Goal: Transaction & Acquisition: Purchase product/service

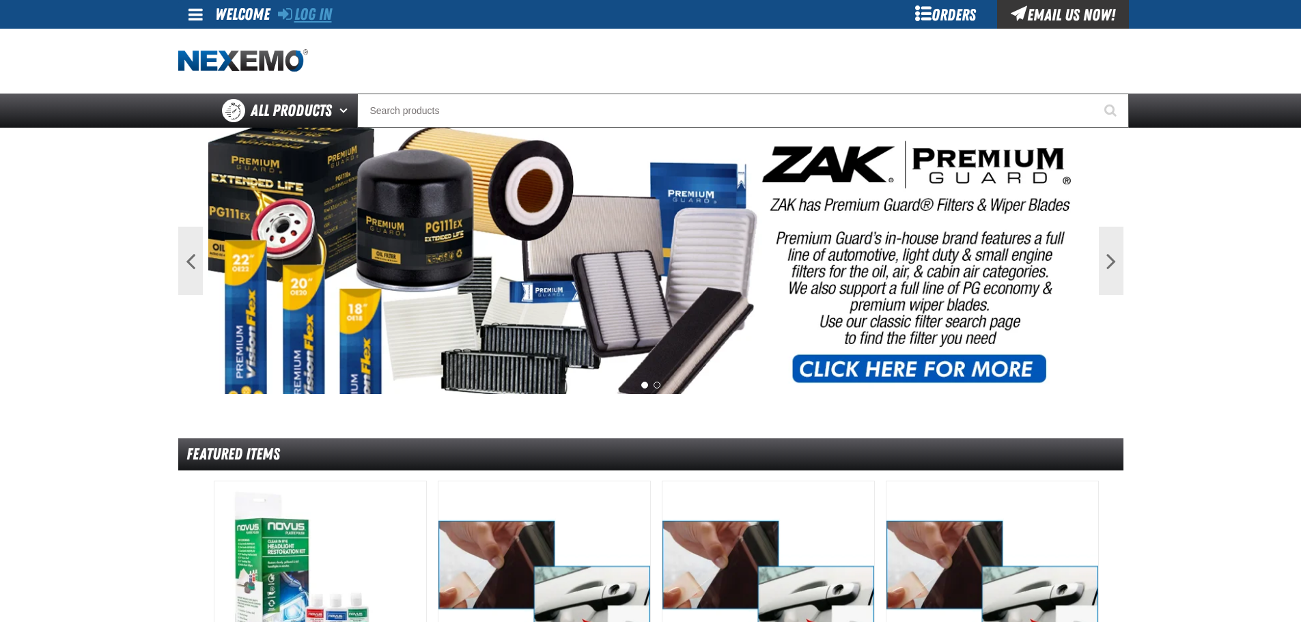
click at [313, 11] on link "Log In" at bounding box center [305, 14] width 54 height 19
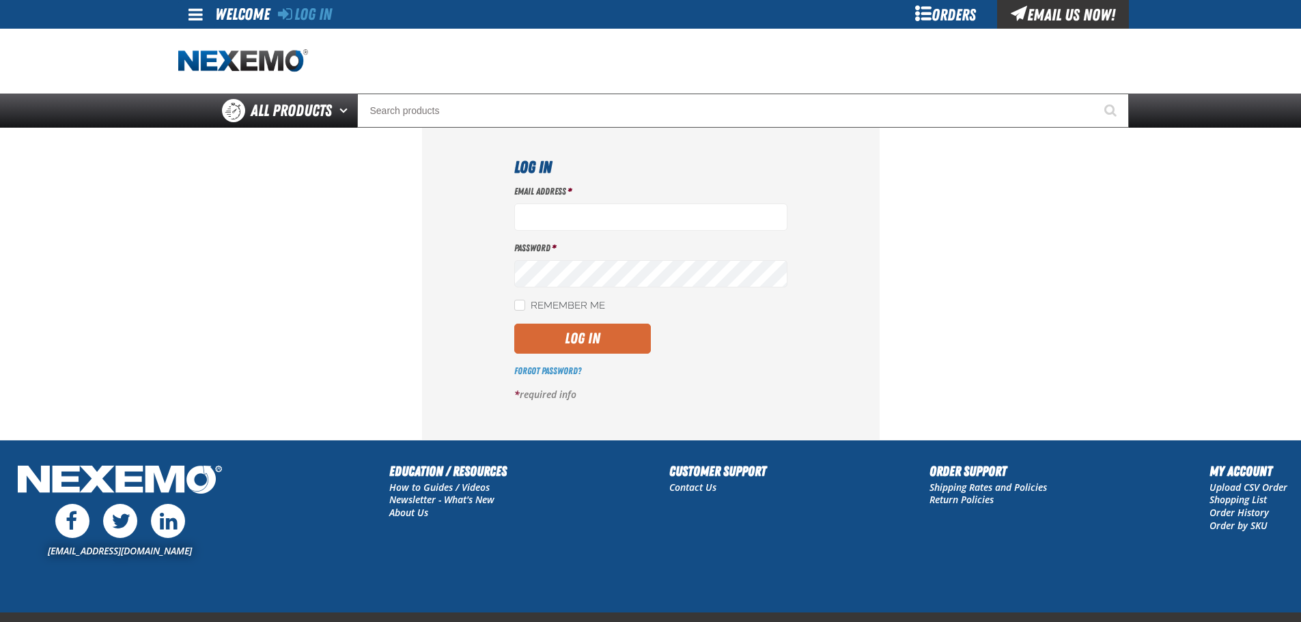
type input "bisbell@vtaig.com"
click at [585, 328] on button "Log In" at bounding box center [582, 339] width 137 height 30
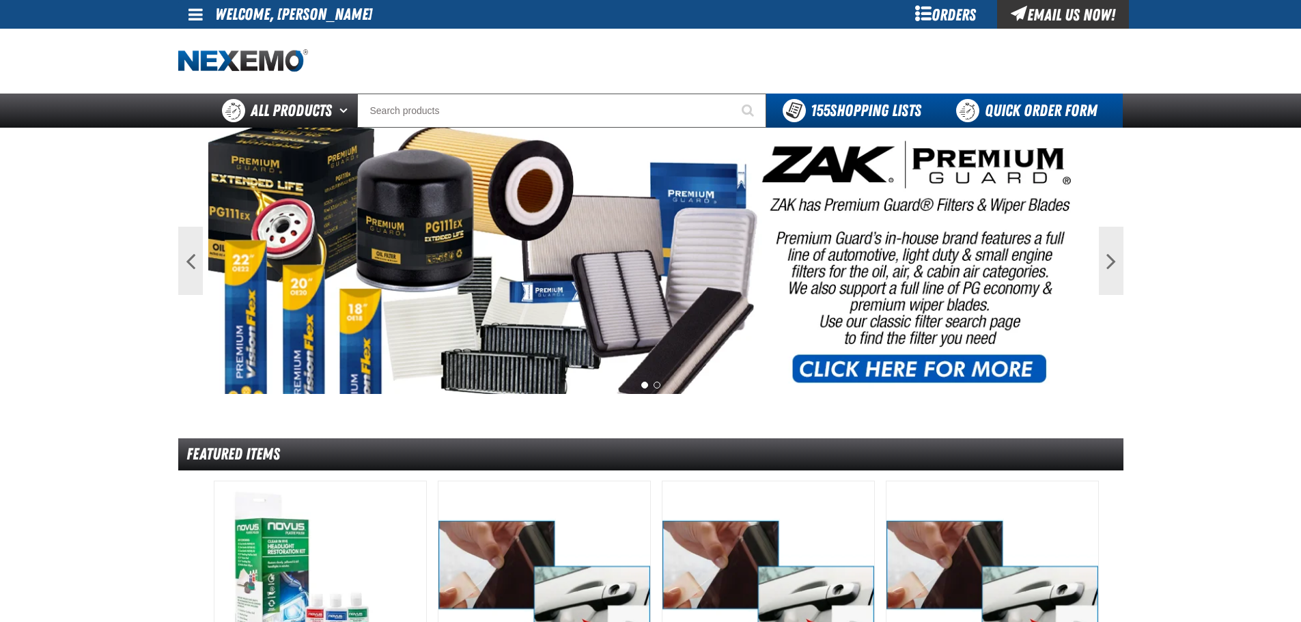
click at [1050, 102] on link "Quick Order Form" at bounding box center [1030, 111] width 185 height 34
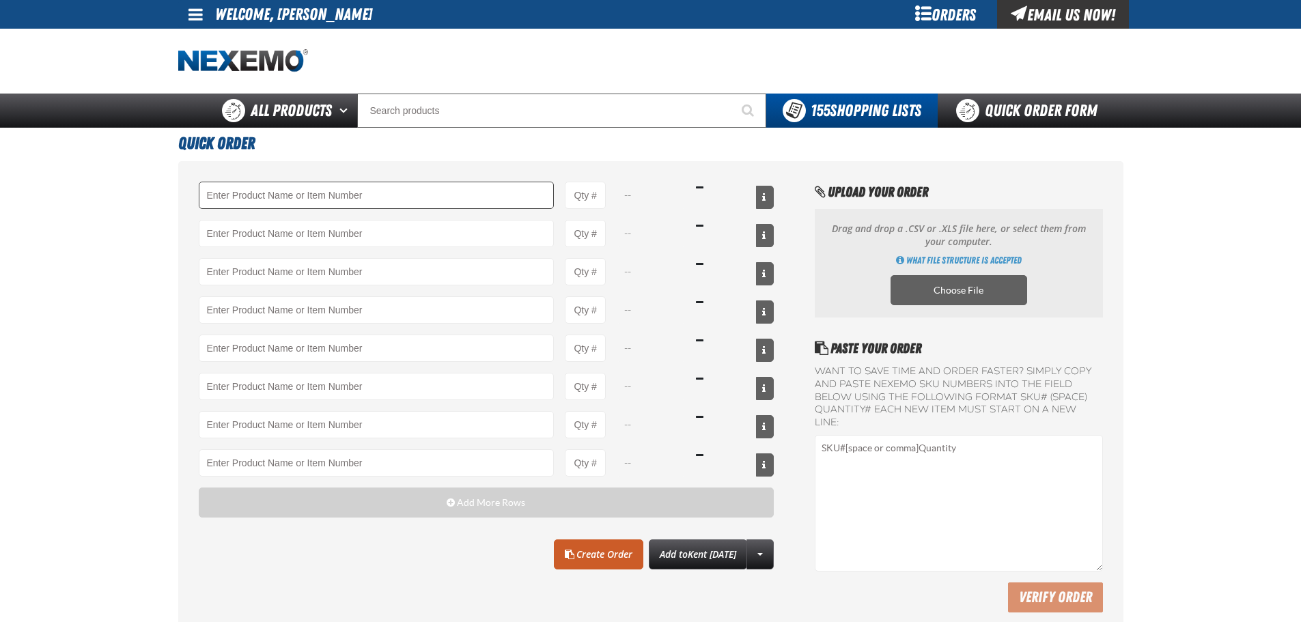
drag, startPoint x: 239, startPoint y: 210, endPoint x: 241, endPoint y: 195, distance: 15.8
click at [239, 210] on div "-- -- -- -- -- -- -- --" at bounding box center [487, 329] width 576 height 295
click at [241, 194] on input "Product" at bounding box center [377, 195] width 356 height 27
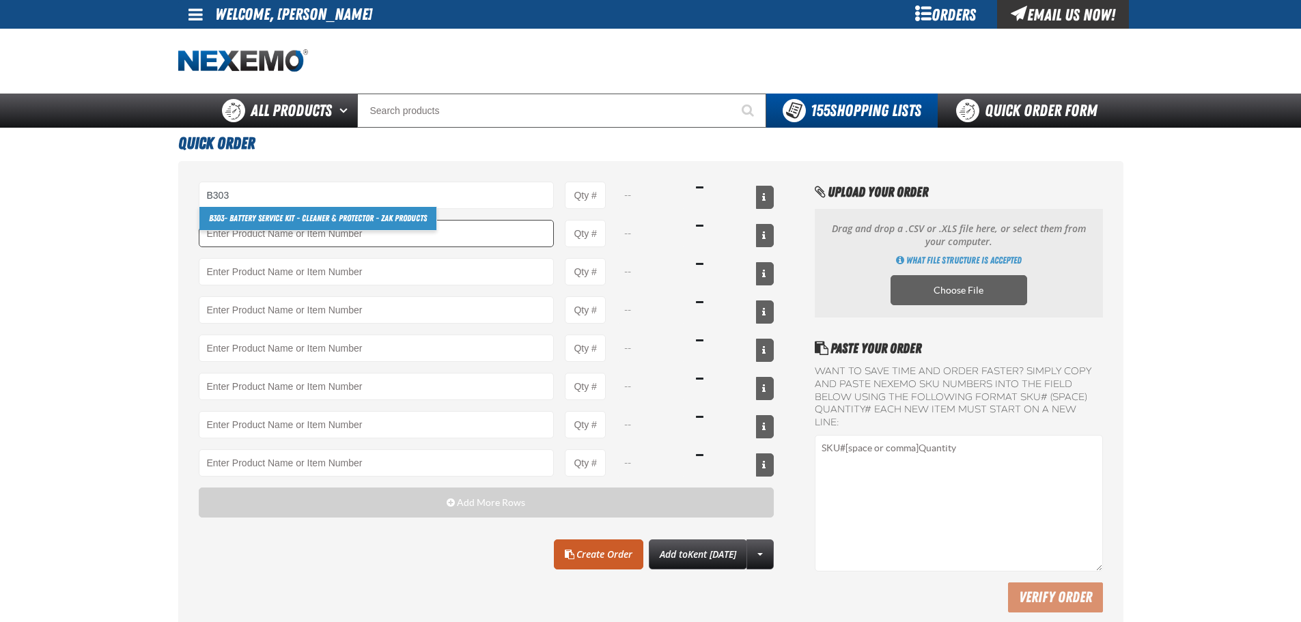
click at [237, 221] on link "B303 - Battery Service Kit - Cleaner & Protector - ZAK Products" at bounding box center [317, 218] width 237 height 23
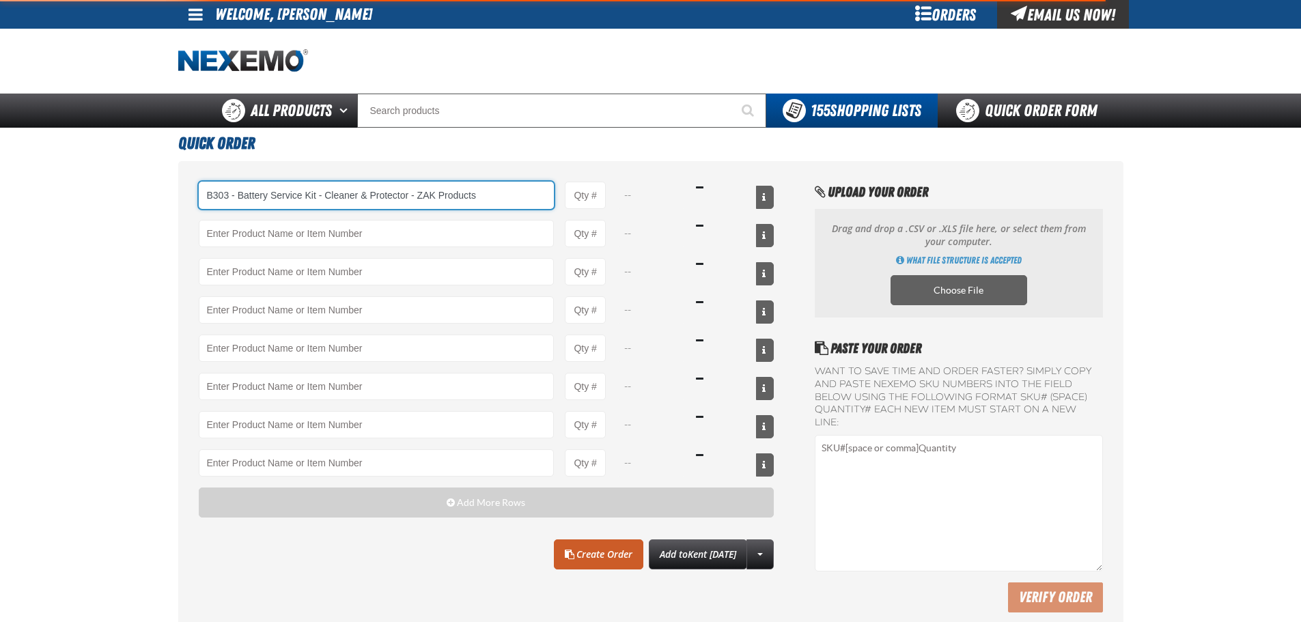
type input "B303 - Battery Service Kit - Cleaner &amp; Protector - ZAK Products"
type input "1"
select select "kit"
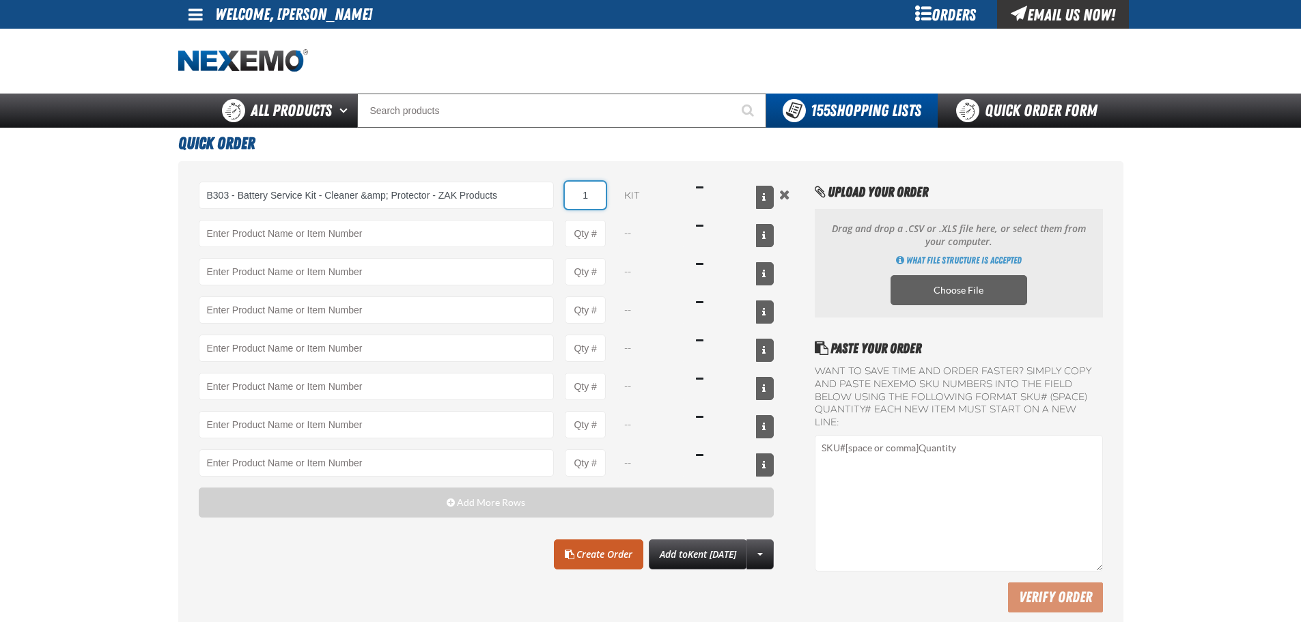
click at [600, 198] on input "1" at bounding box center [585, 195] width 41 height 27
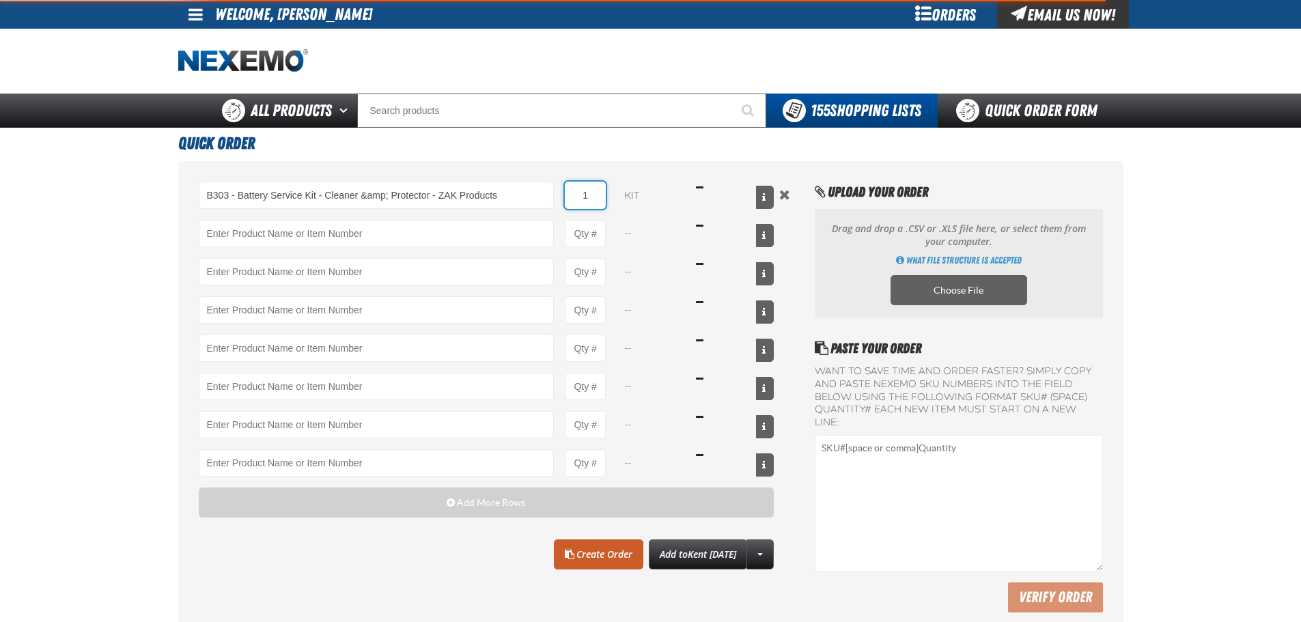
type input "B303 - Battery Service Kit - Cleaner &amp; Protector - ZAK Products"
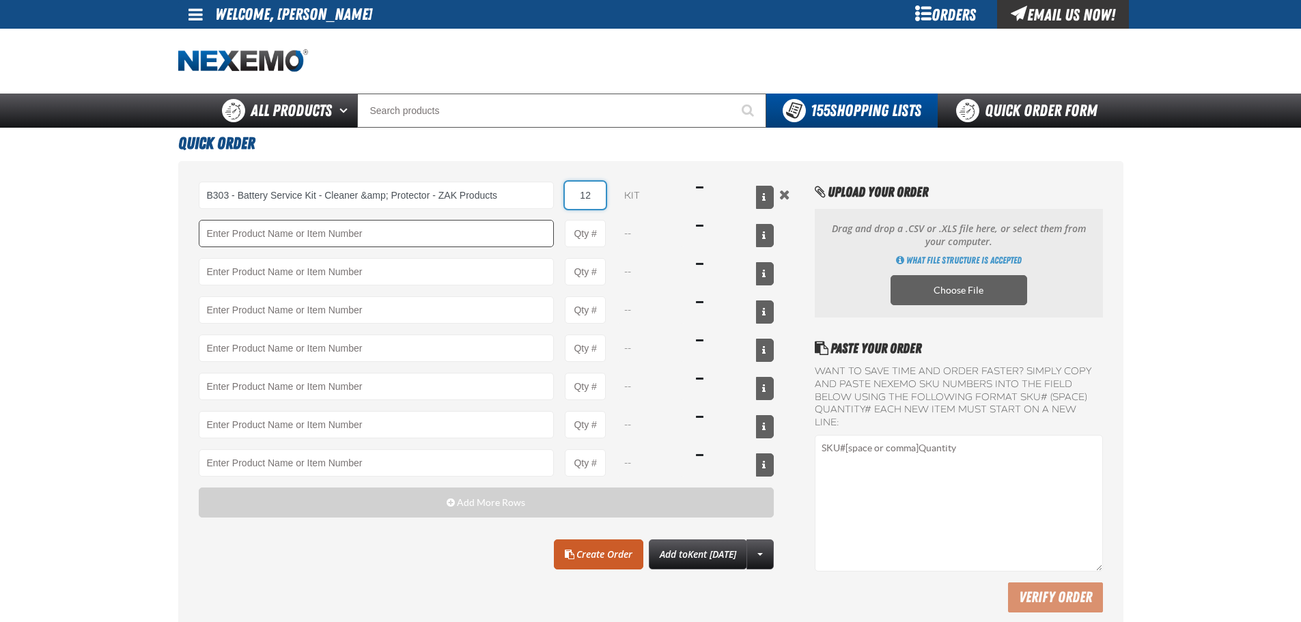
type input "12"
click at [410, 226] on input "Product" at bounding box center [377, 233] width 356 height 27
click at [148, 254] on main "Quick Order B303 - Battery Service Kit - Cleaner &amp; Protector - ZAK Products…" at bounding box center [650, 384] width 1301 height 512
click at [214, 229] on input "Product" at bounding box center [377, 233] width 356 height 27
drag, startPoint x: 285, startPoint y: 233, endPoint x: 283, endPoint y: 260, distance: 26.7
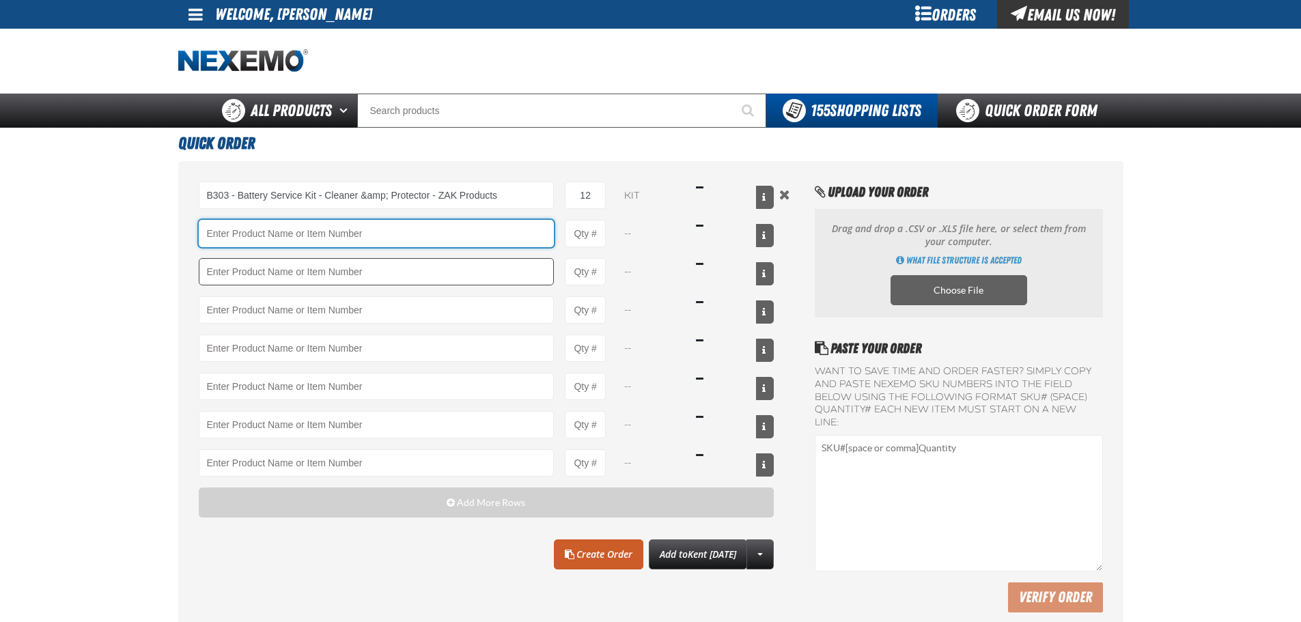
click at [285, 233] on input "Product" at bounding box center [377, 233] width 356 height 27
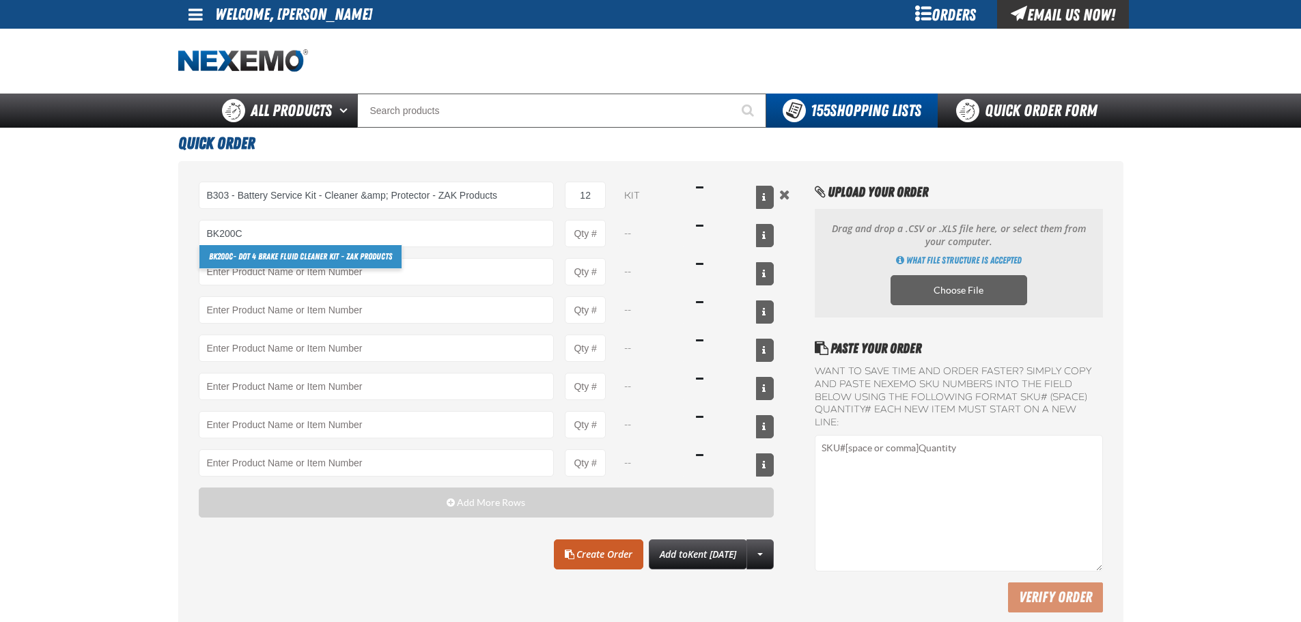
click at [238, 260] on link "BK200C - DOT 4 Brake Fluid Cleaner Kit - ZAK Products" at bounding box center [300, 256] width 202 height 23
type input "BK200C - DOT 4 Brake Fluid Cleaner Kit - ZAK Products"
type input "1"
select select "kit"
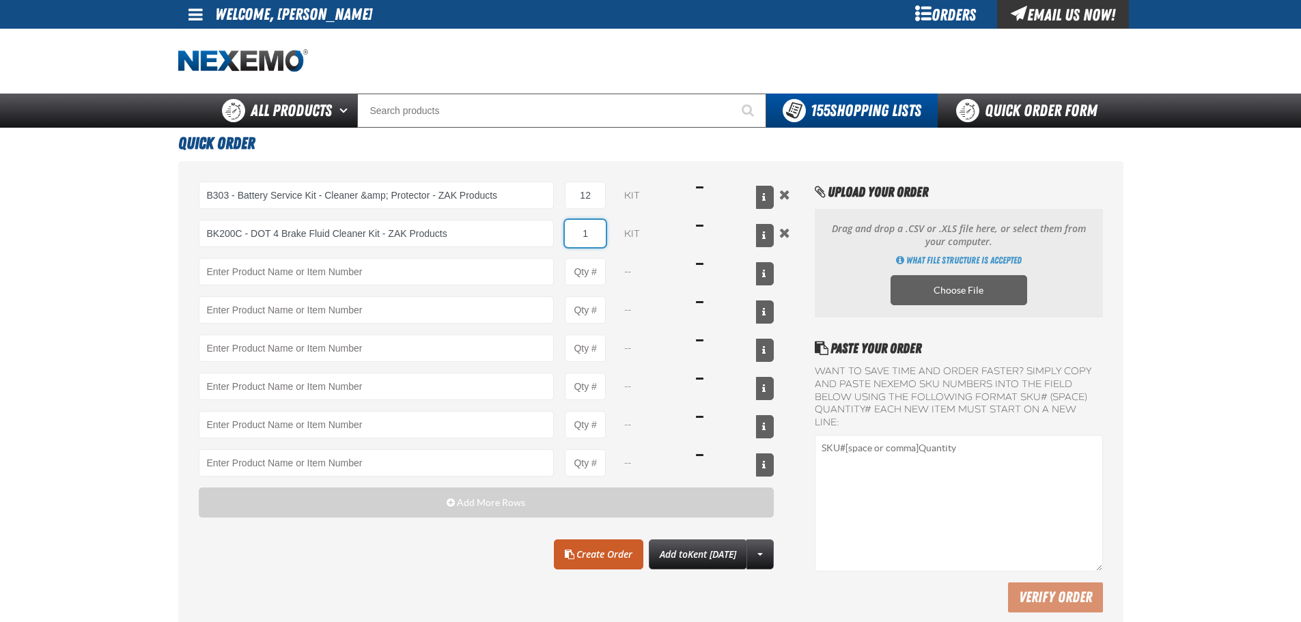
click at [589, 234] on input "1" at bounding box center [585, 233] width 41 height 27
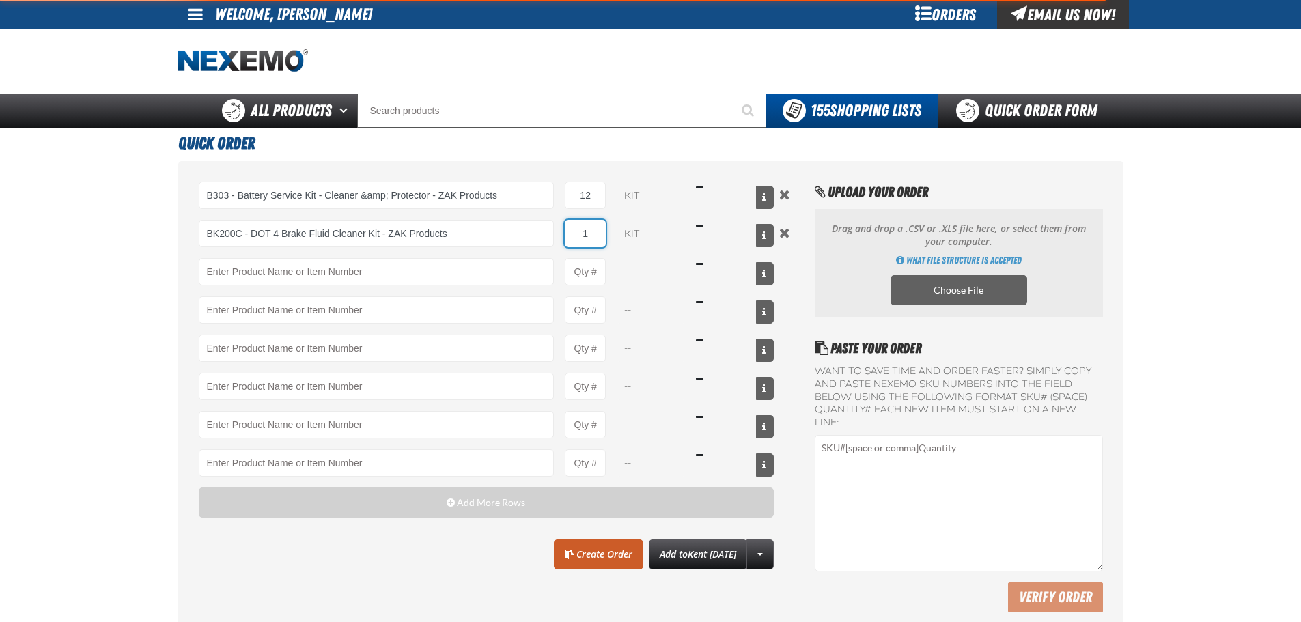
type input "BK200C - DOT 4 Brake Fluid Cleaner Kit - ZAK Products"
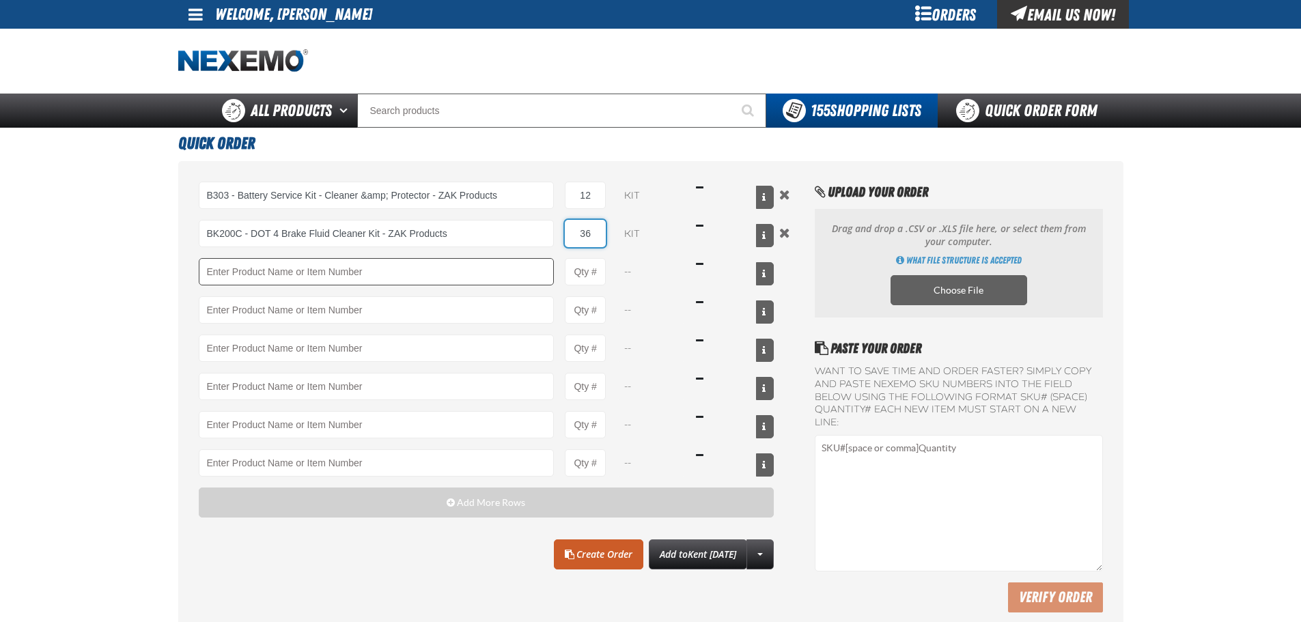
type input "36"
click at [281, 268] on input "Product" at bounding box center [377, 271] width 356 height 27
click at [213, 265] on input "Product" at bounding box center [377, 271] width 356 height 27
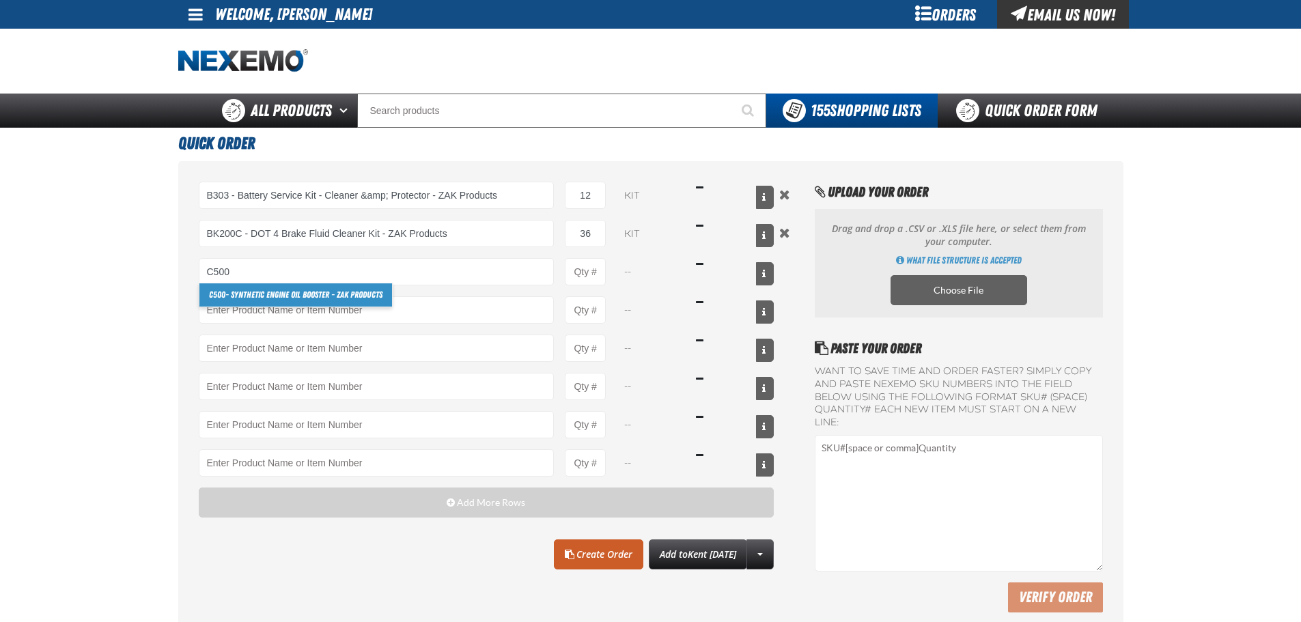
click at [272, 289] on link "C500 - Synthetic Engine Oil Booster - ZAK Products" at bounding box center [295, 294] width 193 height 23
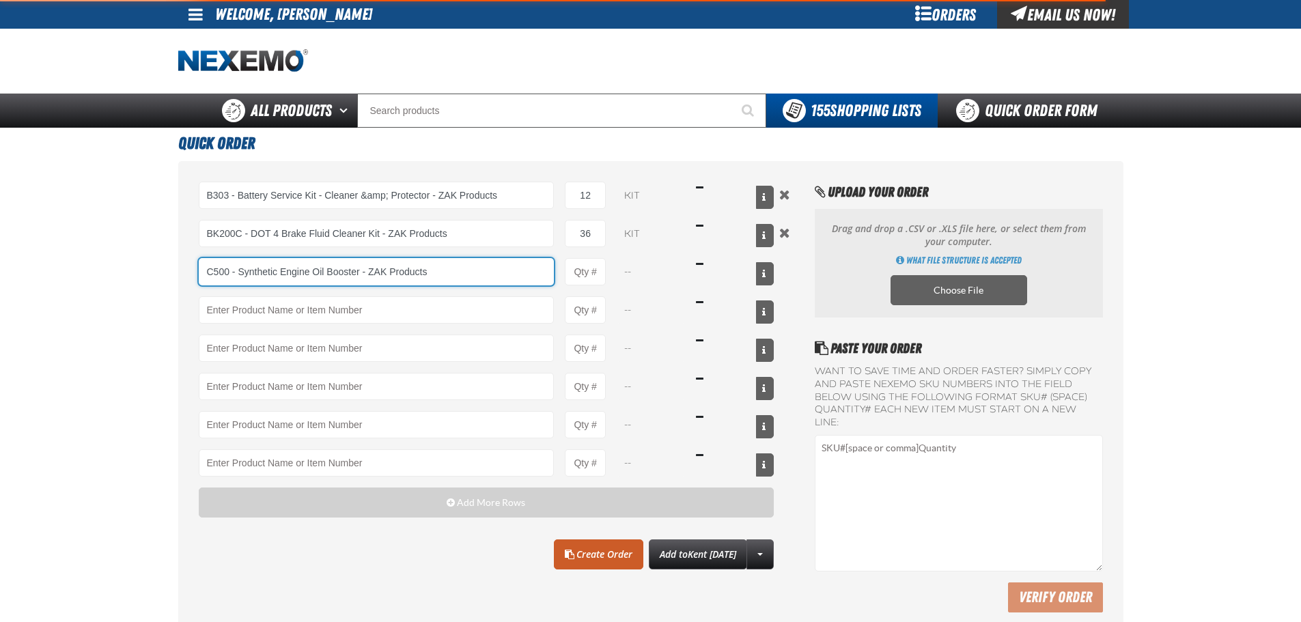
type input "C500 - Synthetic Engine Oil Booster - ZAK Products"
type input "1"
select select "bottle"
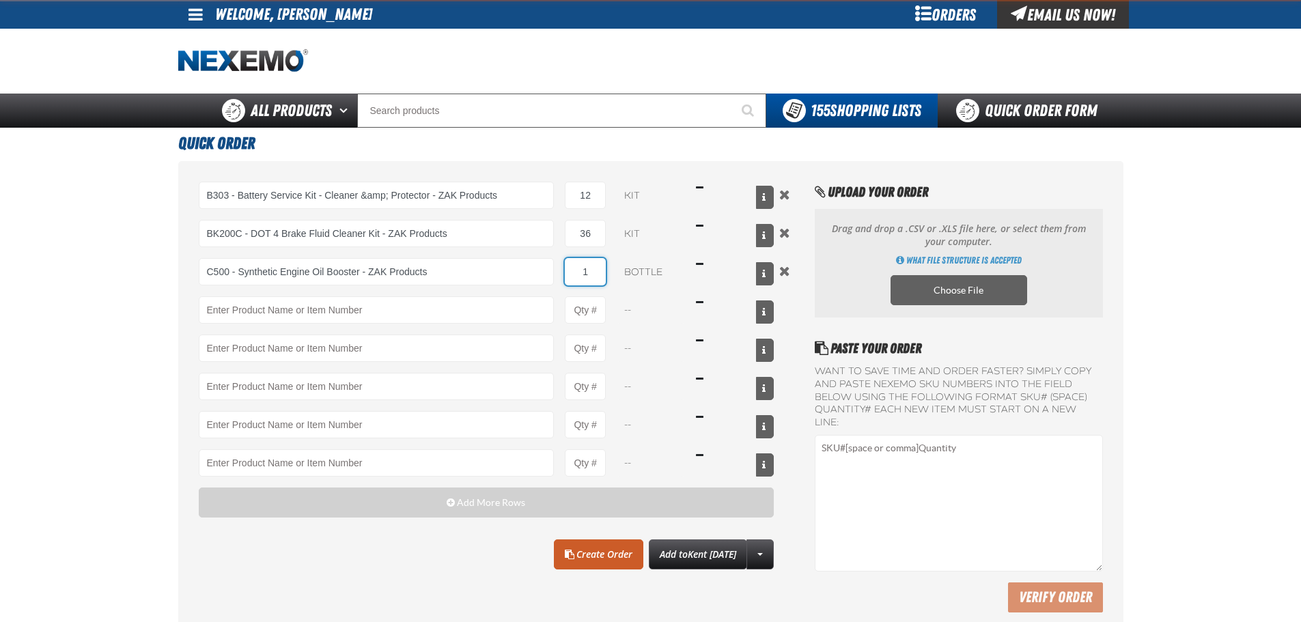
click at [595, 273] on input "1" at bounding box center [585, 271] width 41 height 27
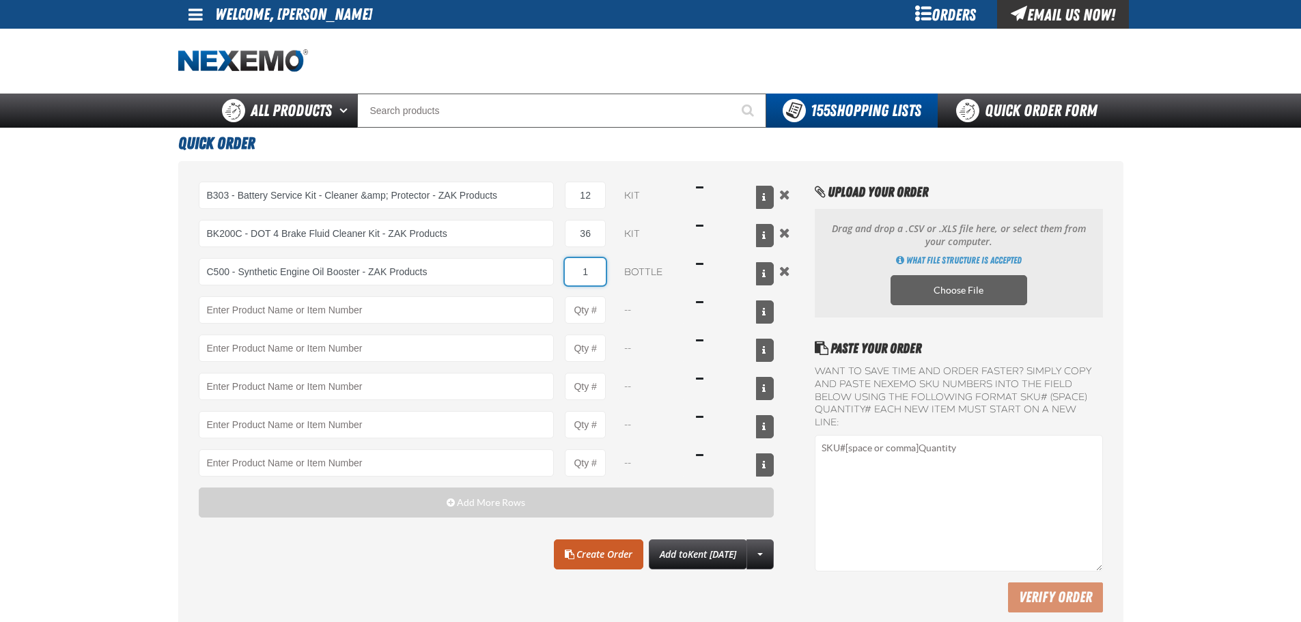
click at [595, 273] on input "1" at bounding box center [585, 271] width 41 height 27
type input "C500 - Synthetic Engine Oil Booster - ZAK Products"
type input "48"
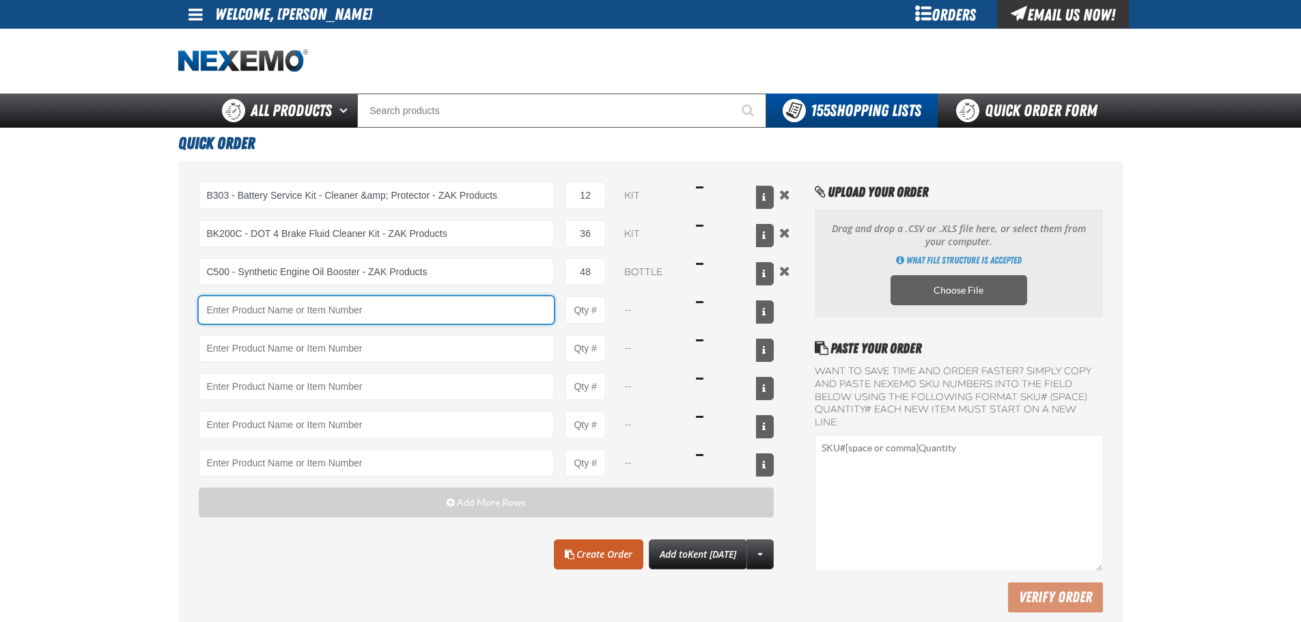
click at [298, 303] on input "Product" at bounding box center [377, 309] width 356 height 27
click at [242, 312] on input "Product" at bounding box center [377, 309] width 356 height 27
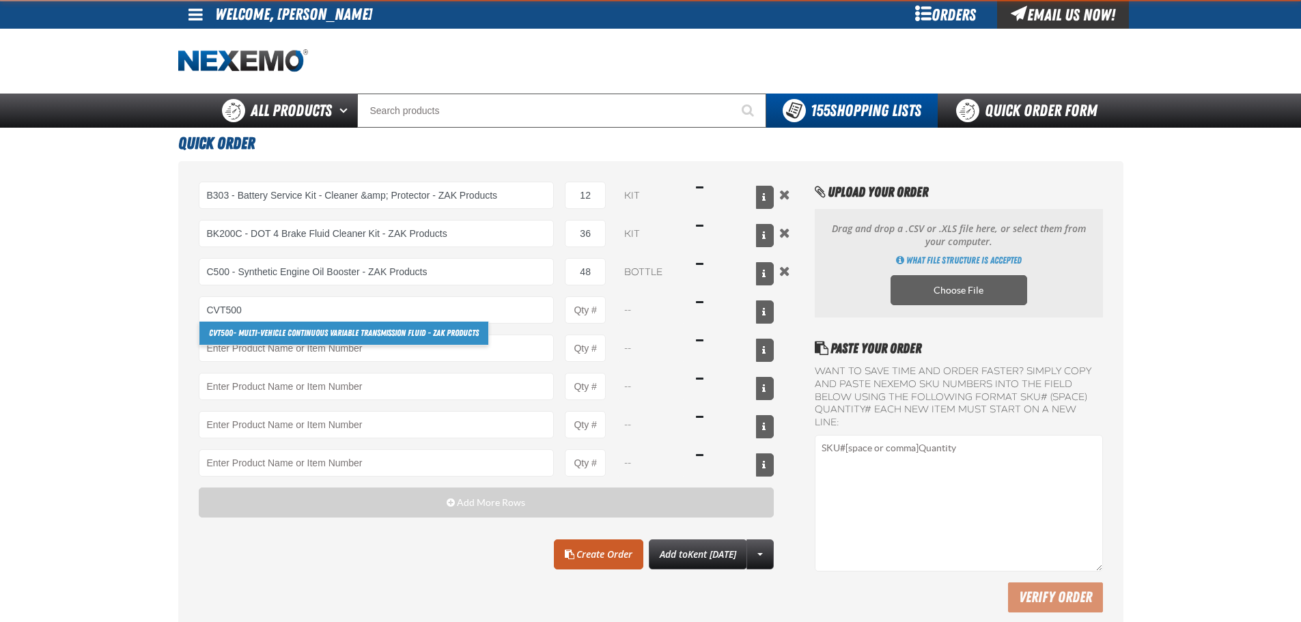
click at [240, 334] on link "CVT500 - Multi-Vehicle Continuous Variable Transmission Fluid - ZAK Products" at bounding box center [343, 333] width 289 height 23
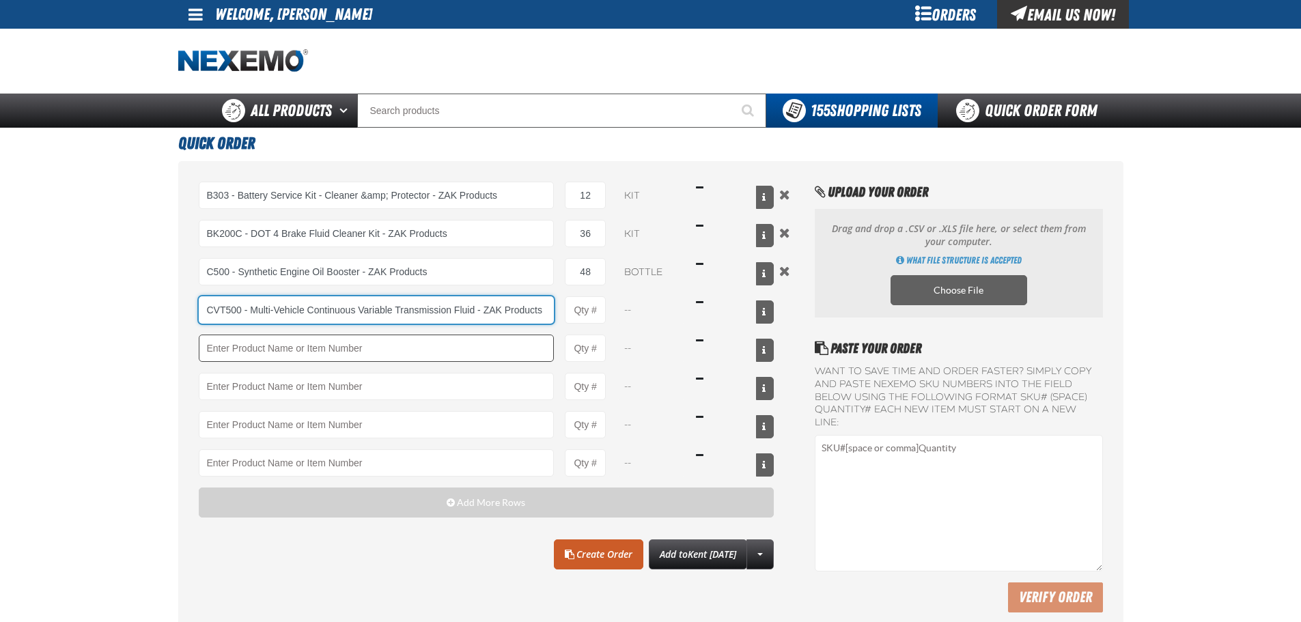
type input "CVT500 - Multi-Vehicle Continuous Variable Transmission Fluid - ZAK Products"
type input "1"
select select "bottle"
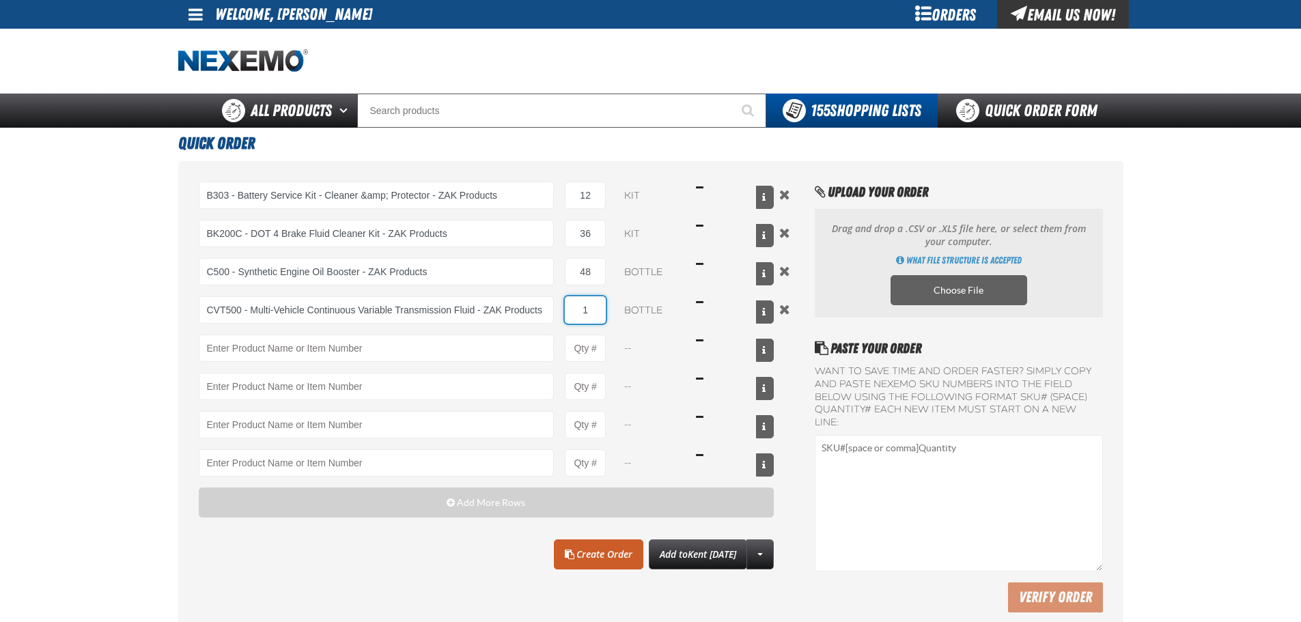
click at [580, 314] on input "1" at bounding box center [585, 309] width 41 height 27
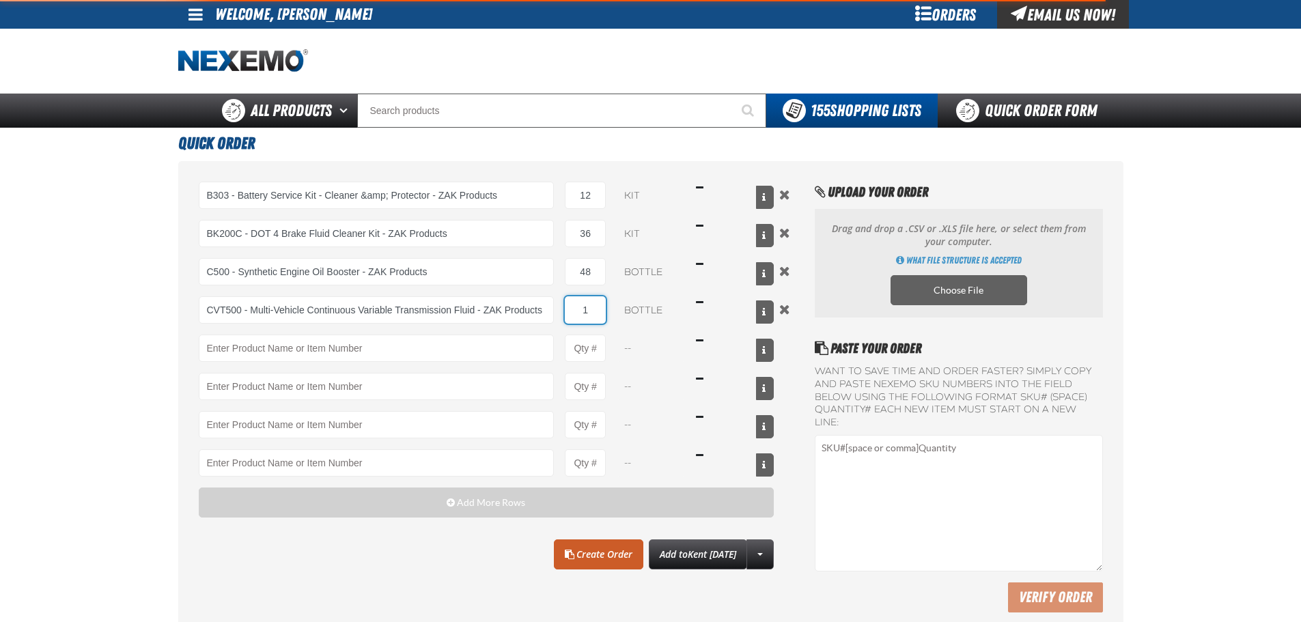
type input "CVT500 - Multi-Vehicle Continuous Variable Transmission Fluid - ZAK Products"
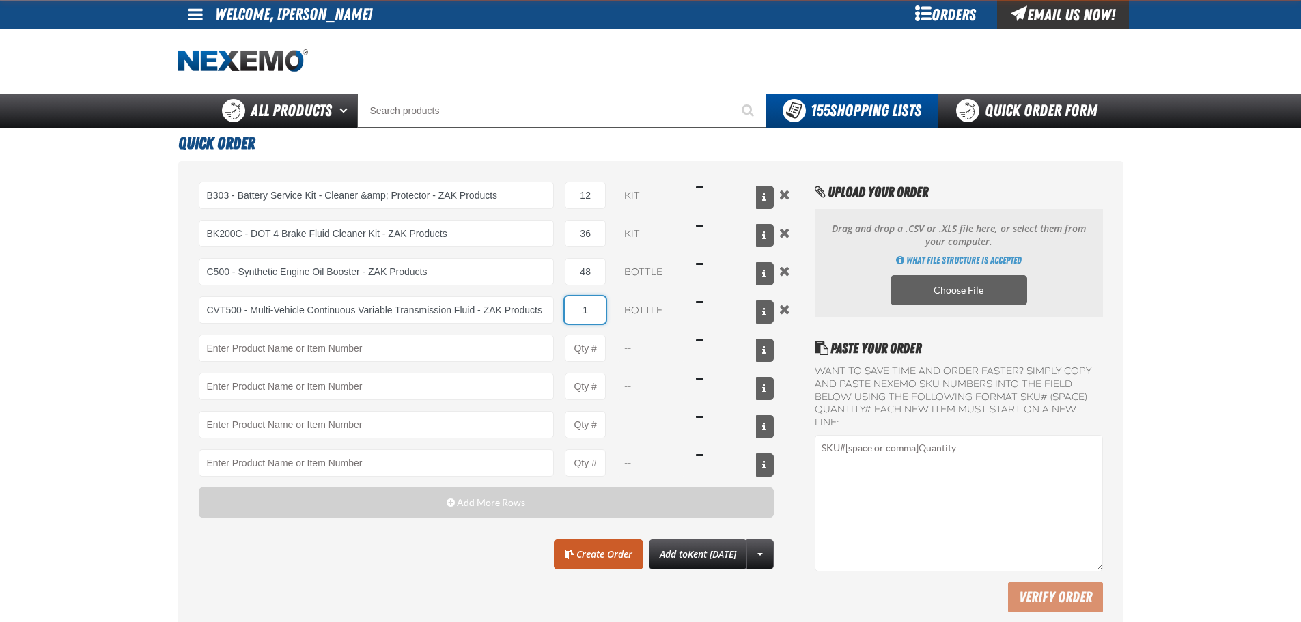
click at [597, 313] on input "1" at bounding box center [585, 309] width 41 height 27
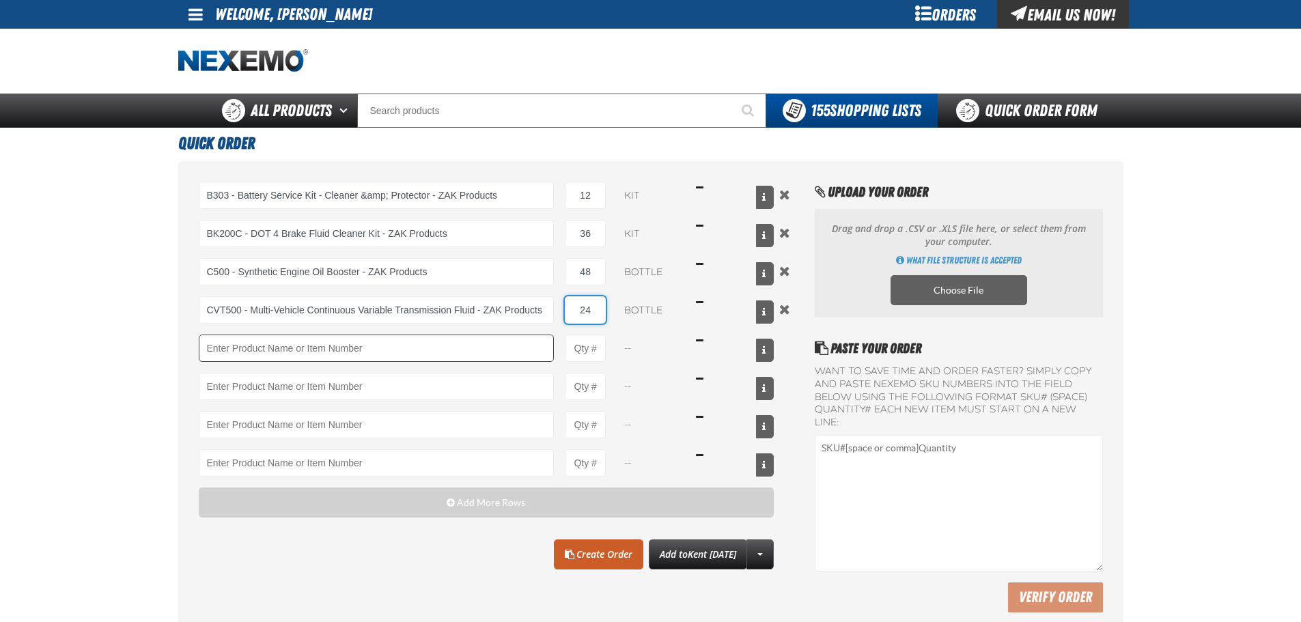
type input "24"
click at [305, 354] on input "Product" at bounding box center [377, 348] width 356 height 27
click at [229, 356] on input "Product" at bounding box center [377, 348] width 356 height 27
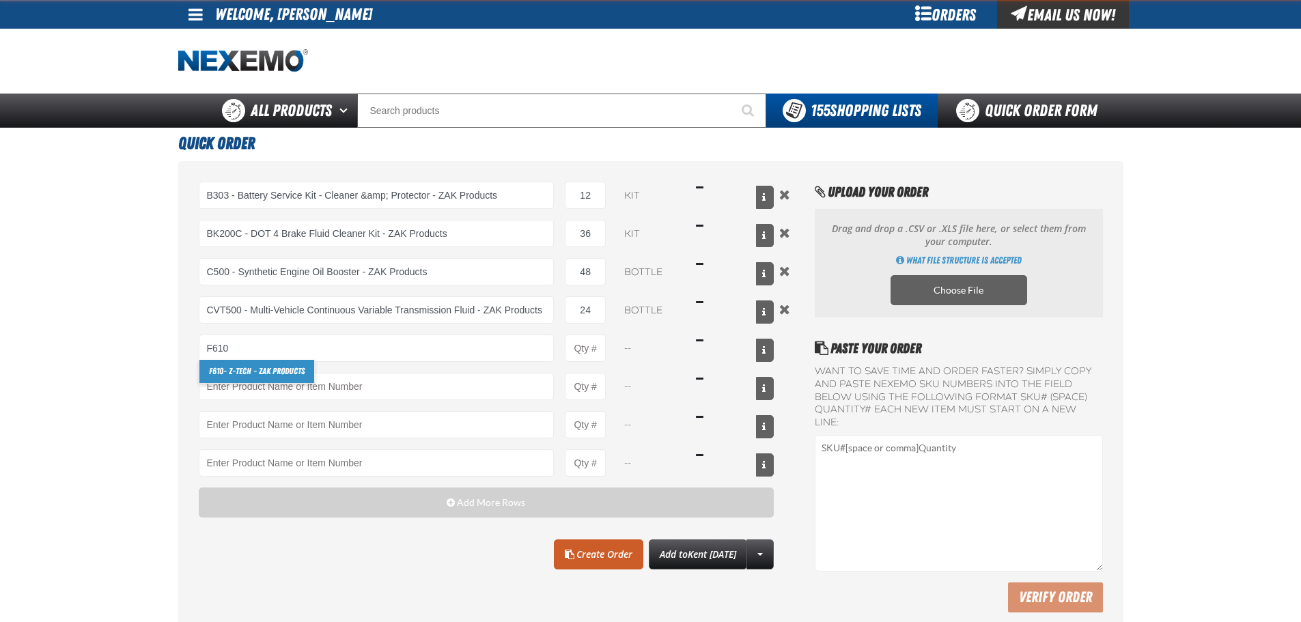
click at [238, 368] on link "F610 - Z-Tech - ZAK Products" at bounding box center [256, 371] width 115 height 23
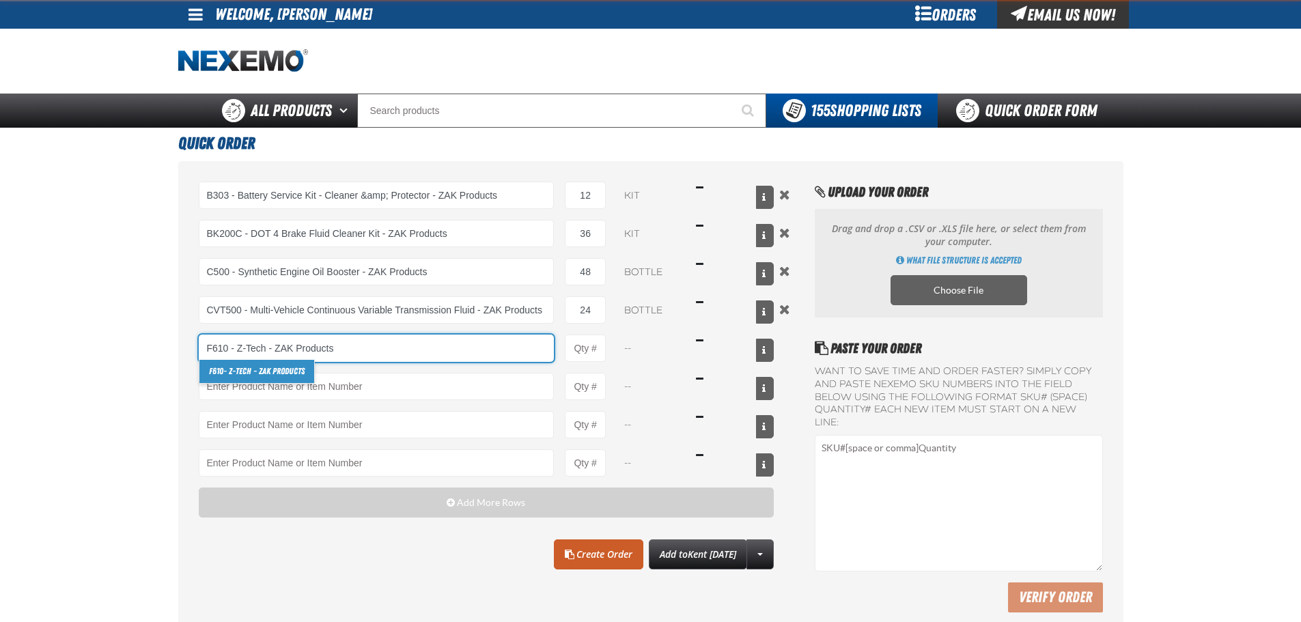
type input "F610 - Z-Tech - ZAK Products"
type input "1"
select select "bottle"
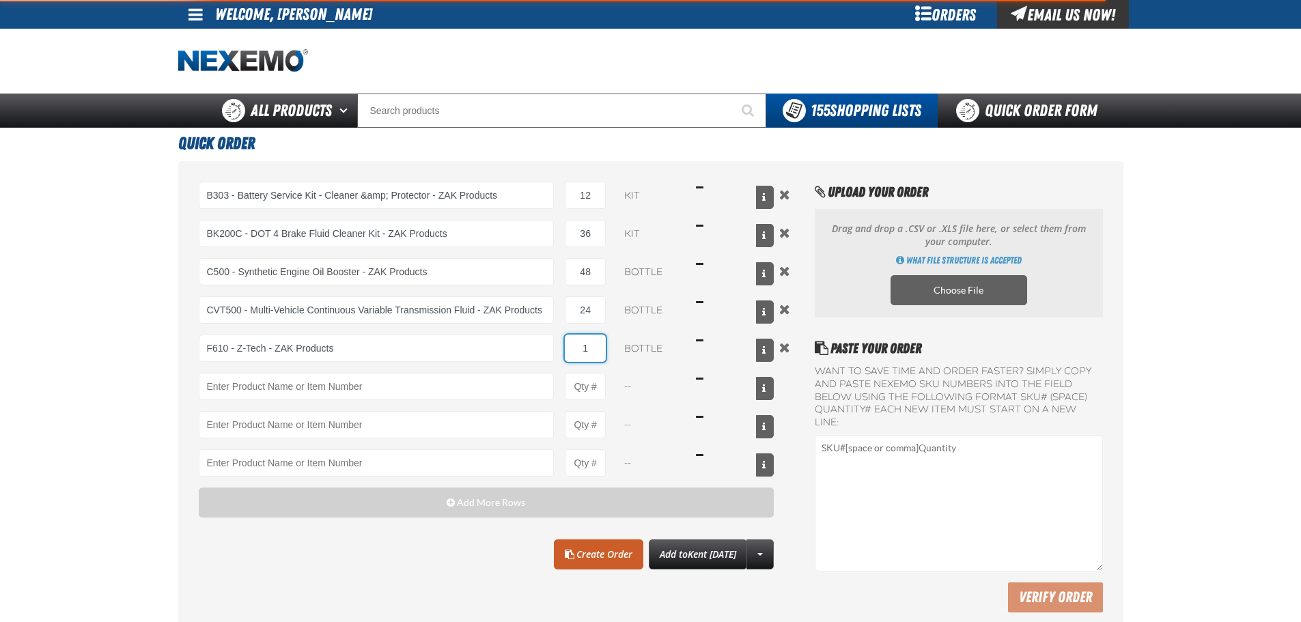
type input "F610 - Z-Tech - ZAK Products"
drag, startPoint x: 587, startPoint y: 346, endPoint x: 564, endPoint y: 347, distance: 22.5
click at [564, 347] on div "F610 - Z-Tech - ZAK Products F610 - Z-Tech - ZAK Products 1 bottle $16.49" at bounding box center [487, 348] width 576 height 27
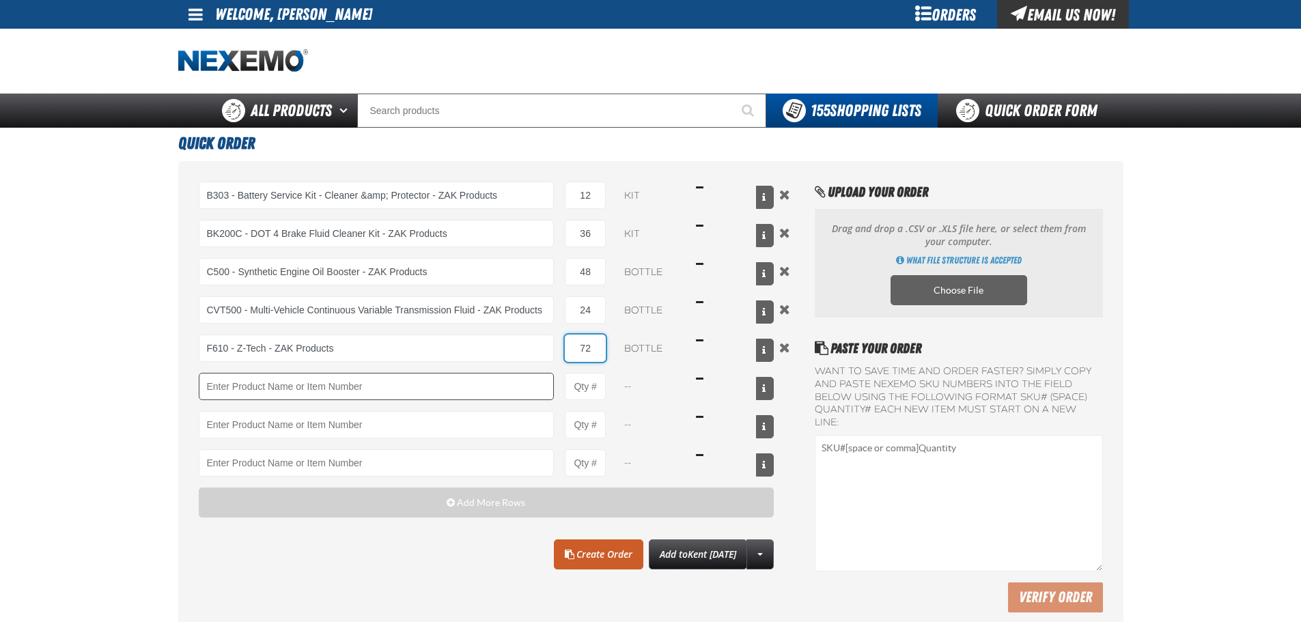
type input "72"
click at [298, 387] on input "Product" at bounding box center [377, 386] width 356 height 27
click at [228, 386] on input "Product" at bounding box center [377, 386] width 356 height 27
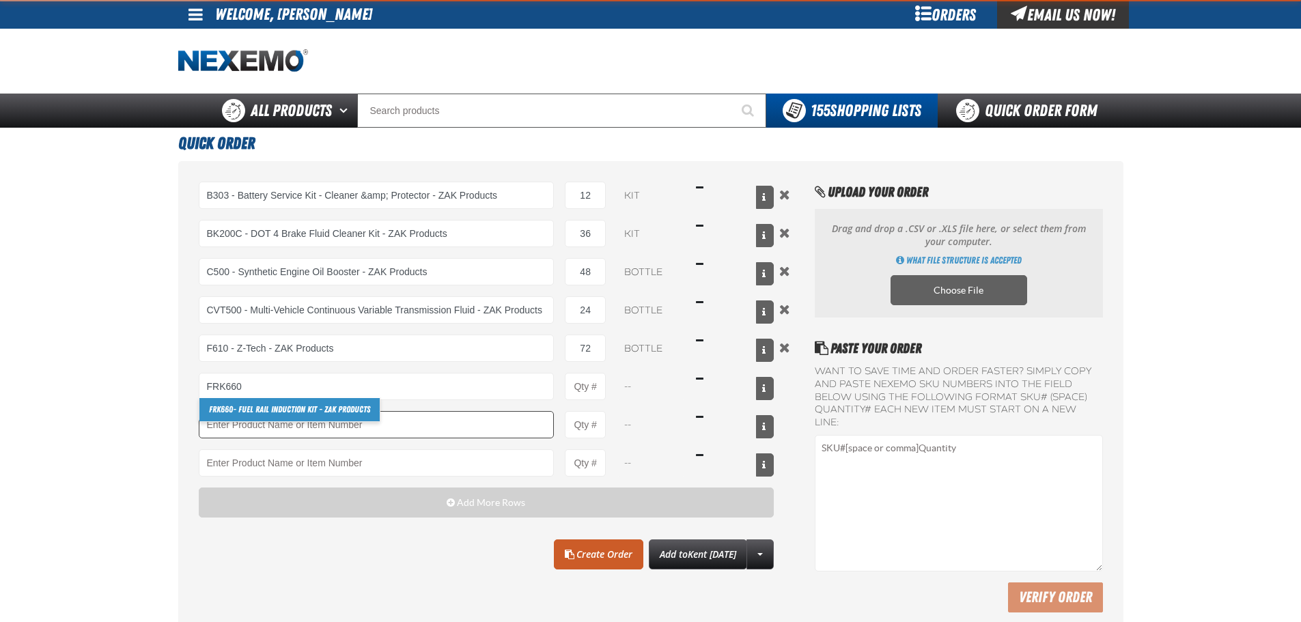
click at [254, 412] on link "FRK660 - Fuel Rail Induction Kit - ZAK Products" at bounding box center [289, 409] width 180 height 23
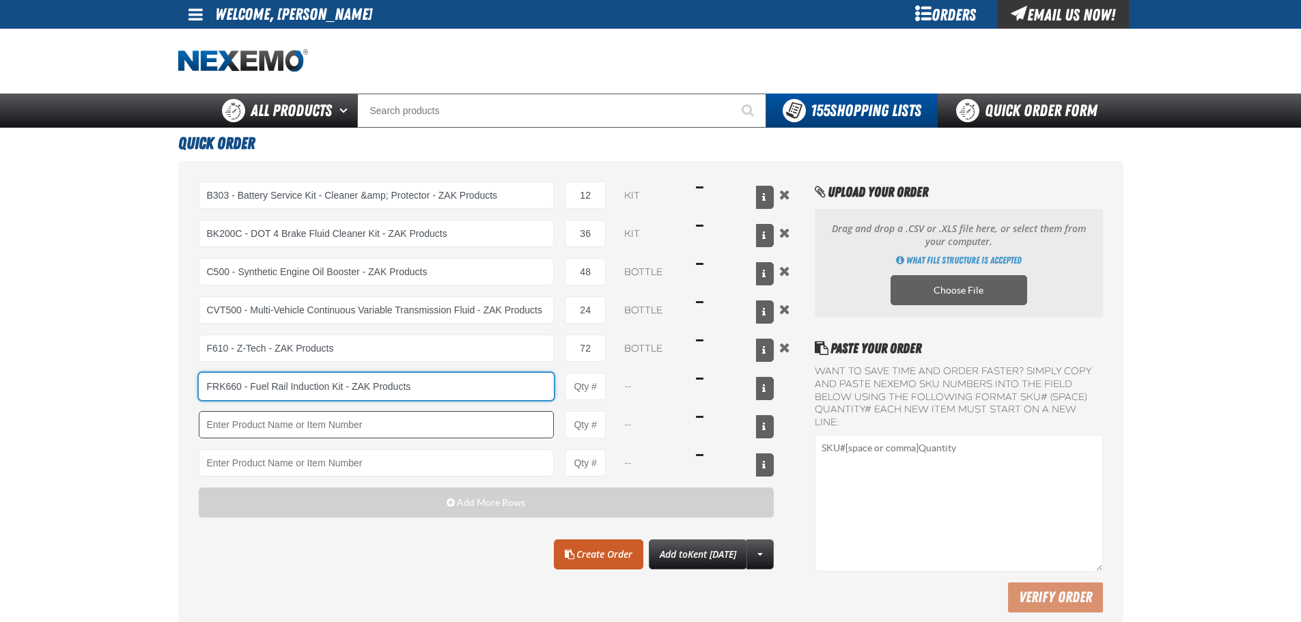
type input "FRK660 - Fuel Rail Induction Kit - ZAK Products"
type input "1"
select select "kit"
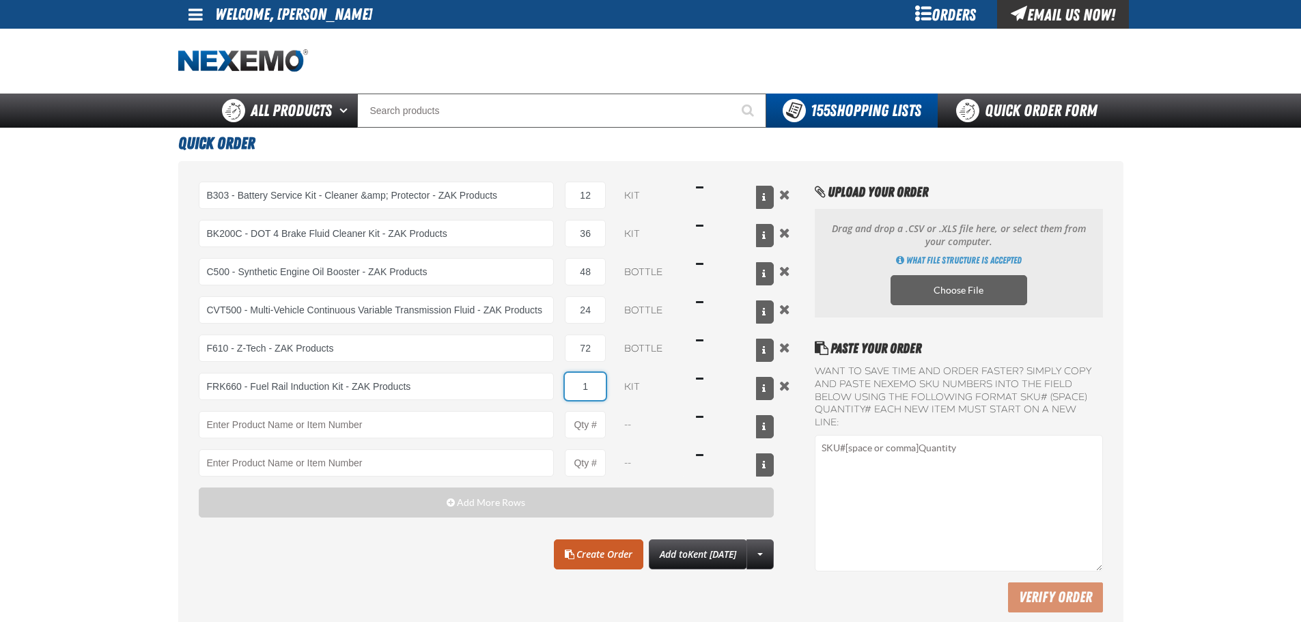
click at [592, 387] on input "1" at bounding box center [585, 386] width 41 height 27
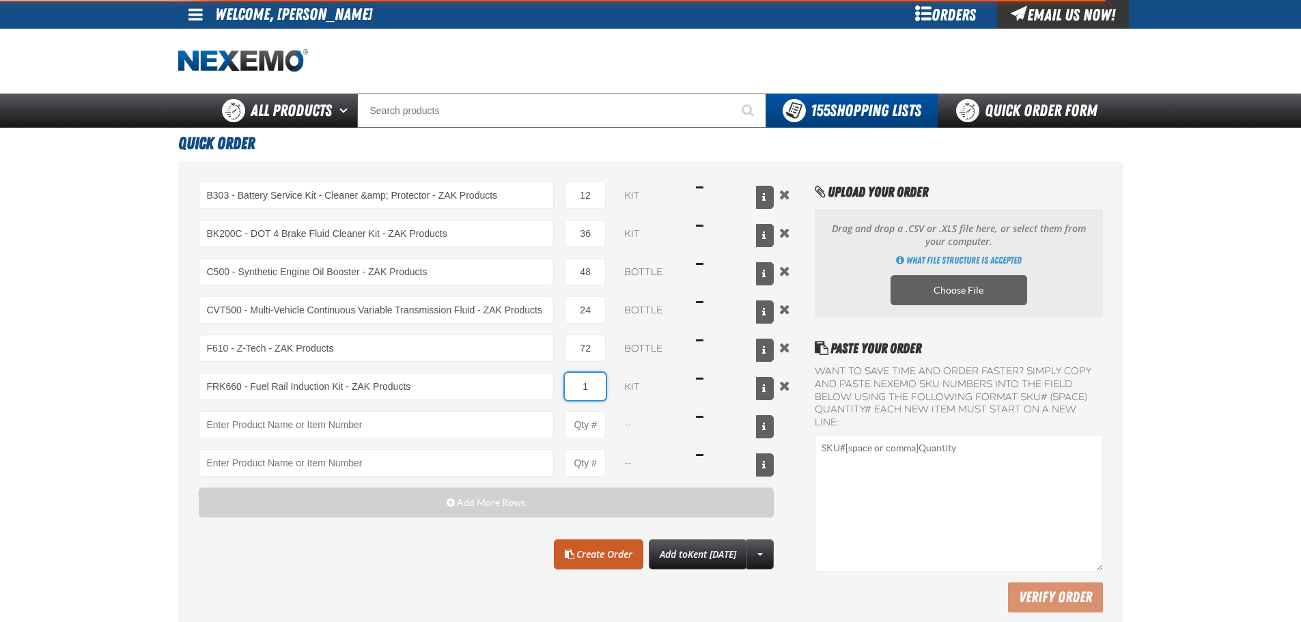
type input "FRK660 - Fuel Rail Induction Kit - ZAK Products"
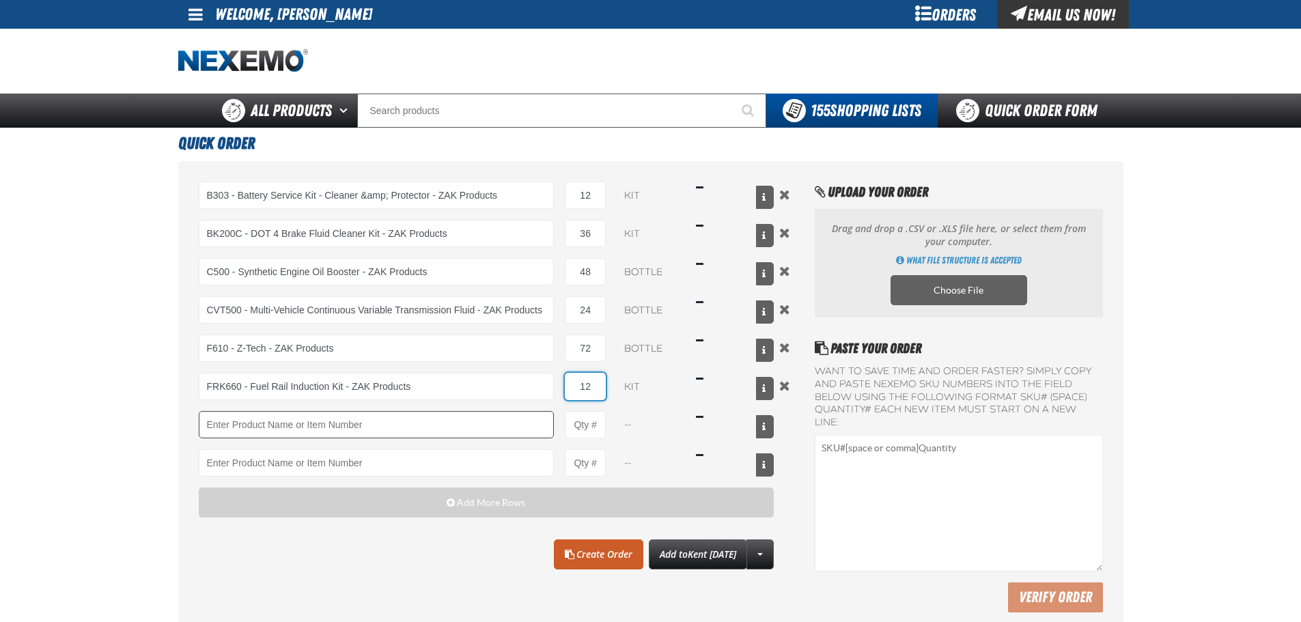
type input "12"
click at [275, 422] on input "Product" at bounding box center [377, 424] width 356 height 27
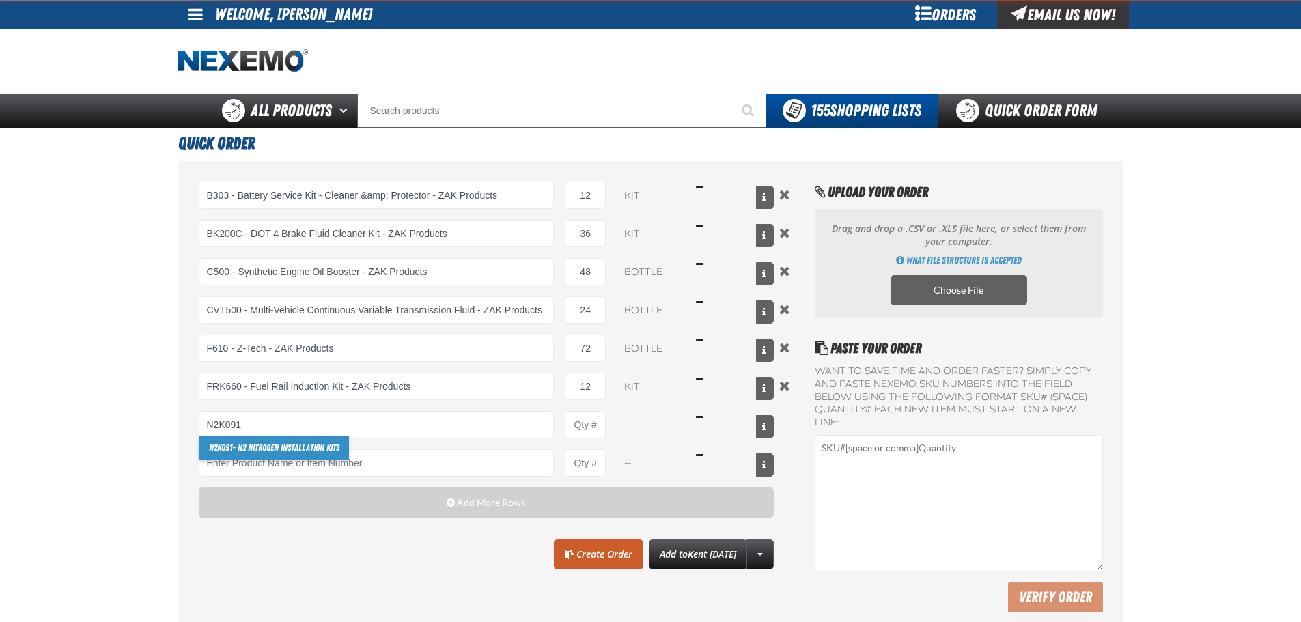
click at [256, 447] on link "N2K091 - N2 Nitrogen Installation Kits" at bounding box center [274, 447] width 150 height 23
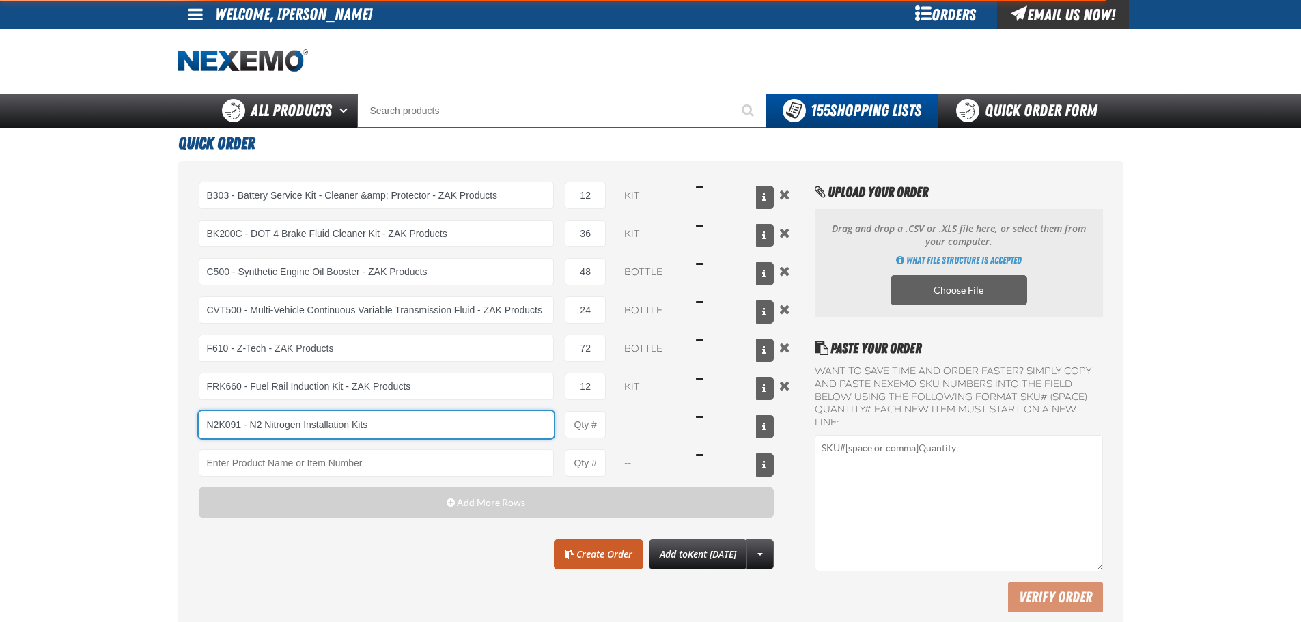
type input "N2K091 - N2 Nitrogen Installation Kits"
type input "1"
select select "kit"
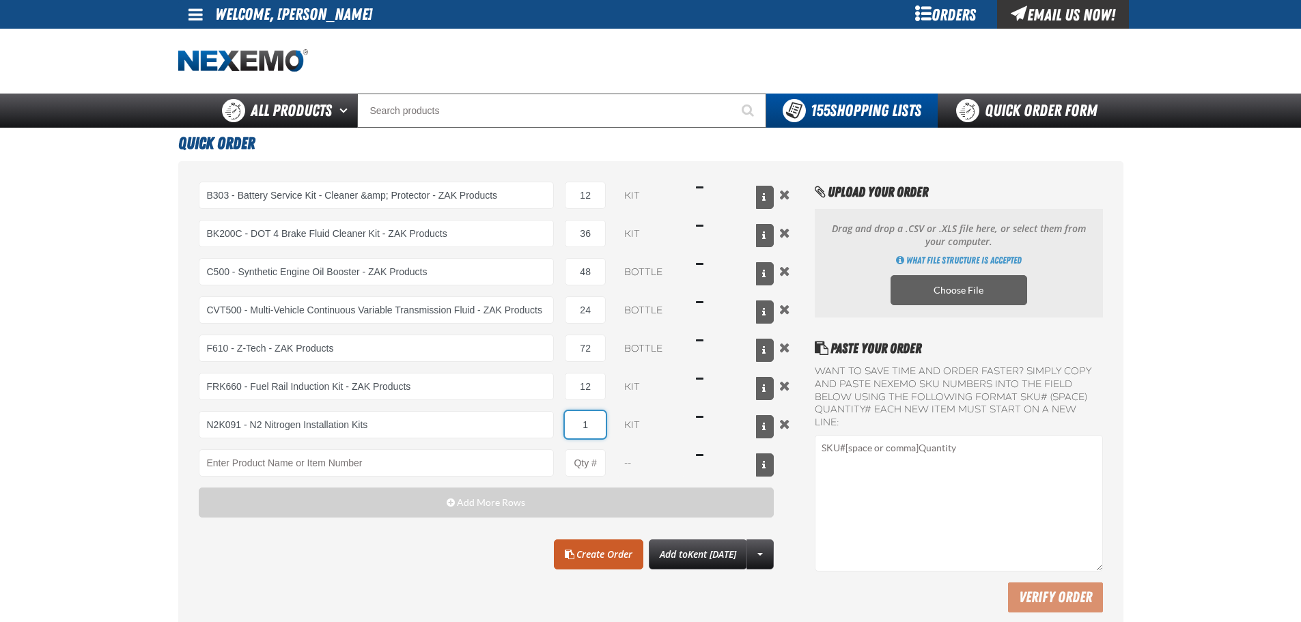
click at [597, 421] on input "1" at bounding box center [585, 424] width 41 height 27
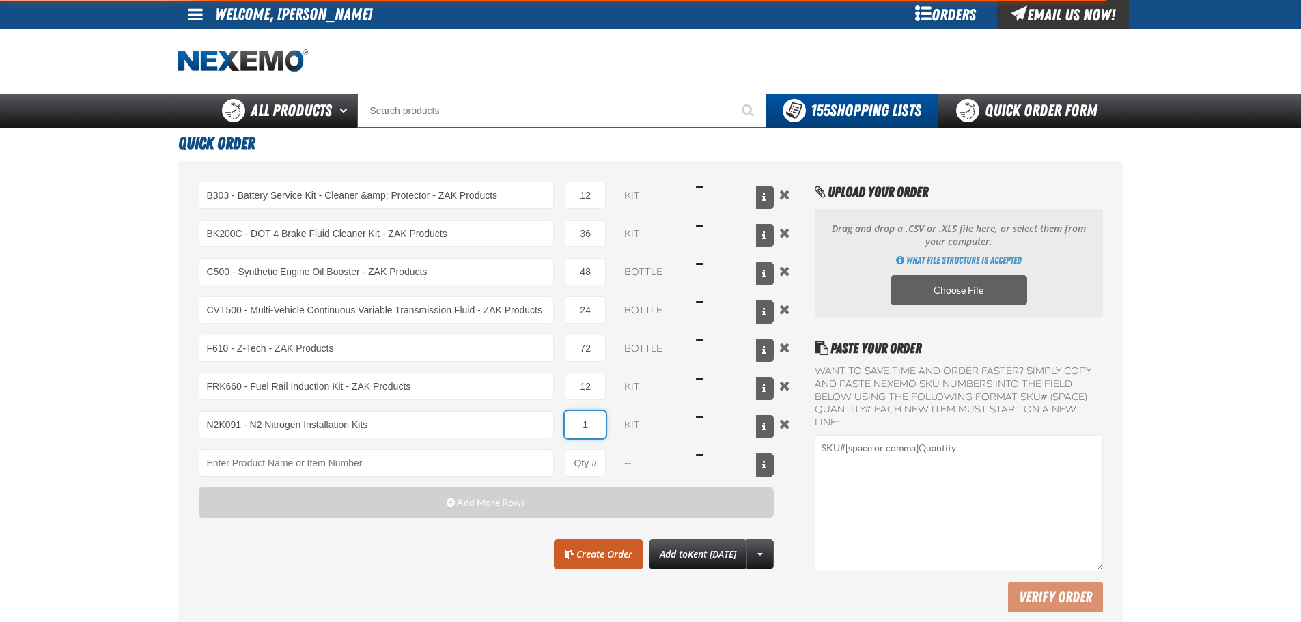
type input "N2K091 - N2 Nitrogen Installation Kits"
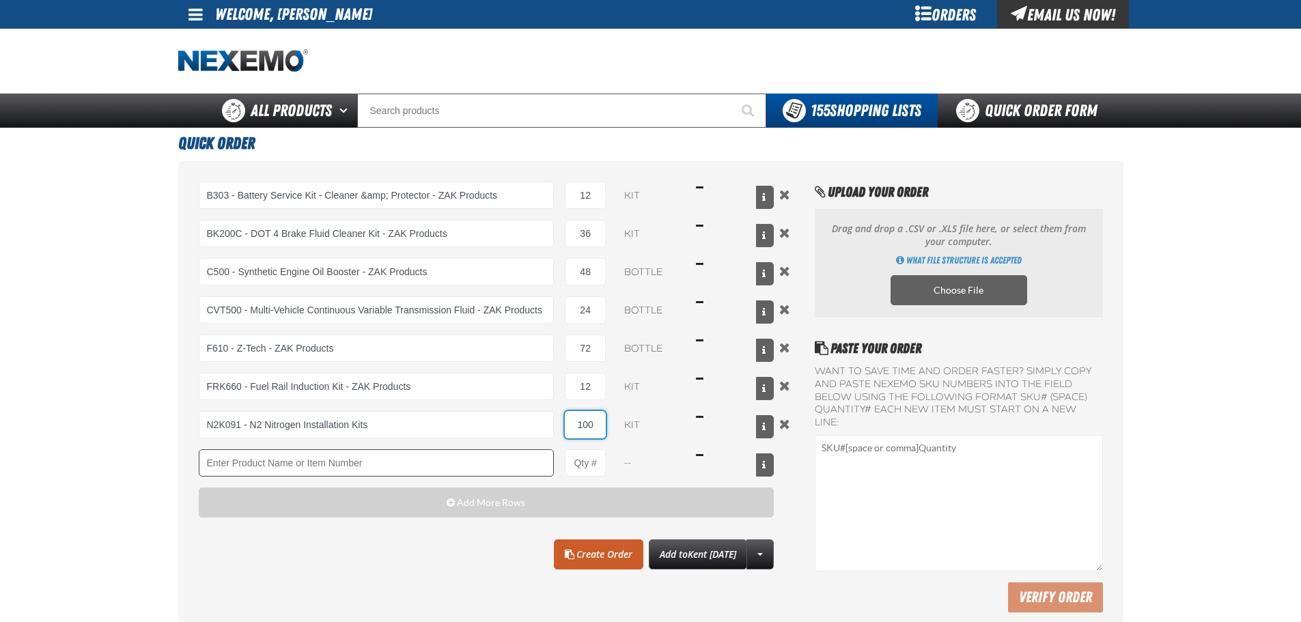
type input "100"
click at [313, 468] on input "Product" at bounding box center [377, 462] width 356 height 27
click at [271, 471] on input "Product" at bounding box center [377, 462] width 356 height 27
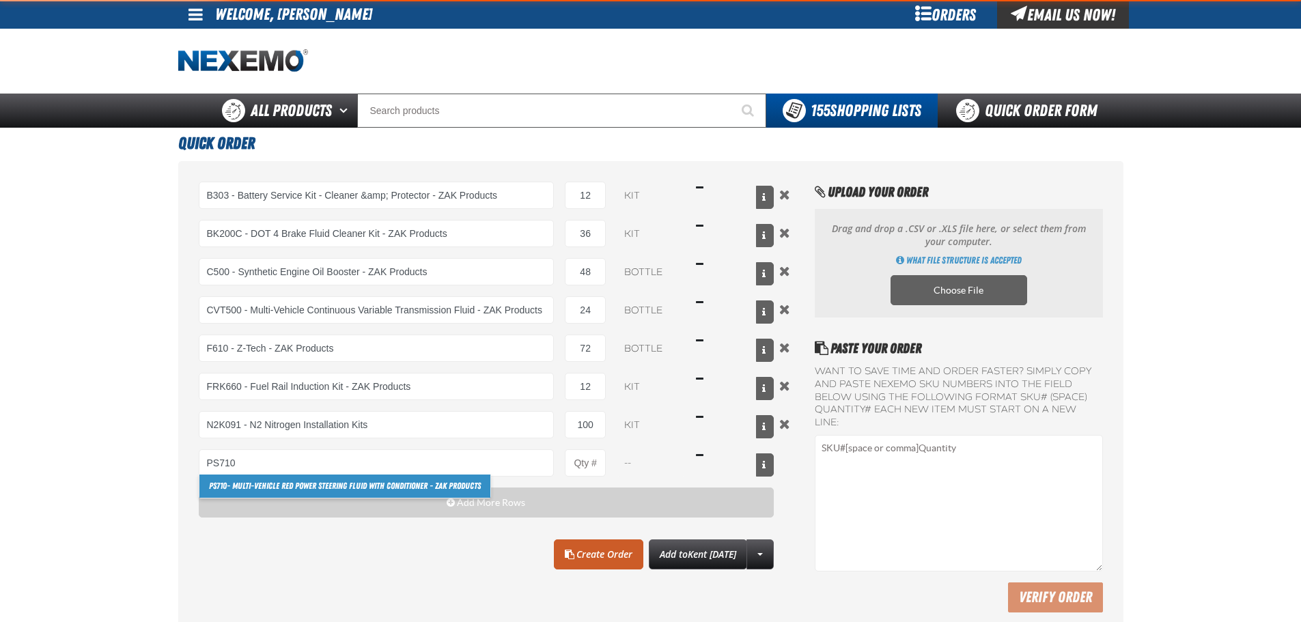
click at [253, 485] on link "PS710 - Multi-Vehicle Red Power Steering Fluid with Conditioner - ZAK Products" at bounding box center [344, 486] width 291 height 23
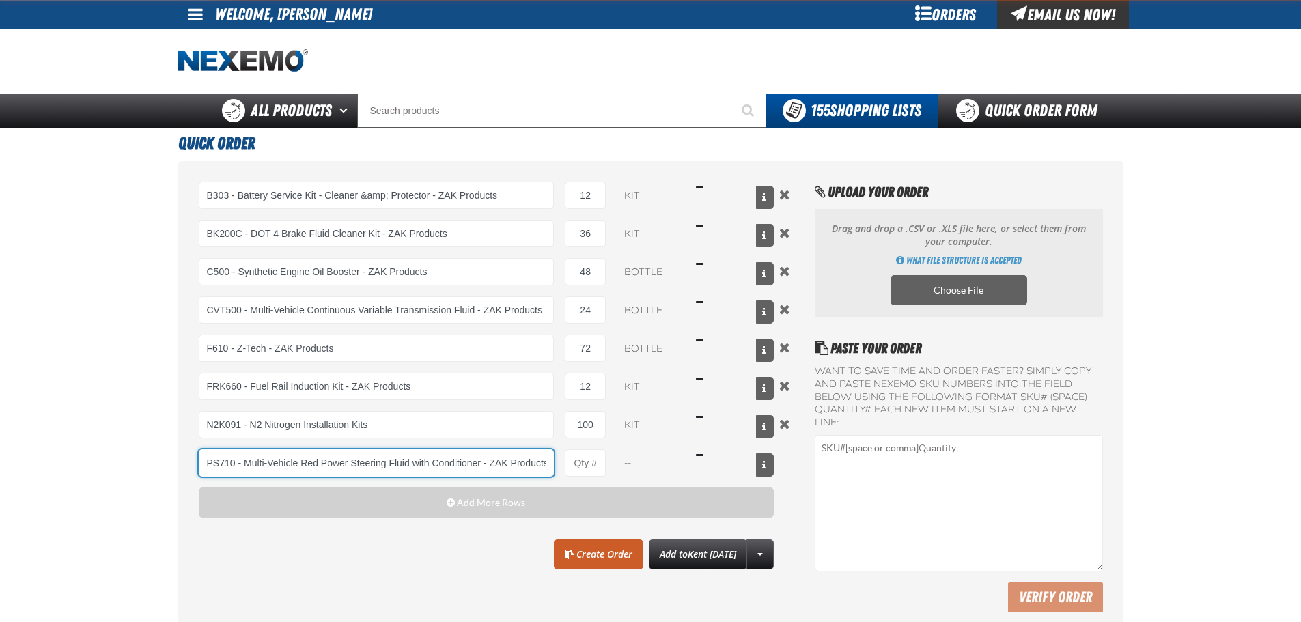
scroll to position [0, 2]
type input "PS710 - Multi-Vehicle Red Power Steering Fluid with Conditioner - ZAK Products"
type input "1"
select select "bottle"
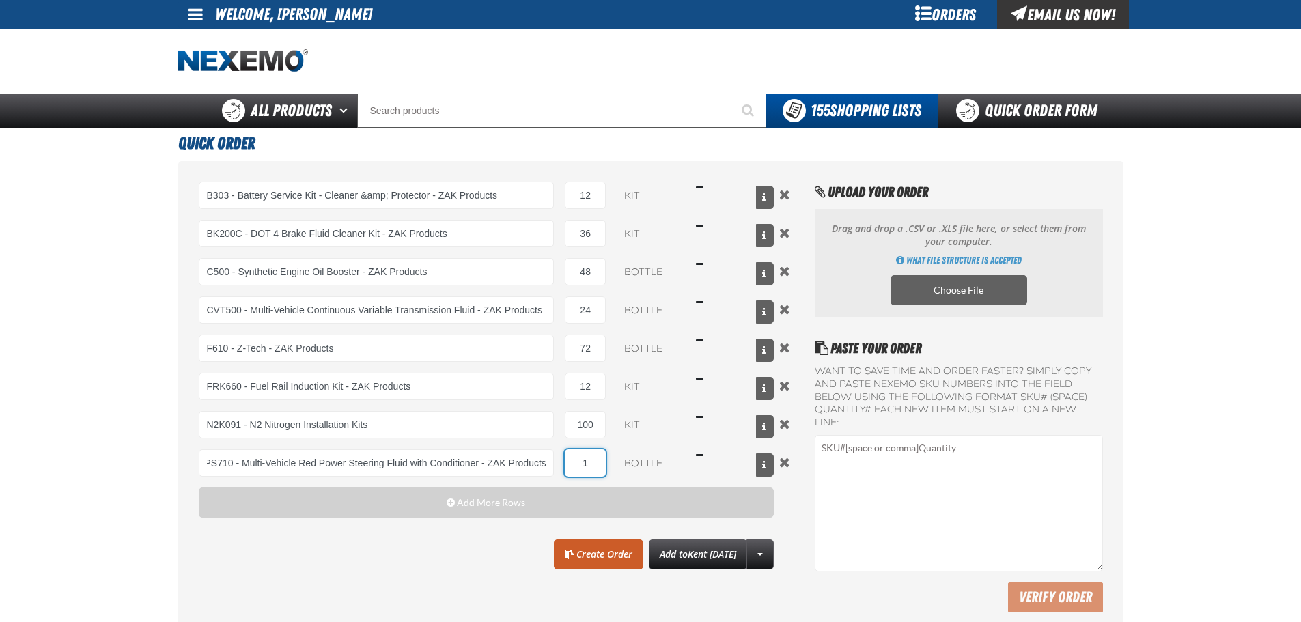
click at [593, 459] on input "1" at bounding box center [585, 462] width 41 height 27
type input "PS710 - Multi-Vehicle Red Power Steering Fluid with Conditioner - ZAK Products"
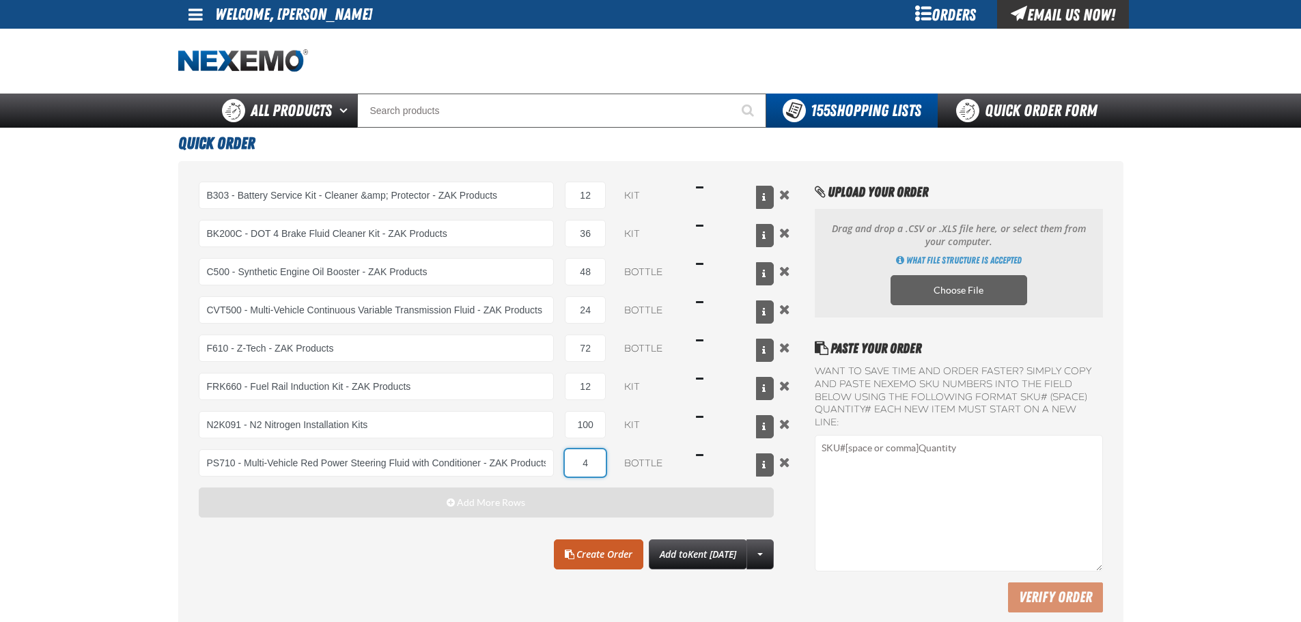
type input "4"
click at [524, 496] on button "Add More Rows" at bounding box center [487, 503] width 576 height 30
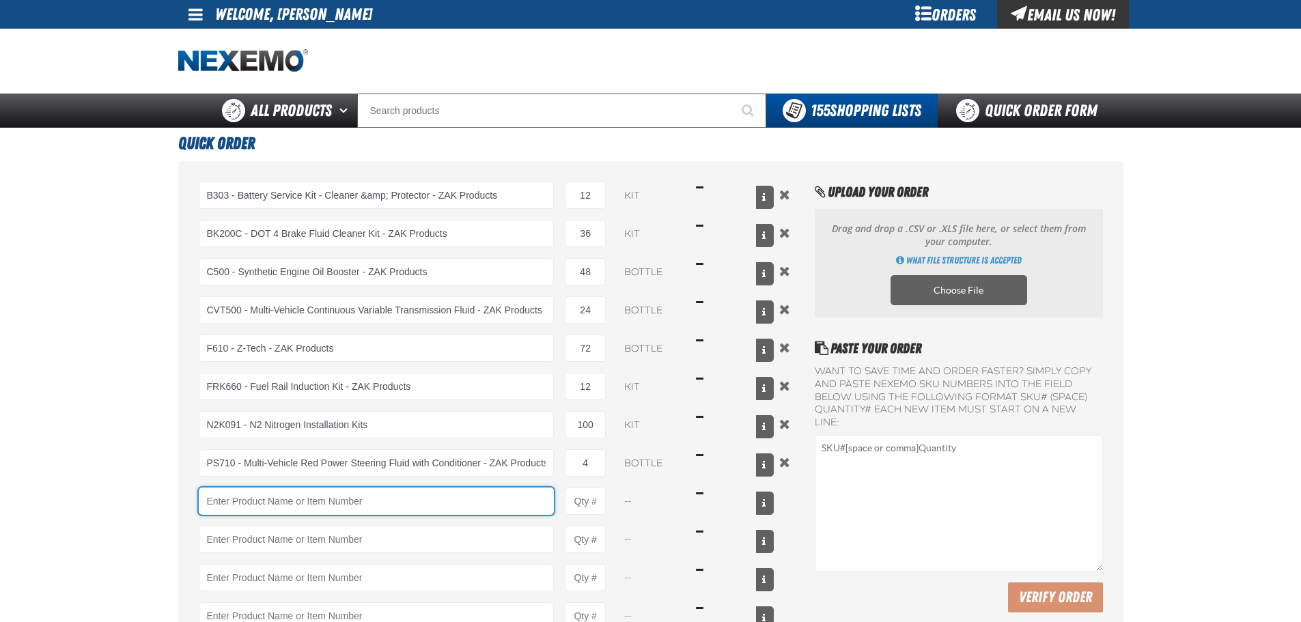
click at [220, 494] on input "Product" at bounding box center [377, 501] width 356 height 27
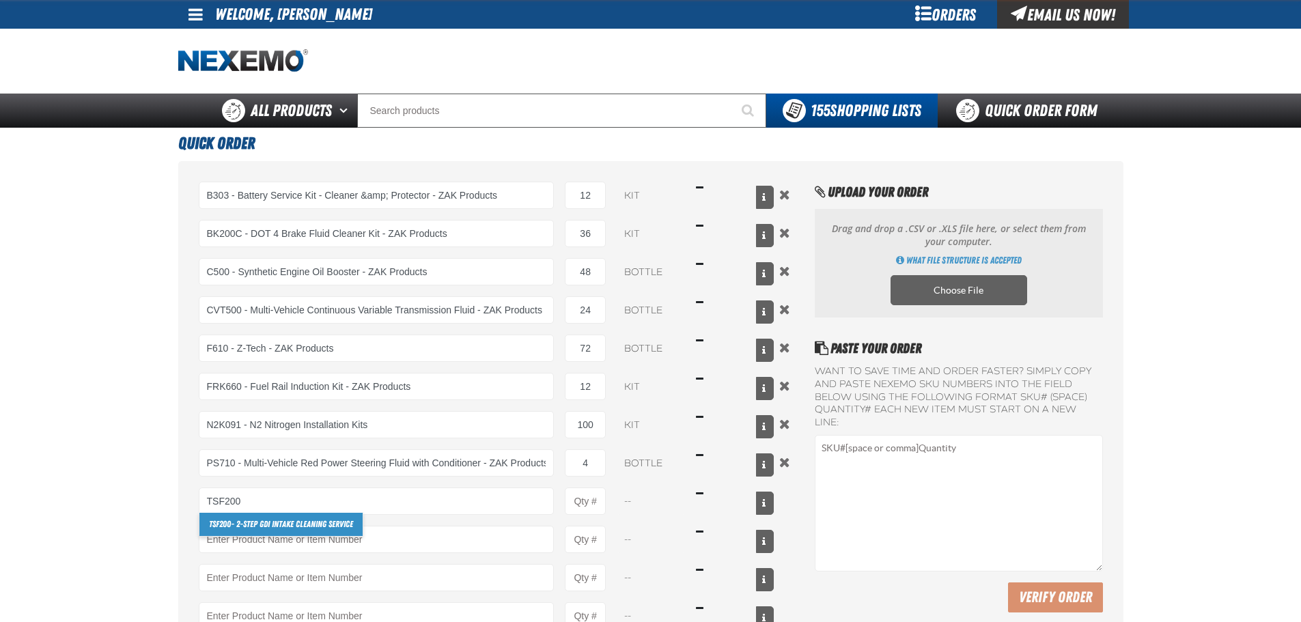
click at [240, 520] on link "TSF200 - 2-Step GDI Intake Cleaning Service" at bounding box center [280, 524] width 163 height 23
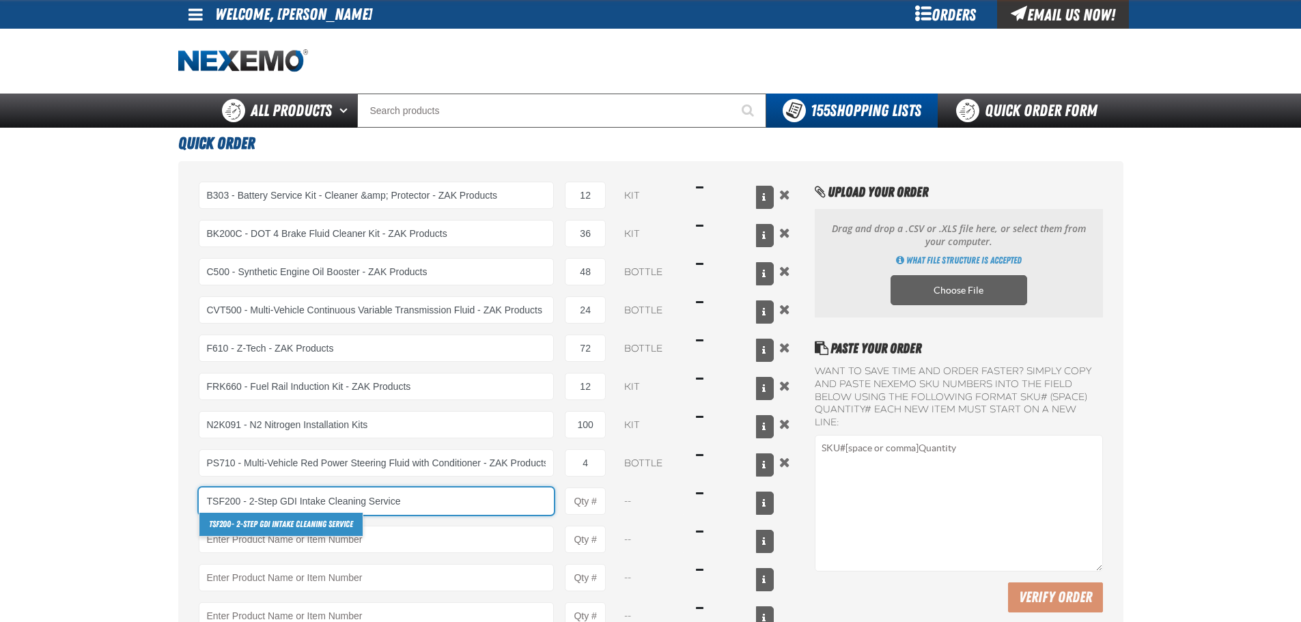
type input "TSF200 - 2-Step GDI Intake Cleaning Service"
type input "1"
select select "kit"
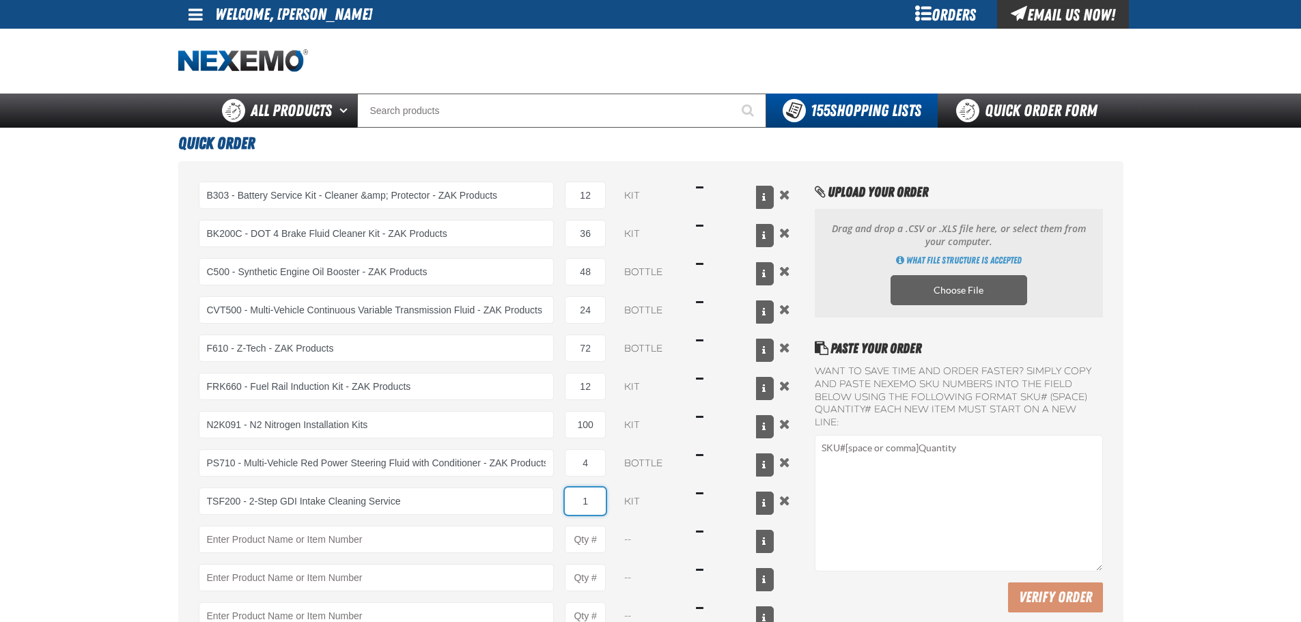
click at [587, 493] on input "1" at bounding box center [585, 501] width 41 height 27
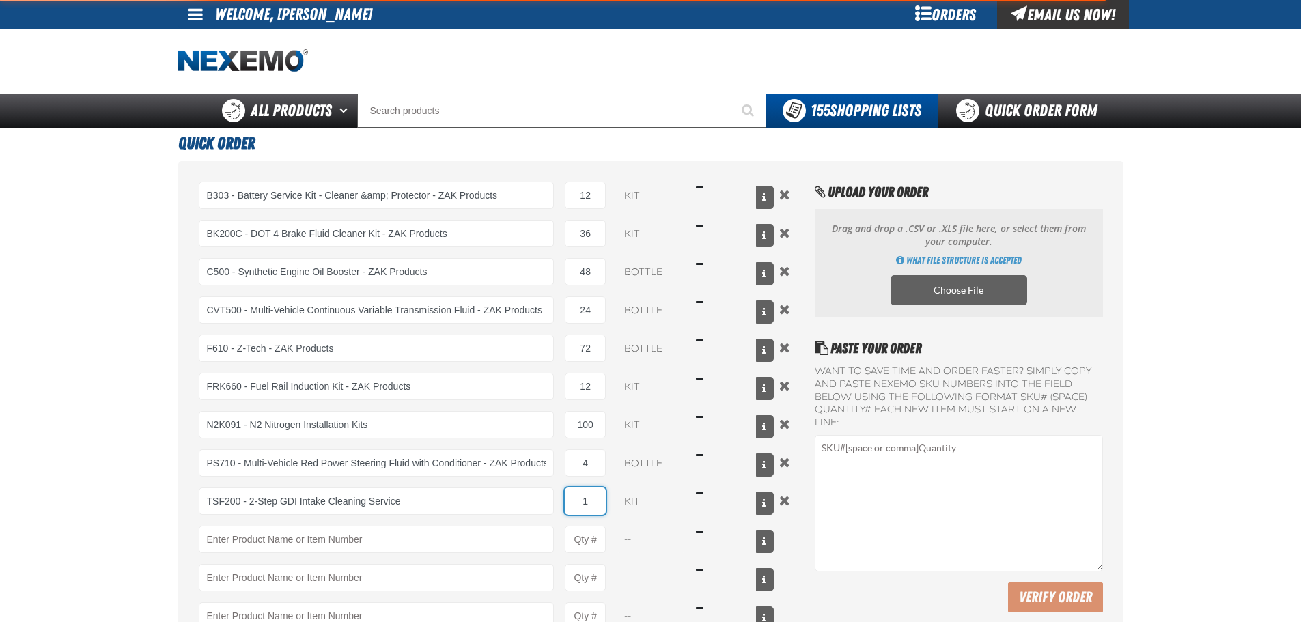
type input "TSF200 - 2-Step GDI Intake Cleaning Service"
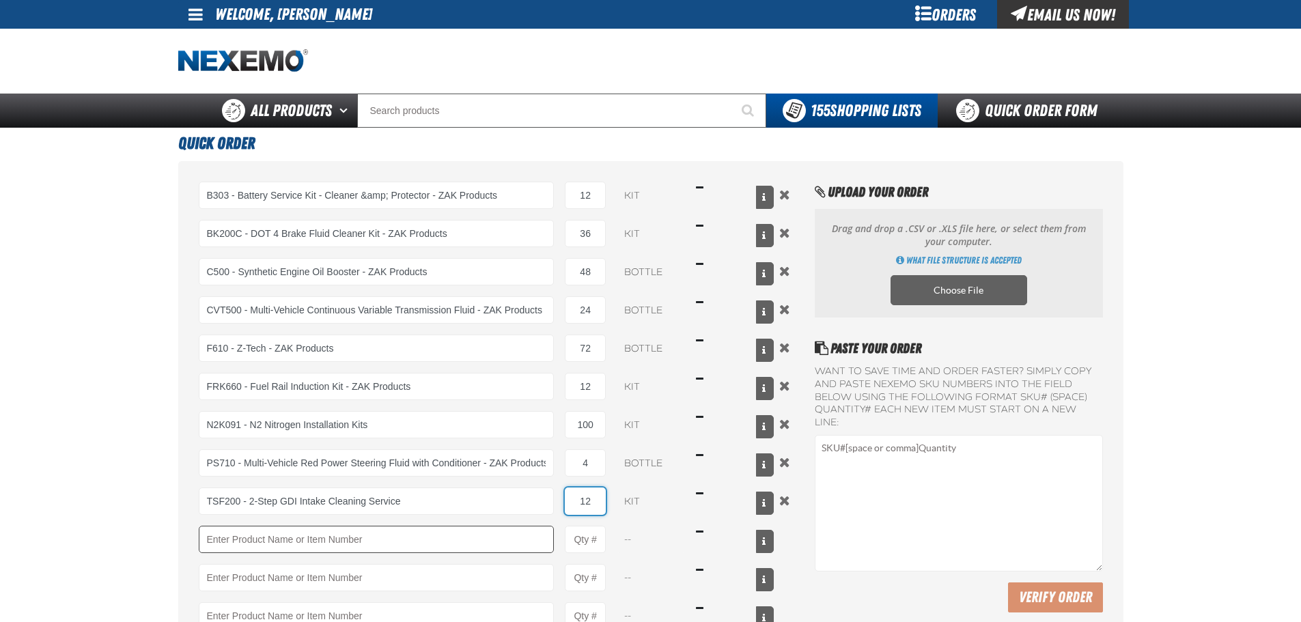
type input "12"
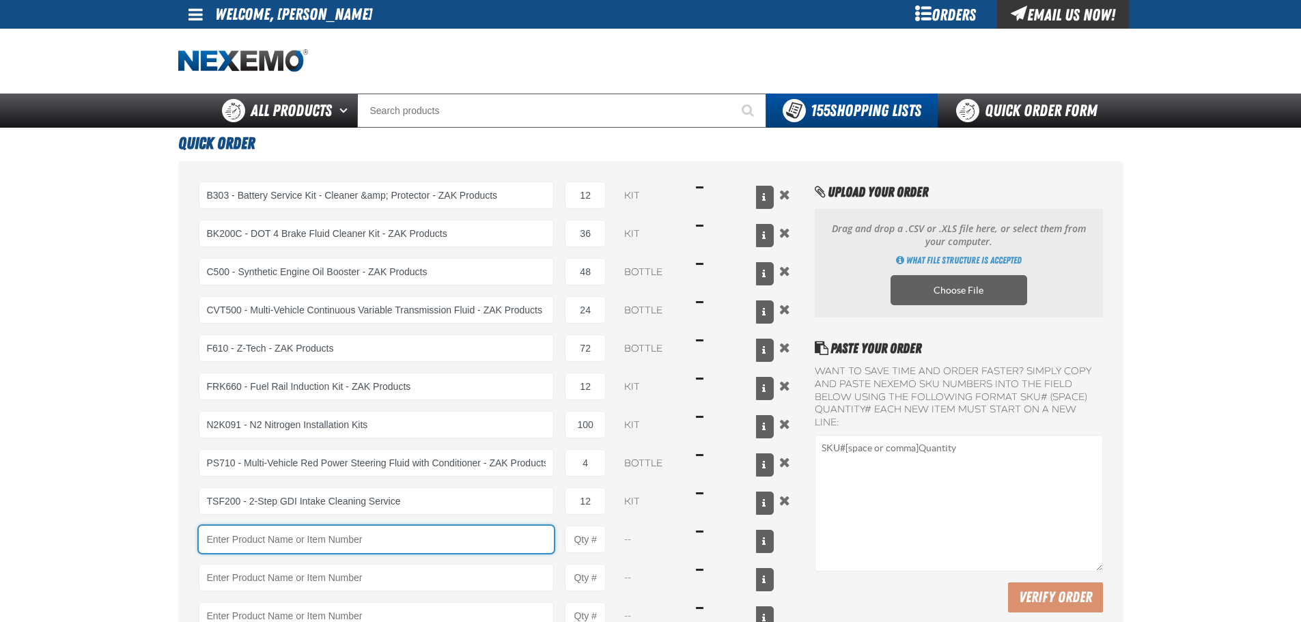
click at [276, 544] on input "Product" at bounding box center [377, 539] width 356 height 27
click at [264, 542] on input "Product" at bounding box center [377, 539] width 356 height 27
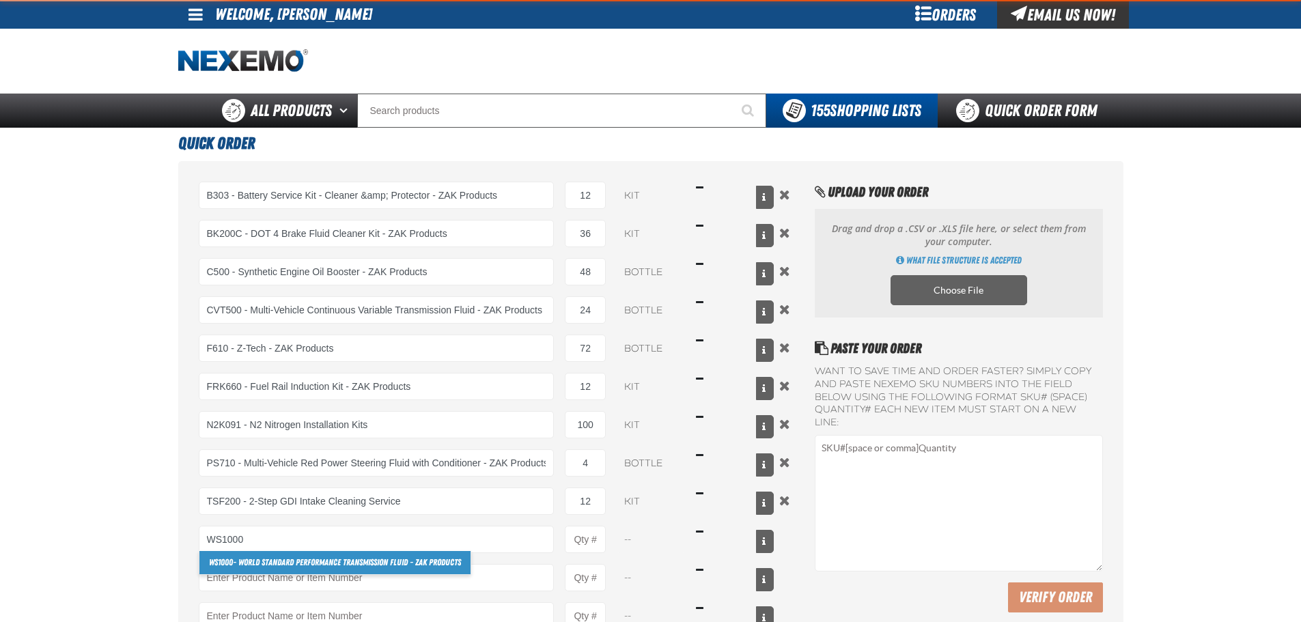
click at [225, 561] on strong "WS1000" at bounding box center [221, 562] width 24 height 10
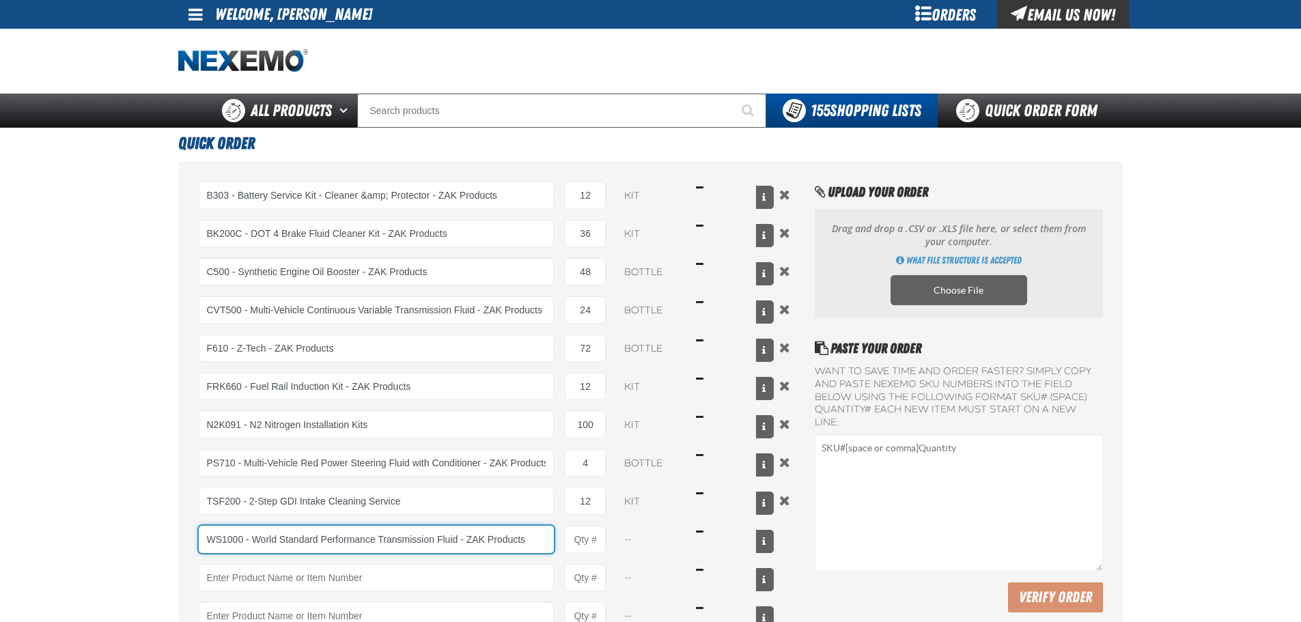
type input "WS1000 - World Standard Performance Transmission Fluid - ZAK Products"
type input "1"
select select "bottle"
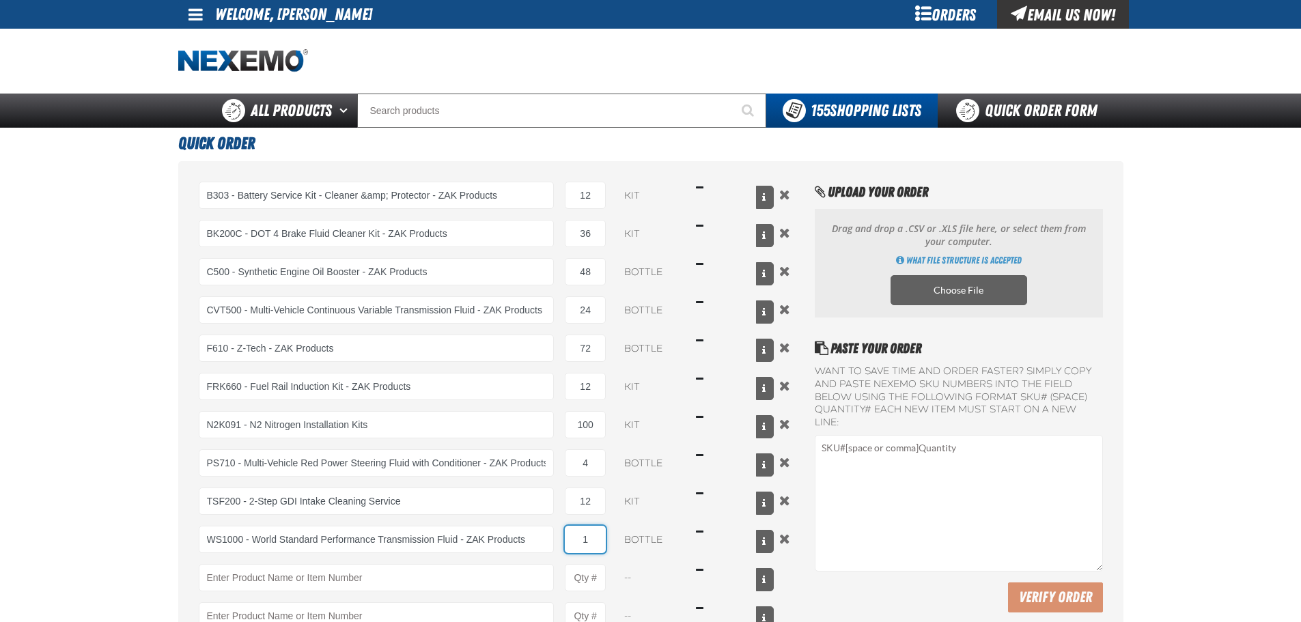
click at [587, 537] on input "1" at bounding box center [585, 539] width 41 height 27
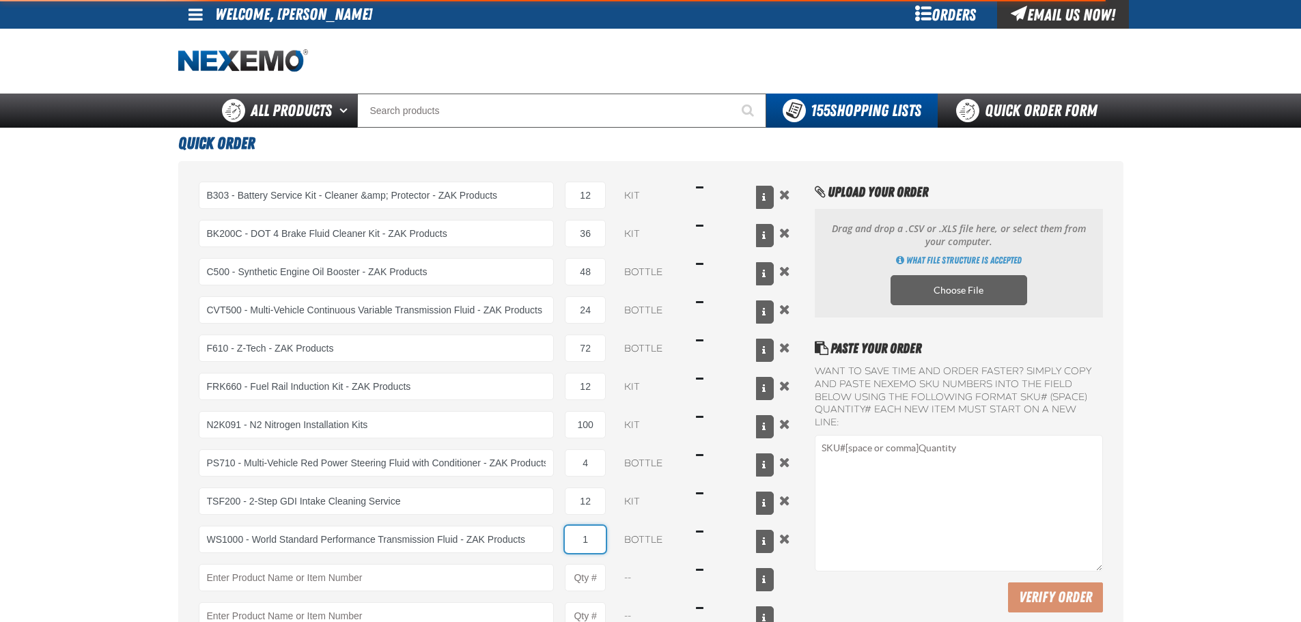
click at [587, 537] on input "1" at bounding box center [585, 539] width 41 height 27
type input "WS1000 - World Standard Performance Transmission Fluid - ZAK Products"
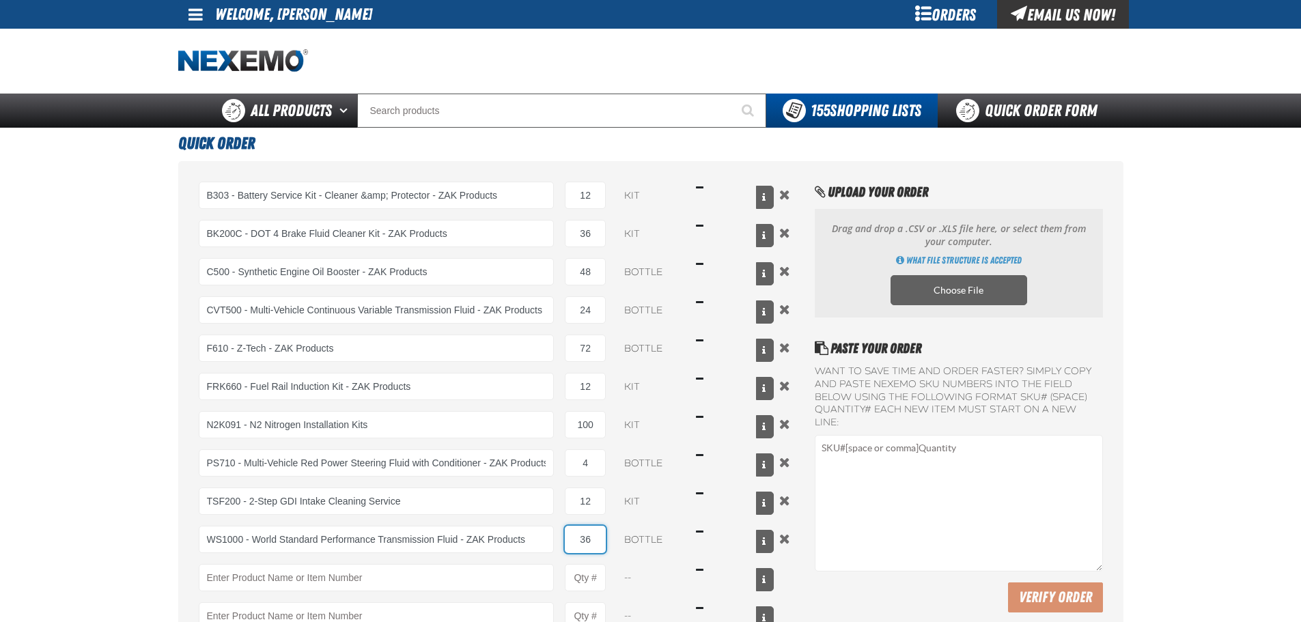
type input "36"
click at [100, 425] on main "Quick Order B303 - Battery Service Kit - Cleaner &amp; Protector - ZAK Products…" at bounding box center [650, 458] width 1301 height 660
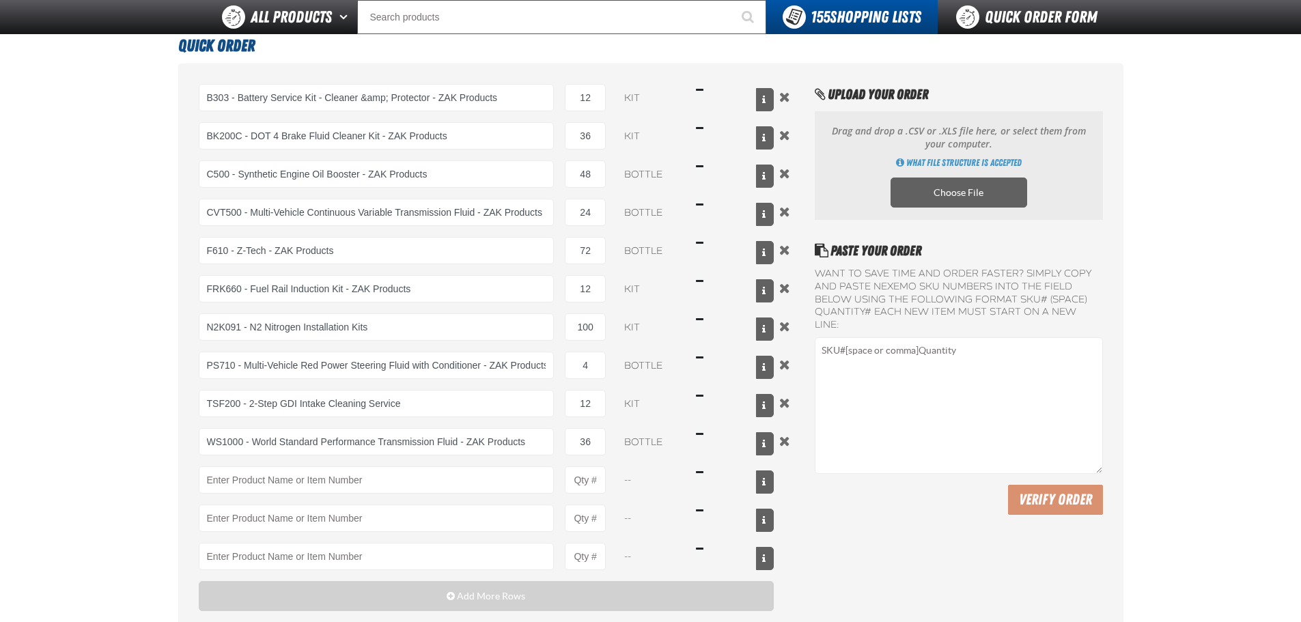
scroll to position [137, 0]
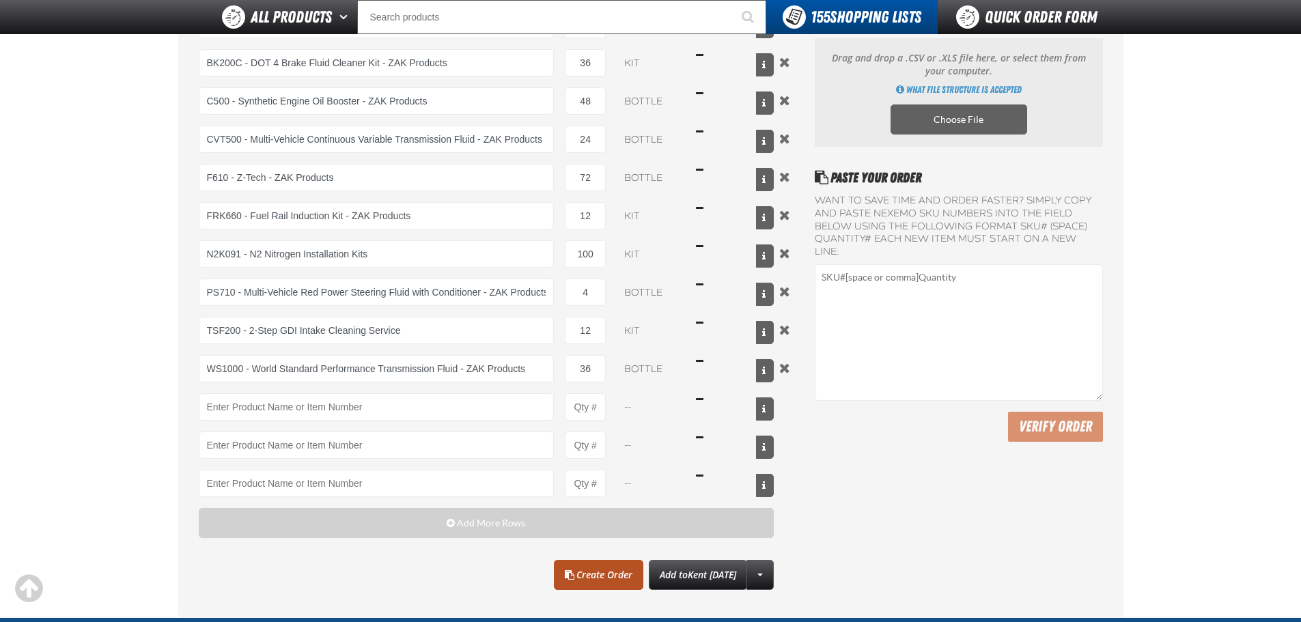
click at [582, 574] on link "Create Order" at bounding box center [598, 575] width 89 height 30
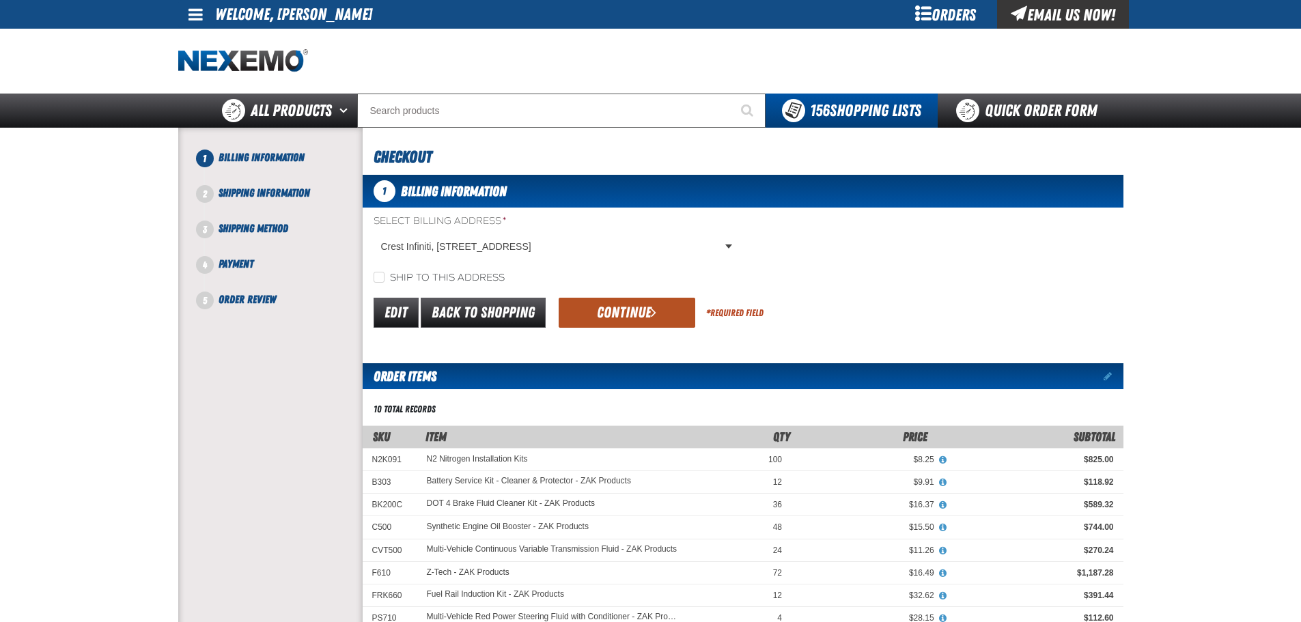
click at [635, 326] on button "Continue" at bounding box center [627, 313] width 137 height 30
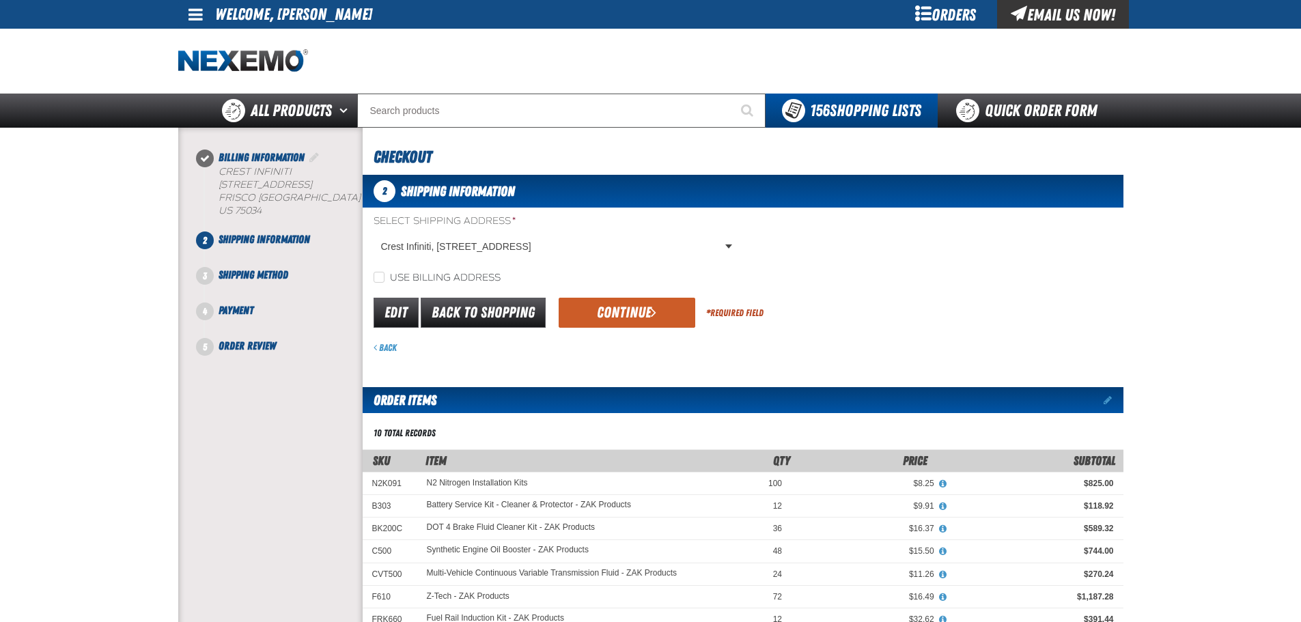
click at [612, 349] on div "Back" at bounding box center [749, 347] width 750 height 13
click at [603, 319] on button "Continue" at bounding box center [627, 313] width 137 height 30
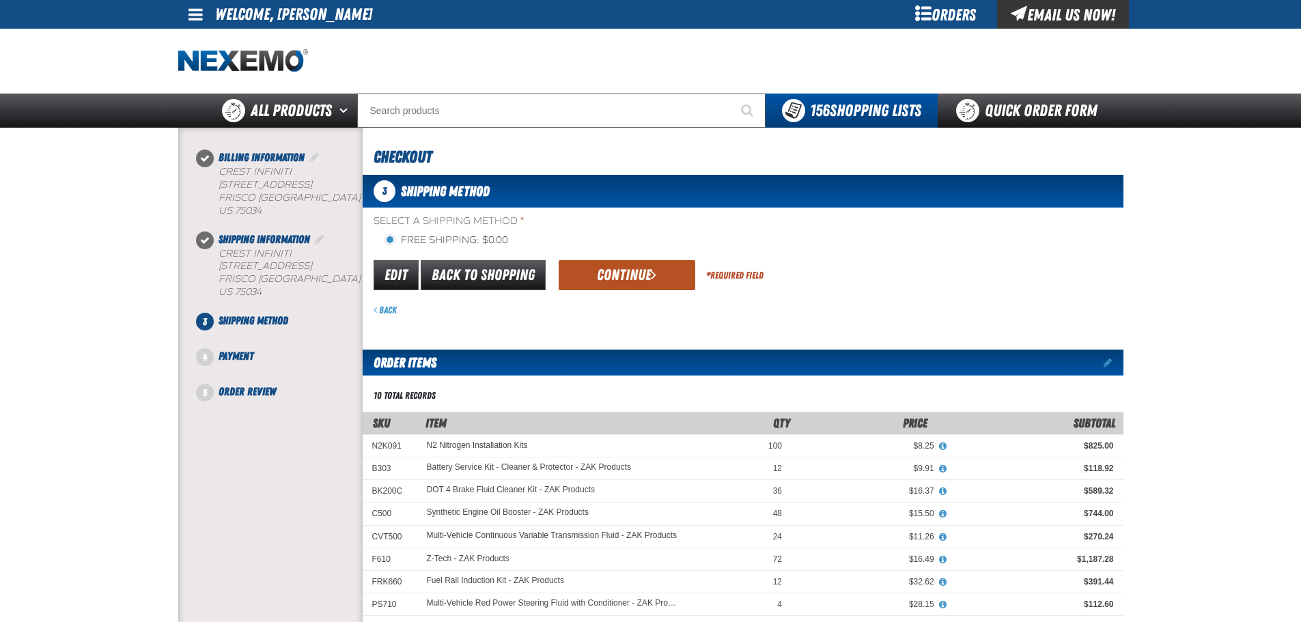
click at [598, 262] on button "Continue" at bounding box center [627, 275] width 137 height 30
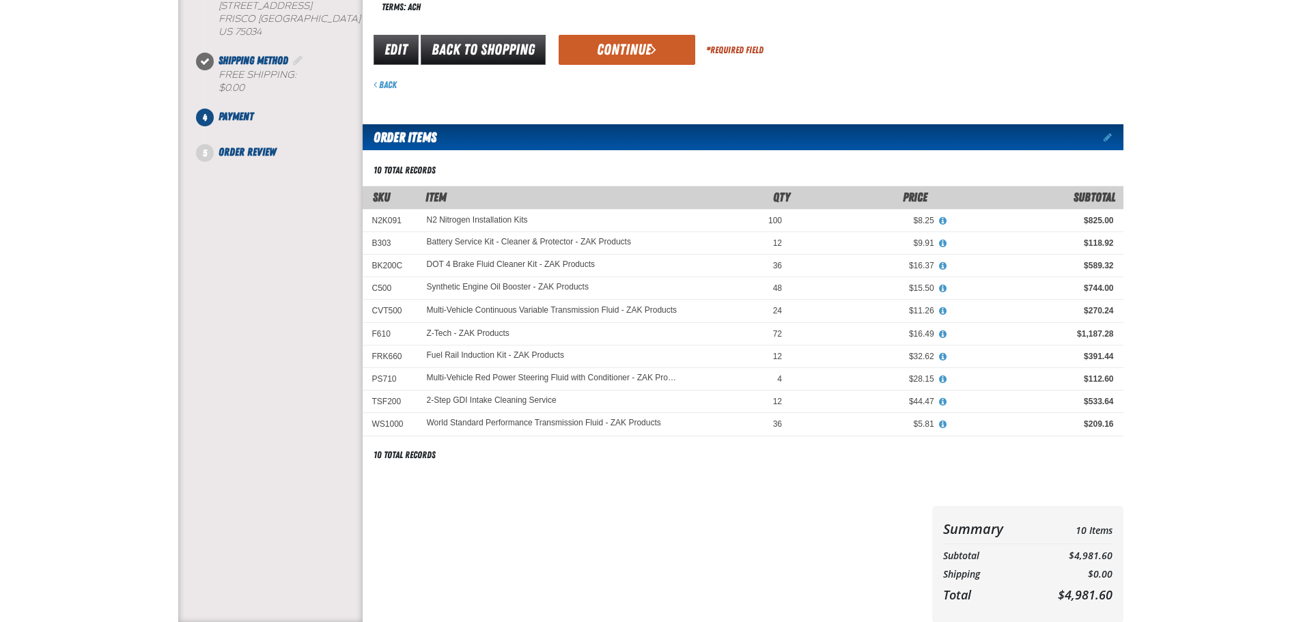
scroll to position [68, 0]
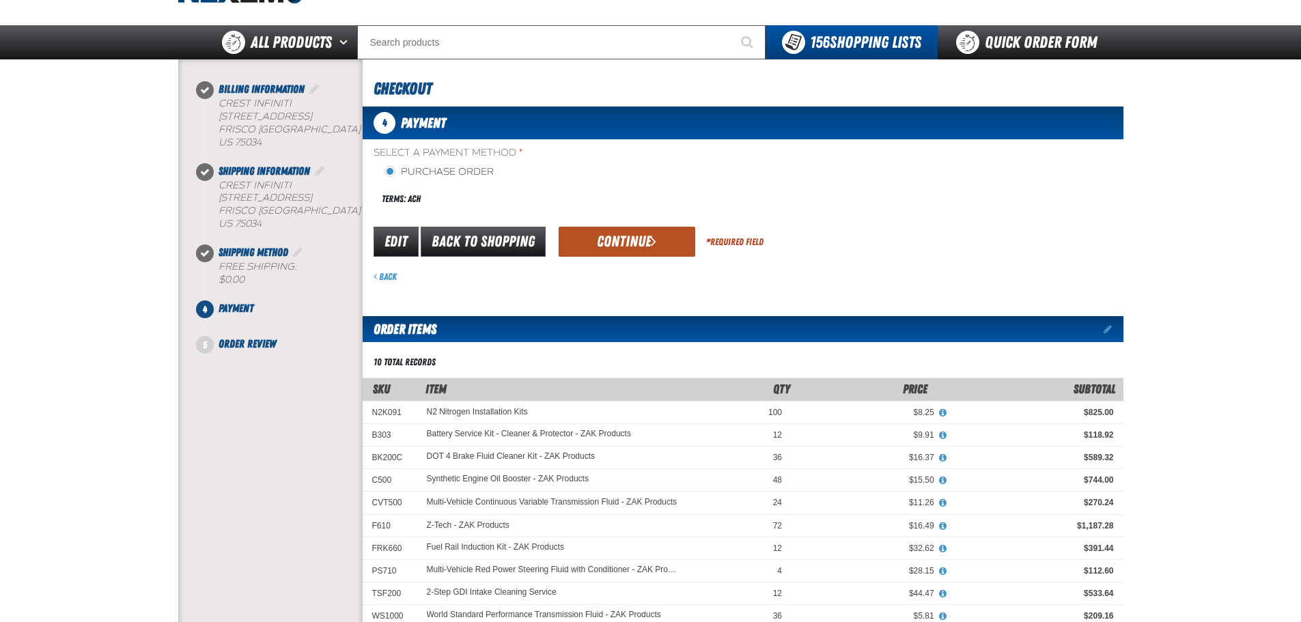
click at [627, 227] on button "Continue" at bounding box center [627, 242] width 137 height 30
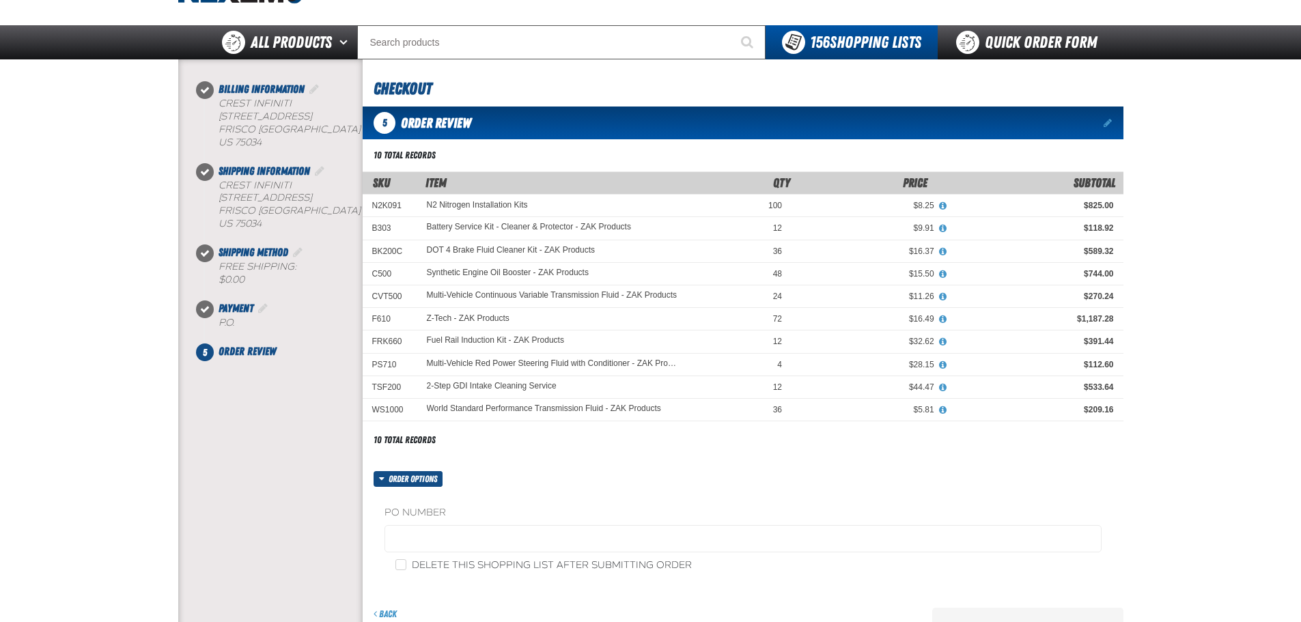
drag, startPoint x: 77, startPoint y: 277, endPoint x: 787, endPoint y: 285, distance: 710.3
click at [77, 277] on main at bounding box center [650, 409] width 1301 height 700
click at [471, 523] on fieldset "PO Number" at bounding box center [742, 532] width 717 height 52
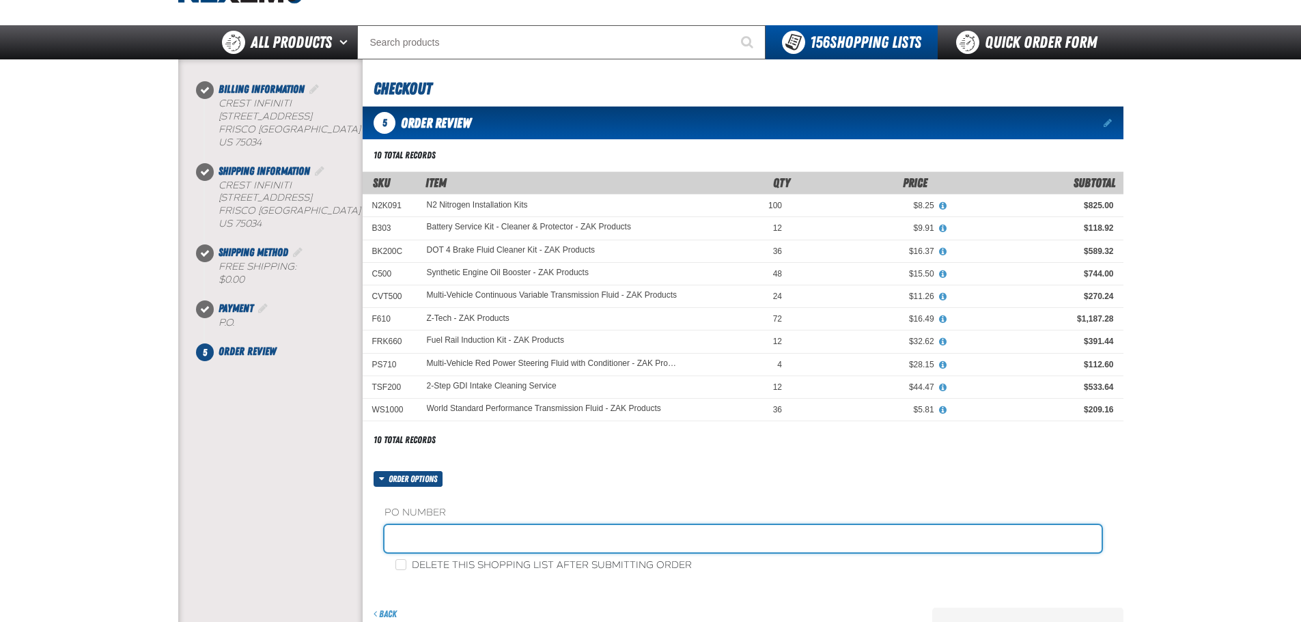
click at [469, 545] on input "text" at bounding box center [742, 538] width 717 height 27
paste input "878962"
type input "878962-BI"
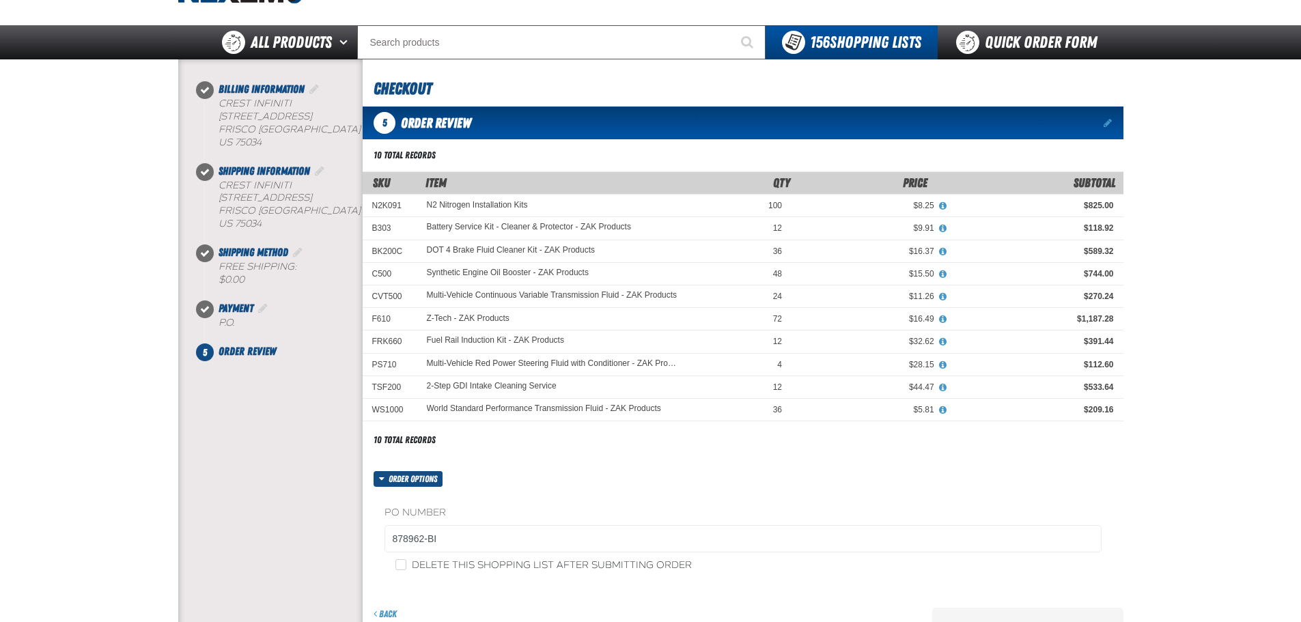
click at [471, 568] on label "Delete this shopping list after submitting order" at bounding box center [543, 565] width 296 height 13
click at [406, 568] on input "Delete this shopping list after submitting order" at bounding box center [400, 564] width 11 height 11
checkbox input "true"
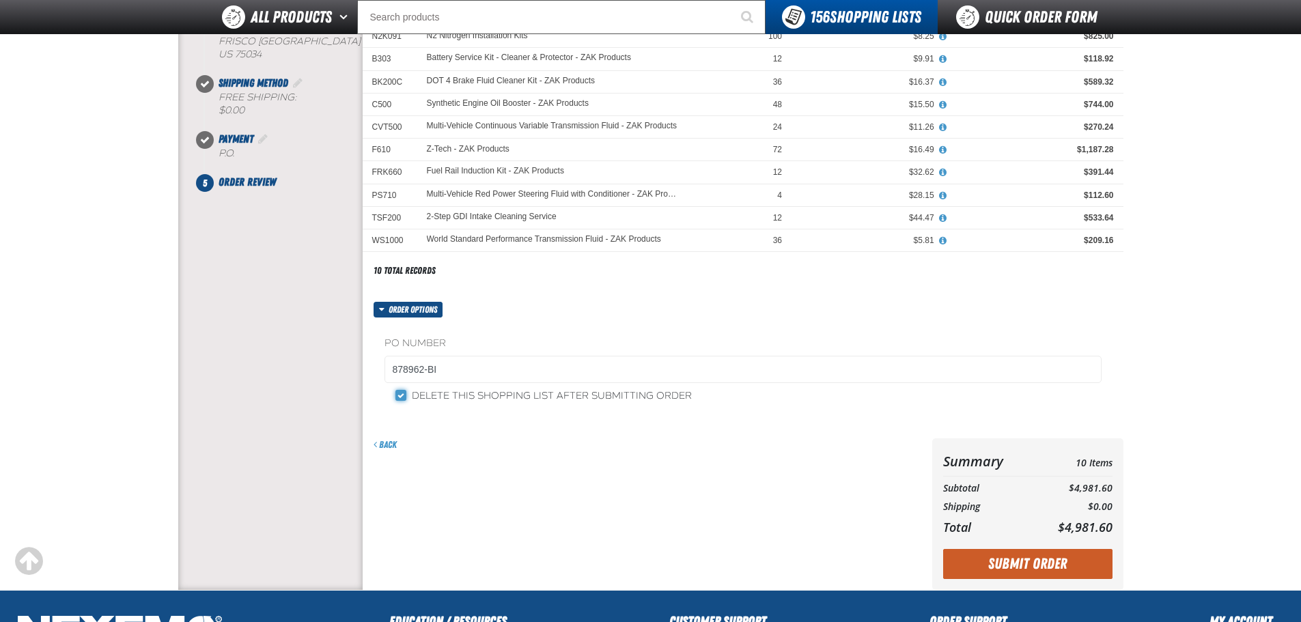
scroll to position [205, 0]
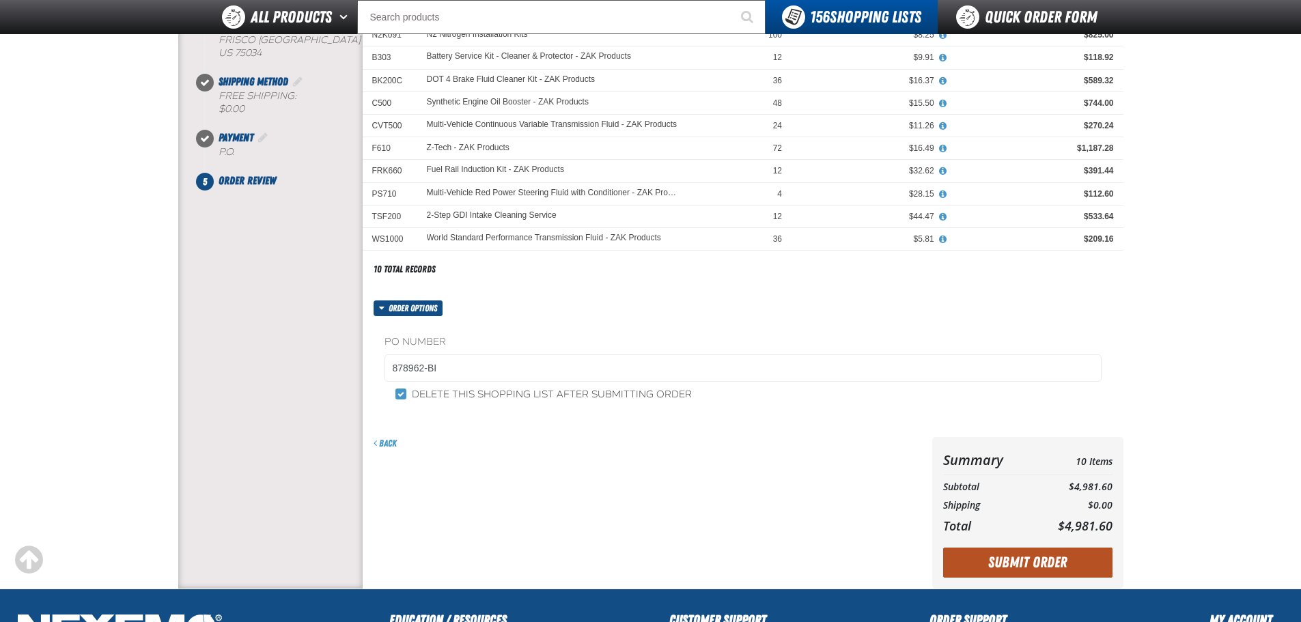
click at [1087, 555] on button "Submit Order" at bounding box center [1027, 563] width 169 height 30
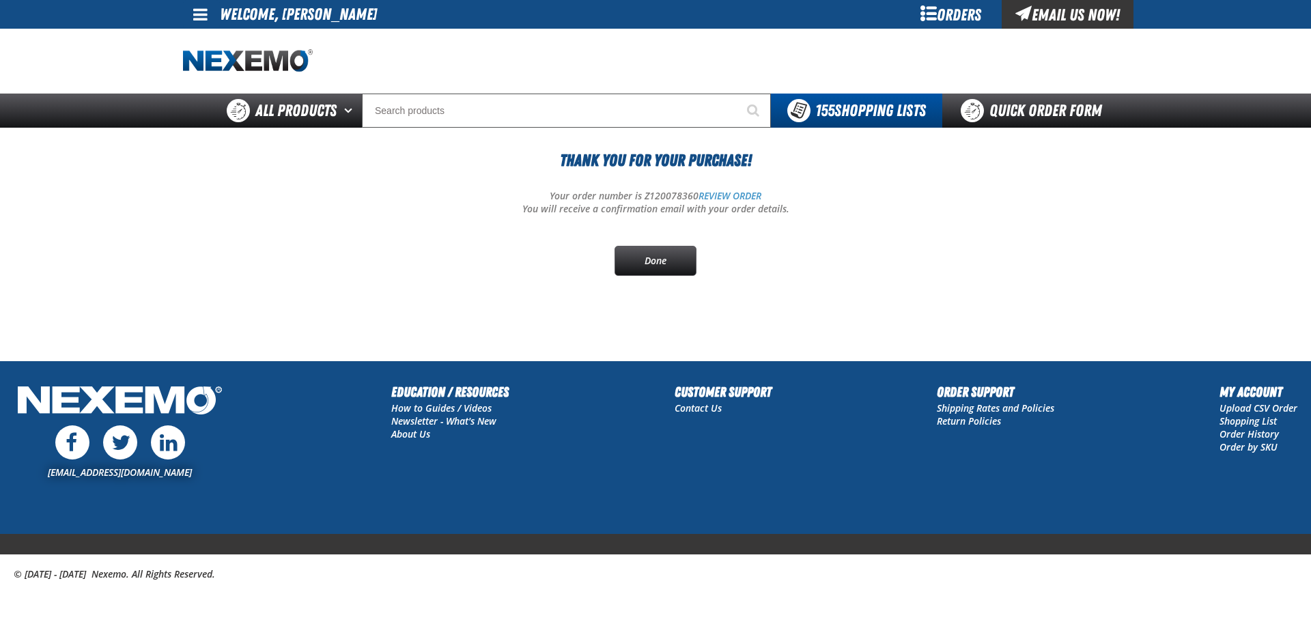
drag, startPoint x: 139, startPoint y: 212, endPoint x: 465, endPoint y: 255, distance: 329.3
click at [140, 212] on main "Thank You For Your Purchase! Your order number is Z120078360 REVIEW ORDER You w…" at bounding box center [655, 244] width 1311 height 233
click at [667, 198] on p "Your order number is Z120078360 REVIEW ORDER" at bounding box center [655, 196] width 945 height 13
copy p "Z120078360"
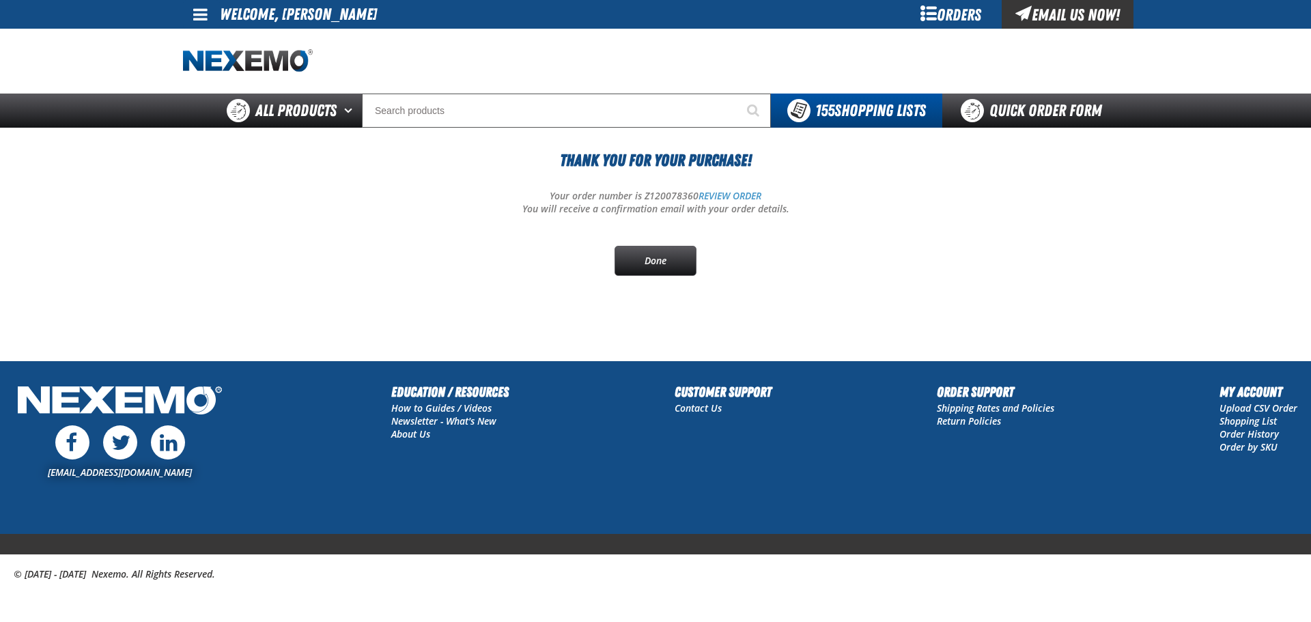
click at [225, 271] on div "Thank You For Your Purchase! Your order number is Z120078360 REVIEW ORDER You w…" at bounding box center [655, 212] width 945 height 128
click at [436, 238] on div "Thank You For Your Purchase! Your order number is Z120078360 REVIEW ORDER You w…" at bounding box center [655, 212] width 945 height 128
click at [1034, 106] on link "Quick Order Form" at bounding box center [1034, 111] width 185 height 34
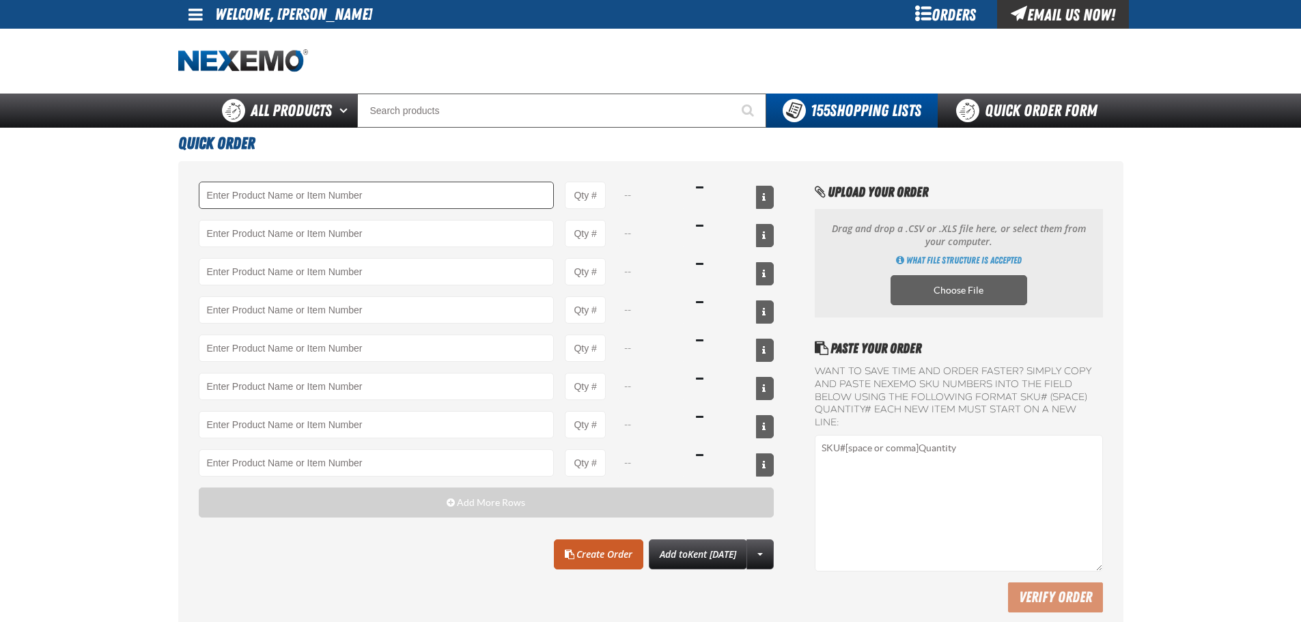
click at [301, 202] on input "Product" at bounding box center [377, 195] width 356 height 27
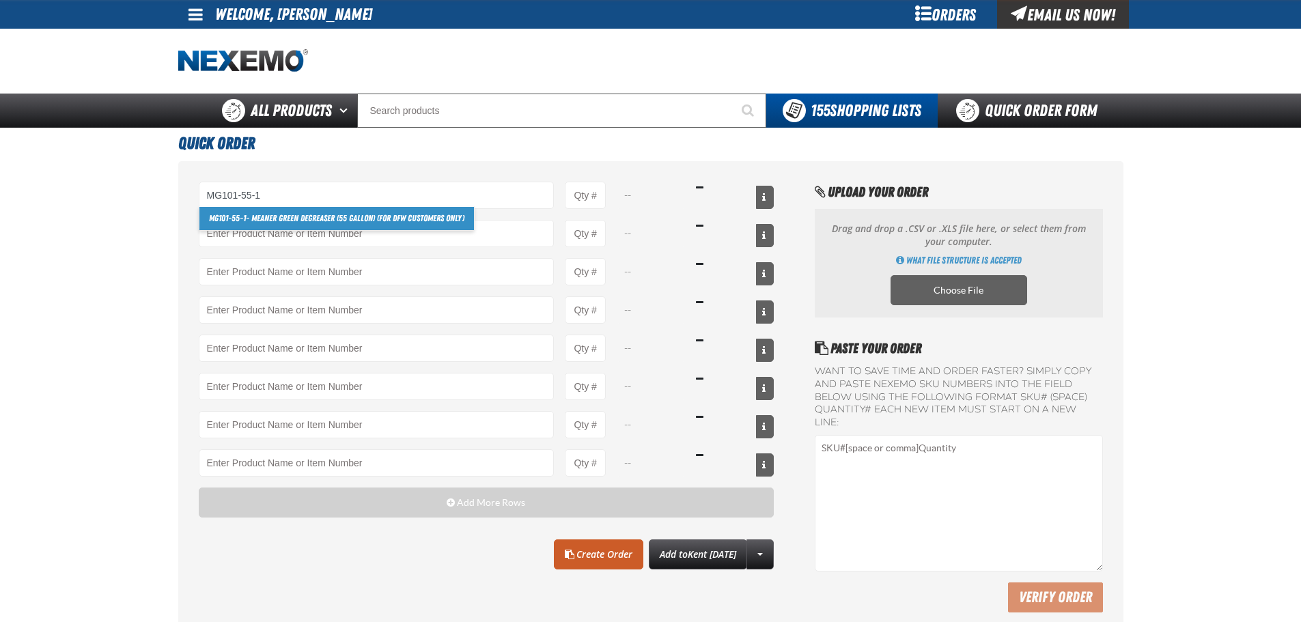
click at [286, 210] on link "MG101-55-1 - Meaner Green Degreaser (55 gallon) (For DFW customers ONLY)" at bounding box center [336, 218] width 275 height 23
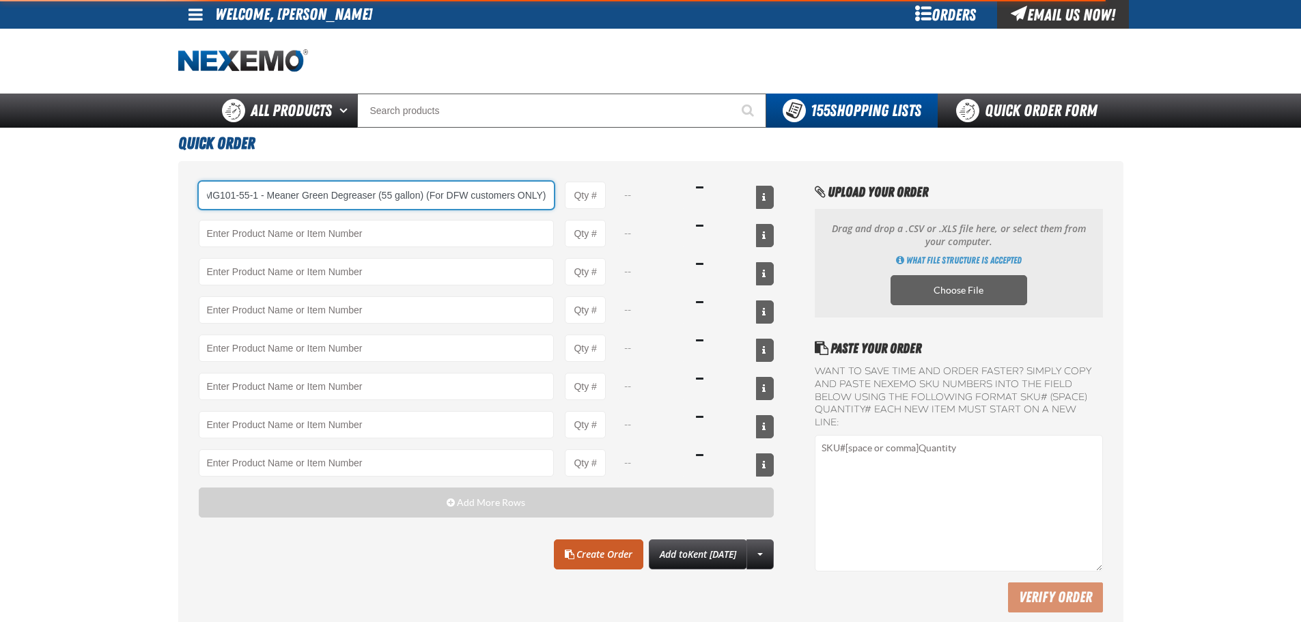
type input "MG101-55-1 - Meaner Green Degreaser (55 gallon) (For DFW customers ONLY)"
type input "1"
select select "drum"
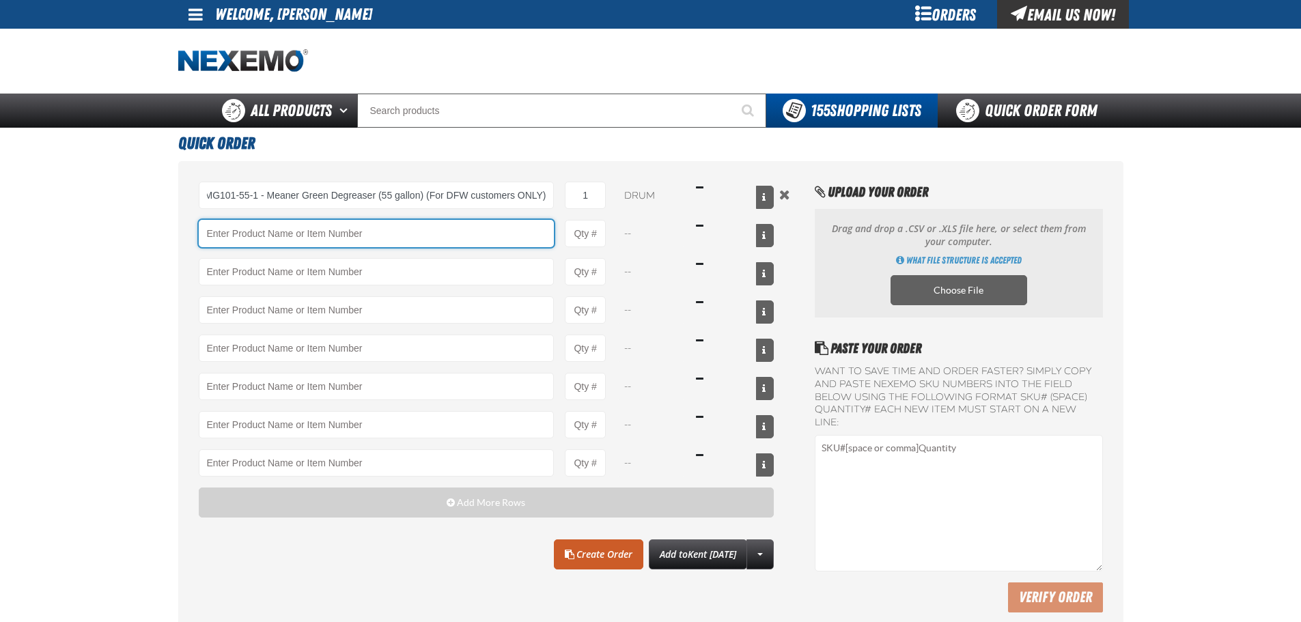
click at [288, 231] on input "Product" at bounding box center [377, 233] width 356 height 27
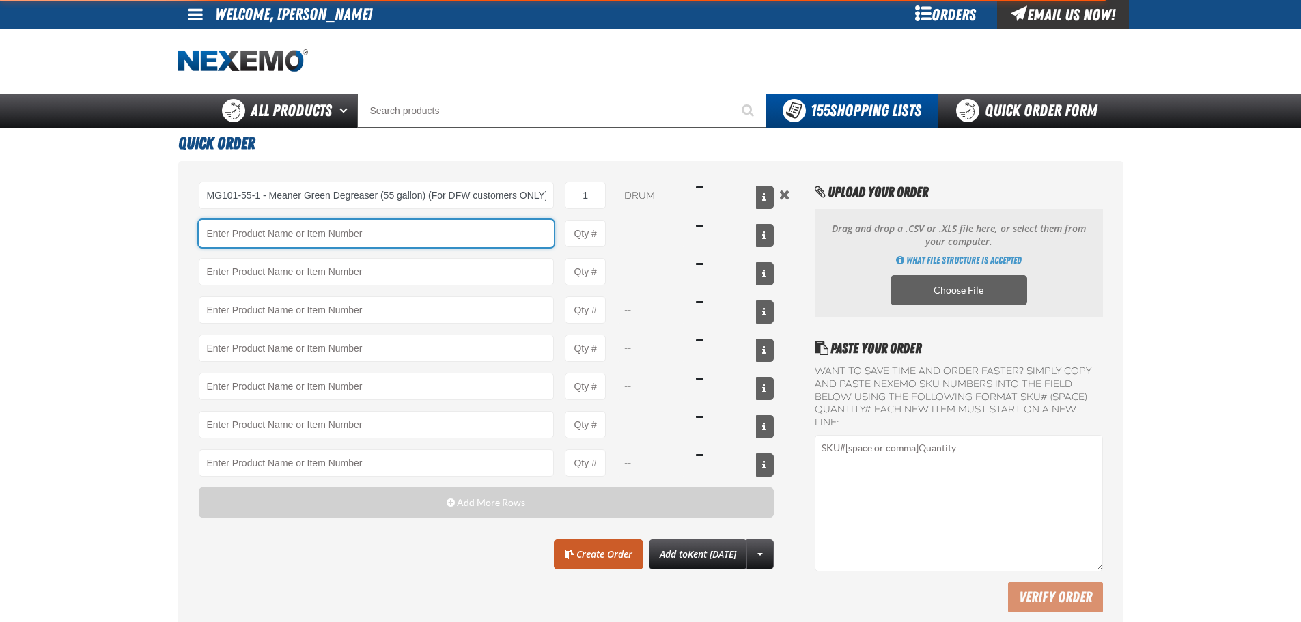
type input "MG101-55-1 - Meaner Green Degreaser (55 gallon) (For DFW customers ONLY)"
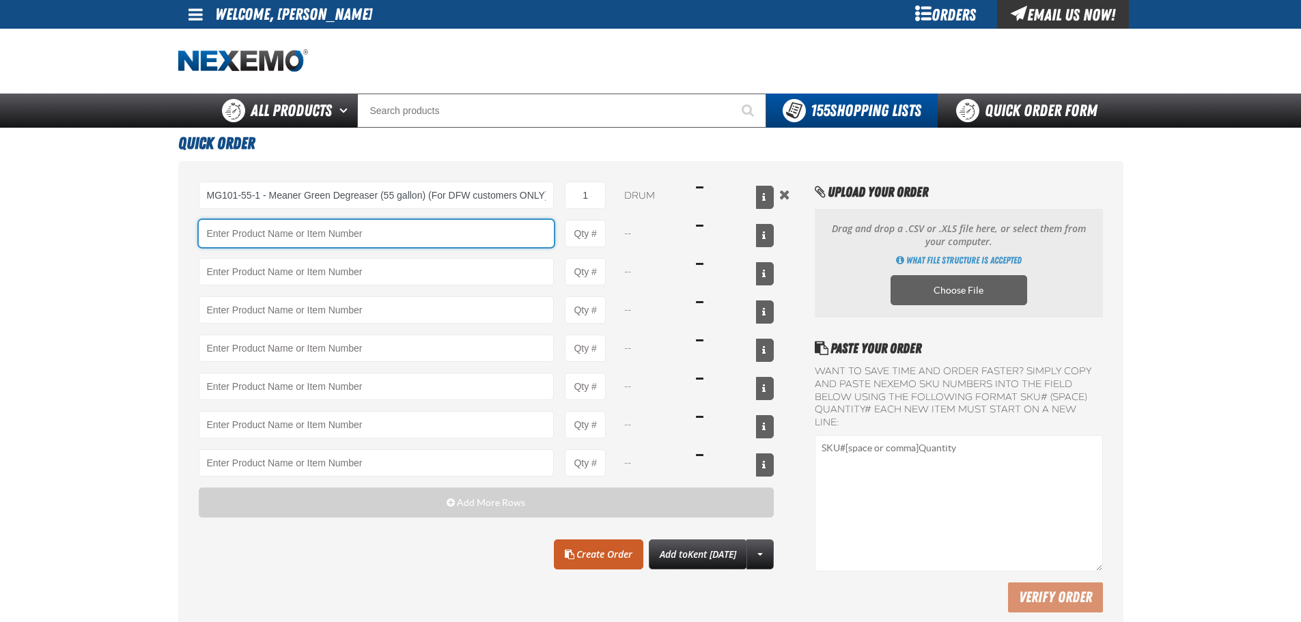
click at [296, 225] on input "Product" at bounding box center [377, 233] width 356 height 27
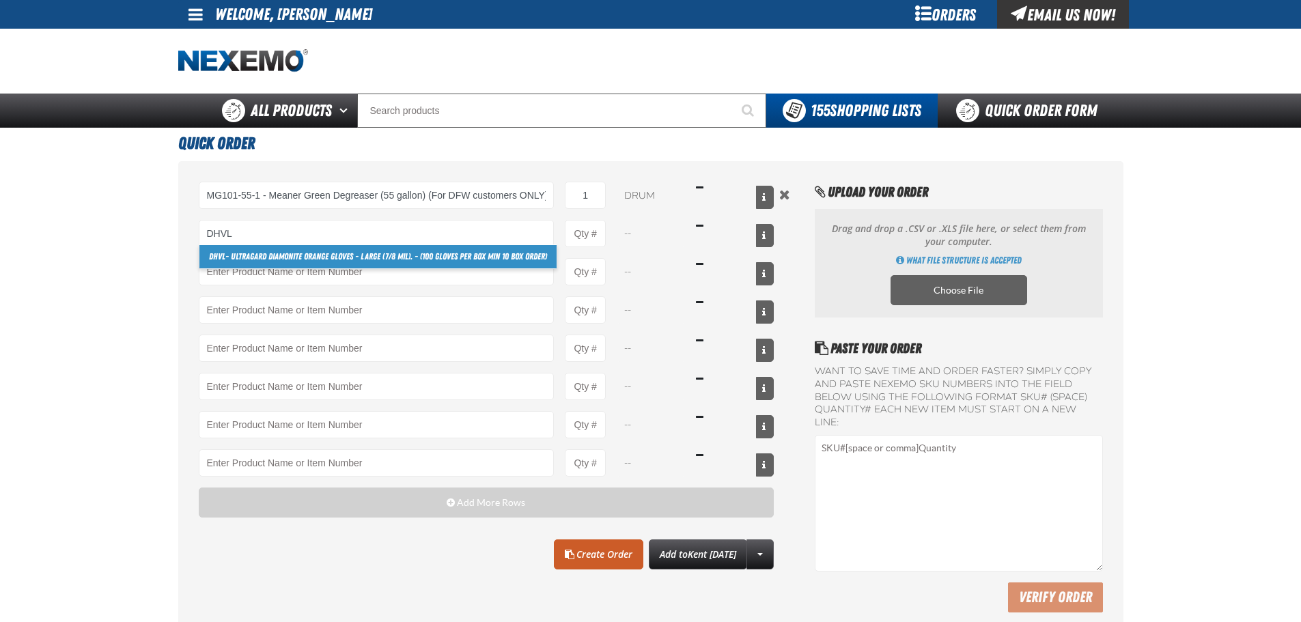
click at [305, 254] on link "DHVL - Ultragard Diamonite Orange Gloves - Large (7/8 mil). - (100 gloves per b…" at bounding box center [377, 256] width 357 height 23
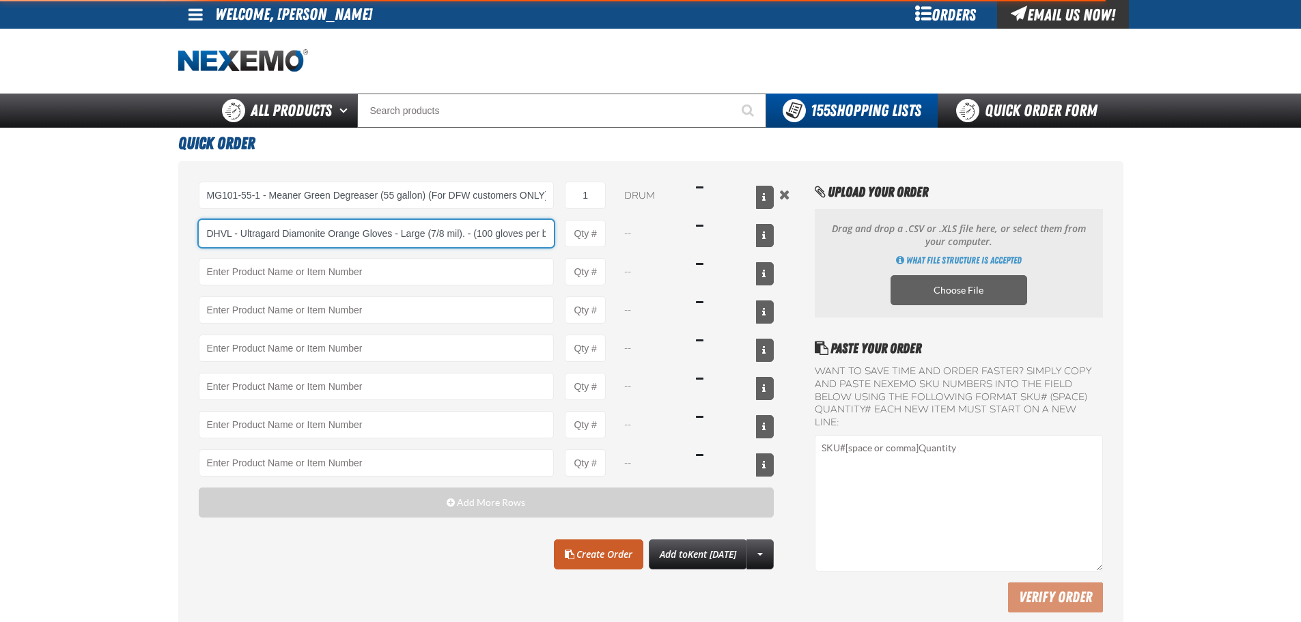
scroll to position [0, 92]
type input "DHVL - Ultragard Diamonite Orange Gloves - Large (7/8 mil). - (100 gloves per b…"
type input "1"
select select "box"
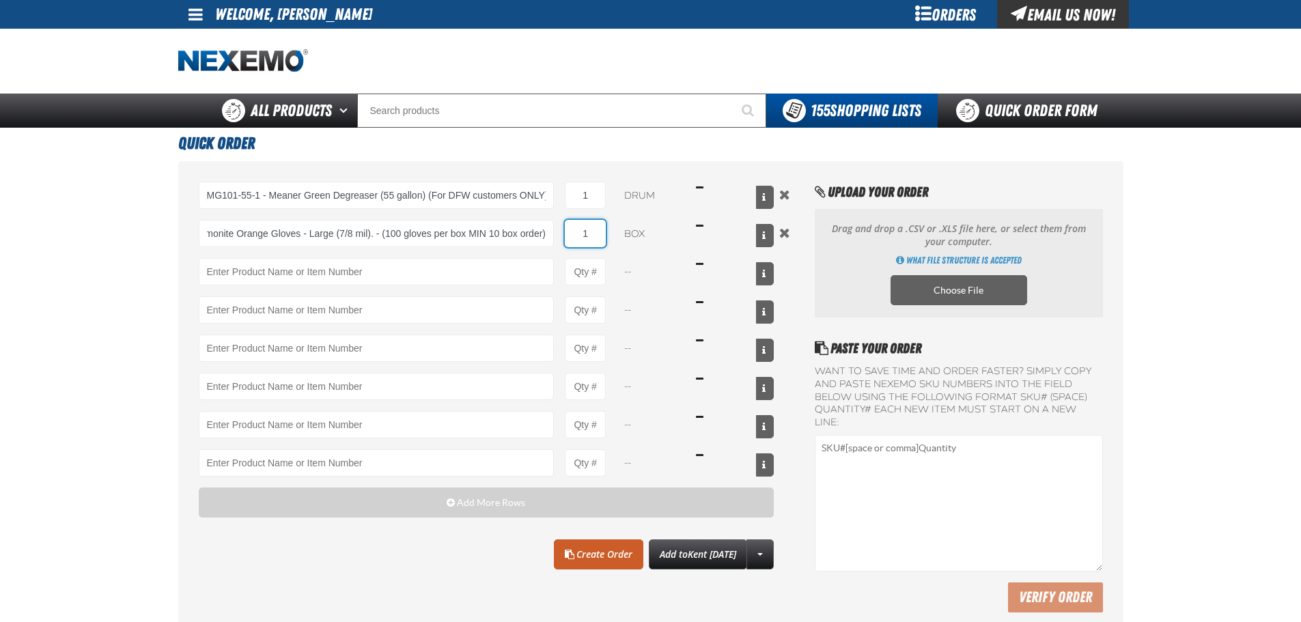
click at [589, 236] on input "1" at bounding box center [585, 233] width 41 height 27
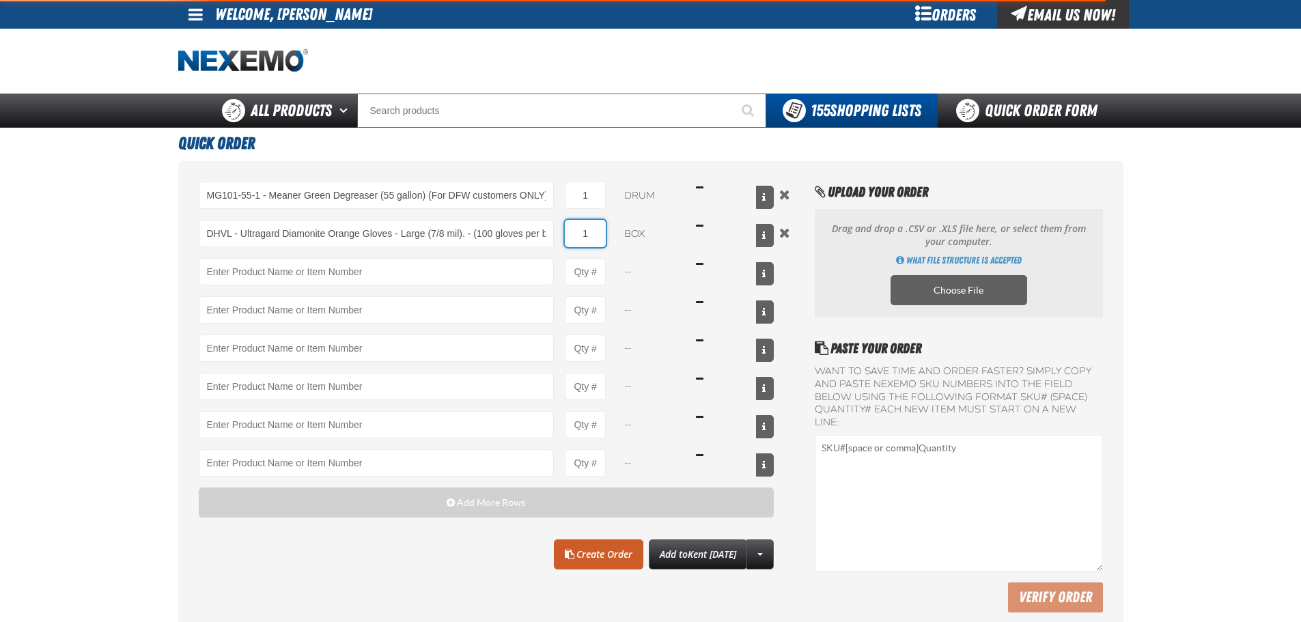
click at [589, 236] on input "1" at bounding box center [585, 233] width 41 height 27
type input "DHVL - Ultragard Diamonite Orange Gloves - Large (7/8 mil). - (100 gloves per b…"
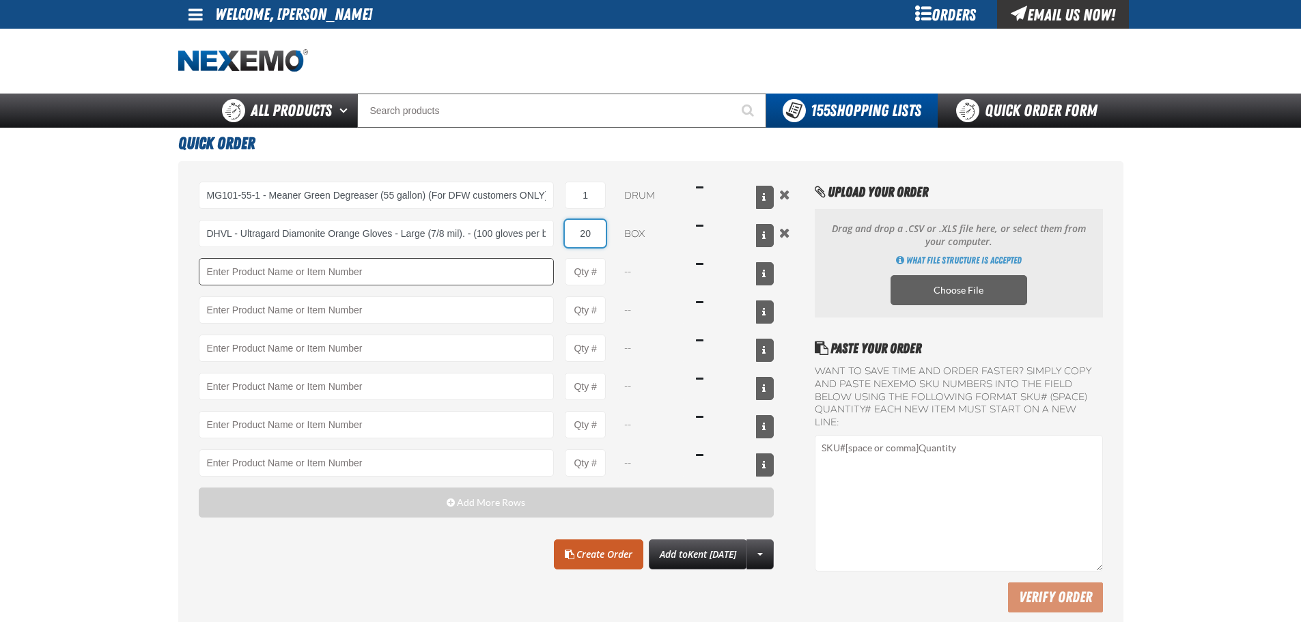
type input "20"
click at [473, 260] on input "Product" at bounding box center [377, 271] width 356 height 27
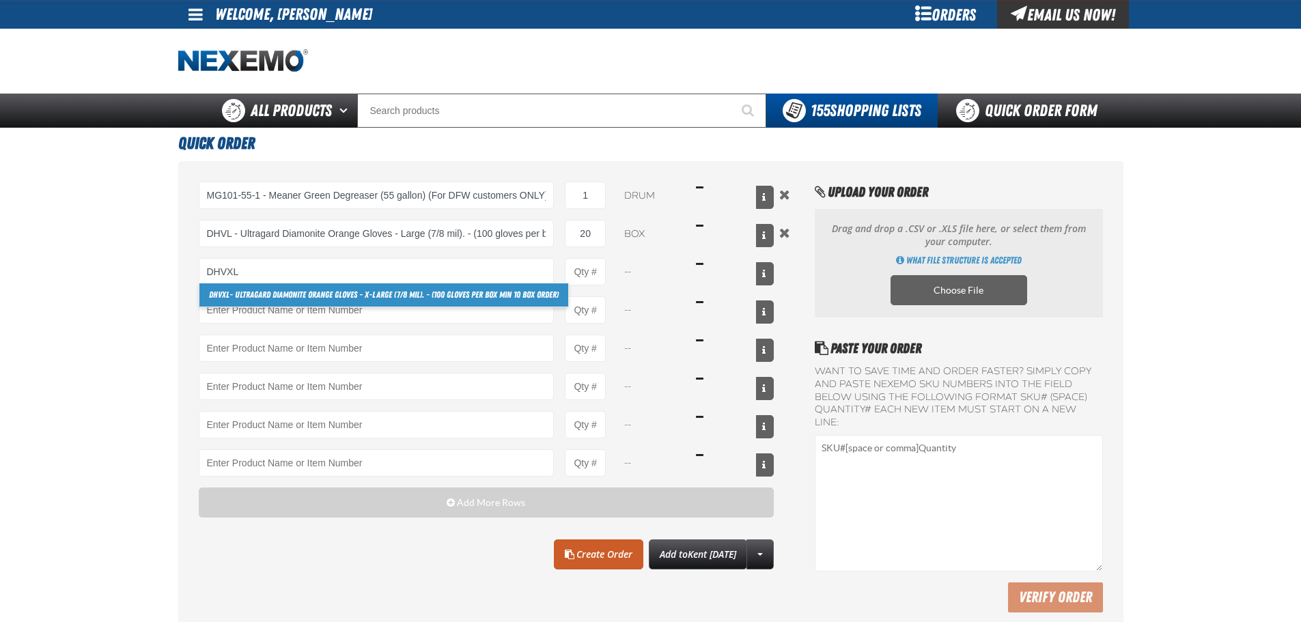
click at [371, 294] on link "DHVXL - Ultragard Diamonite Orange Gloves - X-Large (7/8 mil). - (100 gloves pe…" at bounding box center [383, 294] width 369 height 23
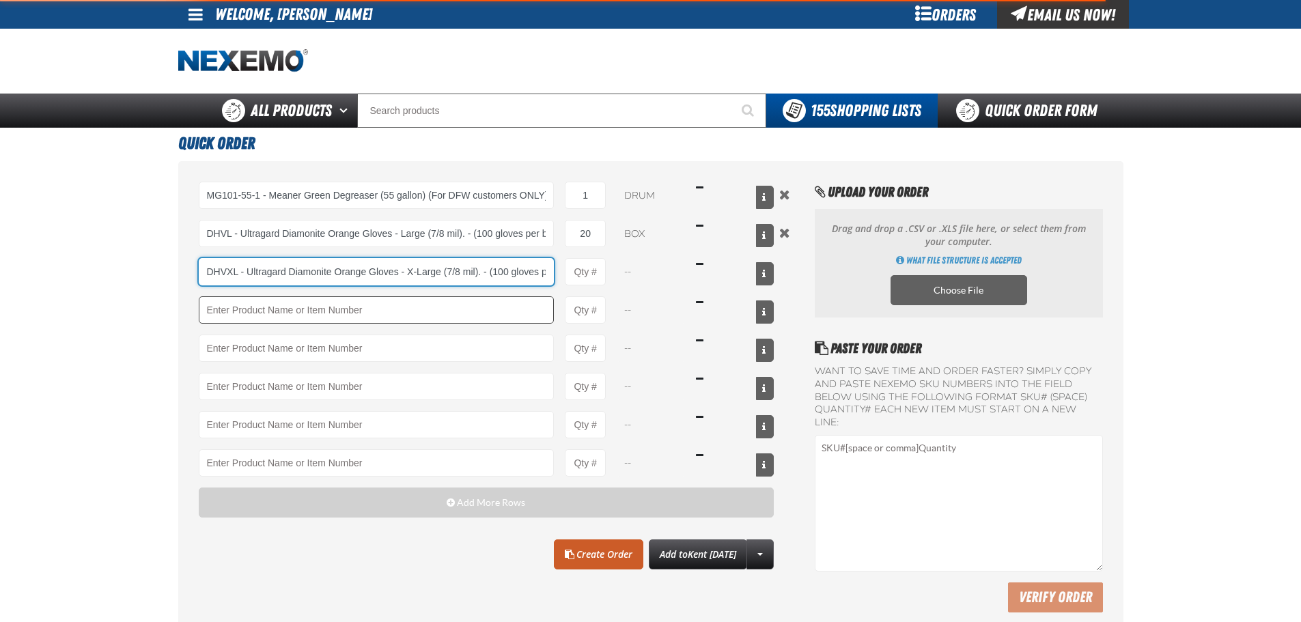
scroll to position [0, 107]
type input "DHVXL - Ultragard Diamonite Orange Gloves - X-Large (7/8 mil). - (100 gloves pe…"
type input "1"
select select "box"
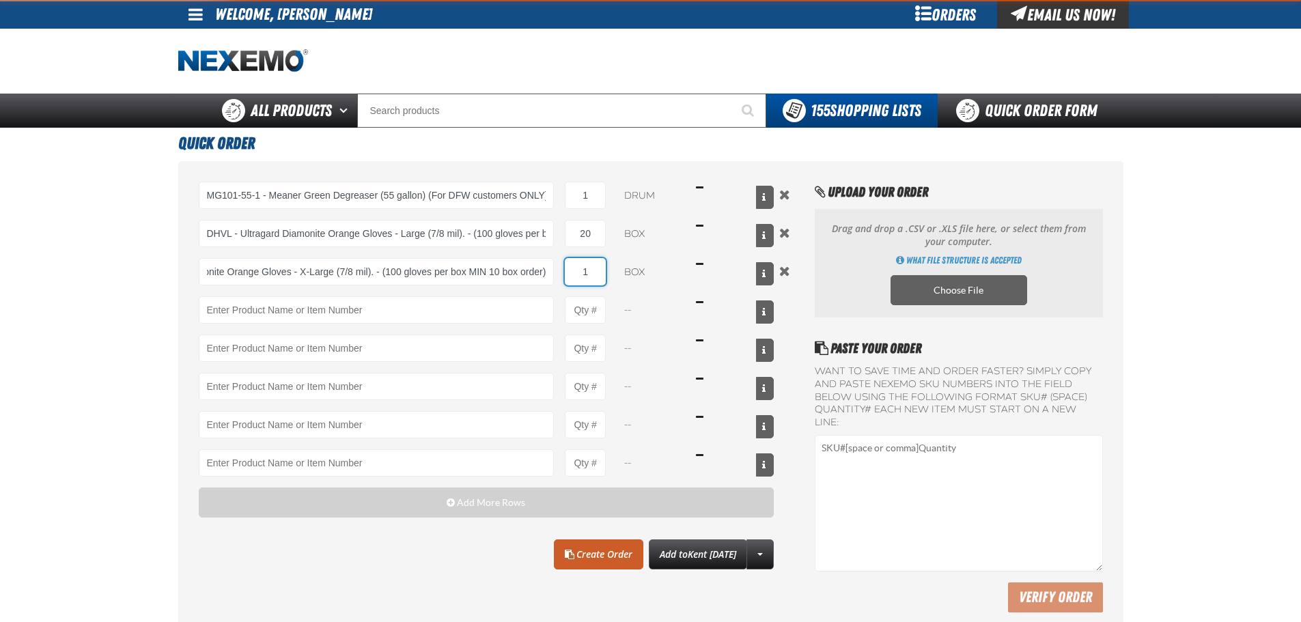
scroll to position [0, 0]
click at [587, 276] on input "1" at bounding box center [585, 271] width 41 height 27
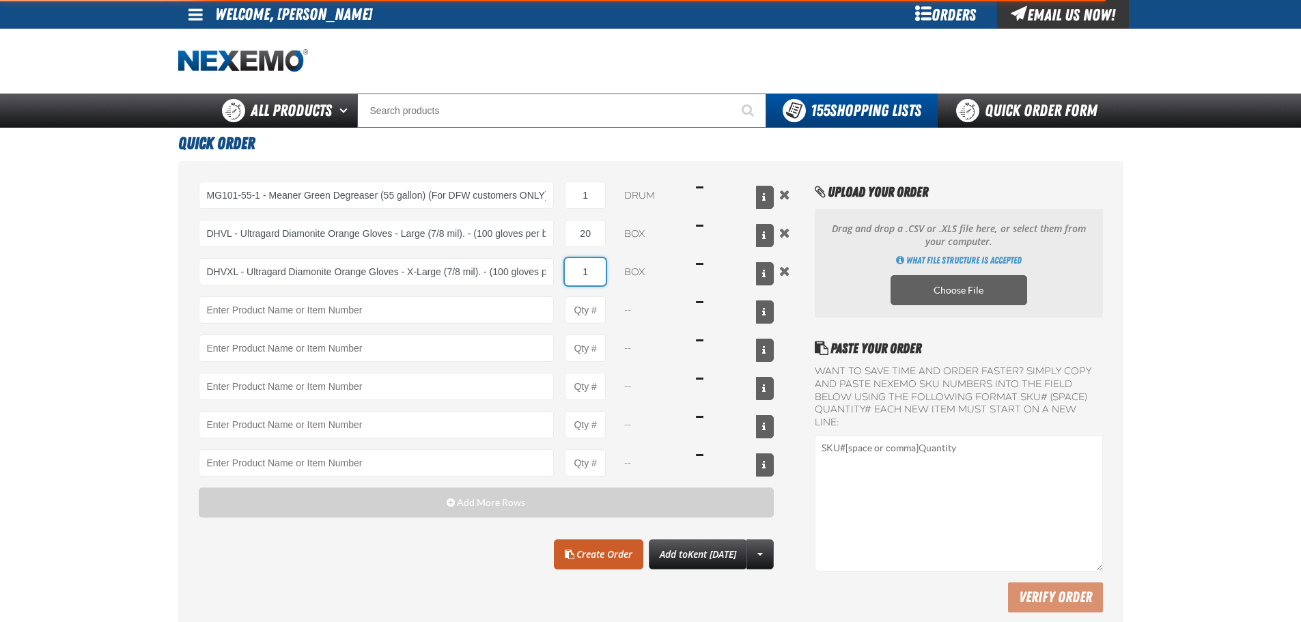
type input "DHVXL - Ultragard Diamonite Orange Gloves - X-Large (7/8 mil). - (100 gloves pe…"
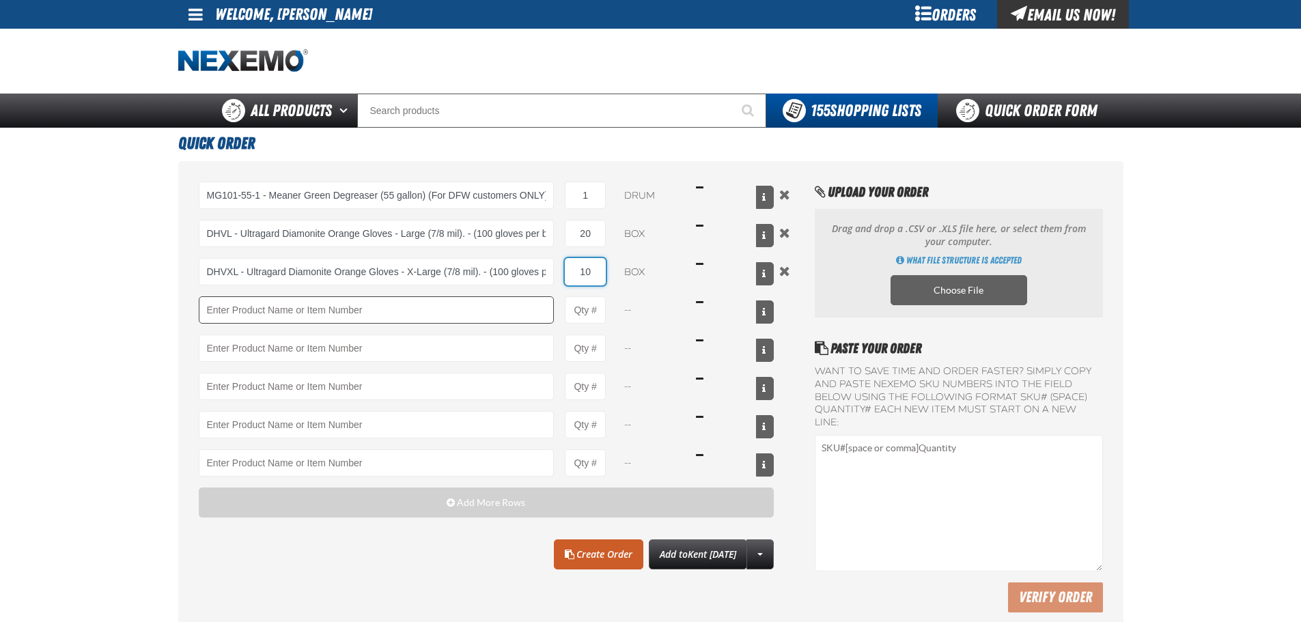
type input "10"
click at [487, 308] on input "Product" at bounding box center [377, 309] width 356 height 27
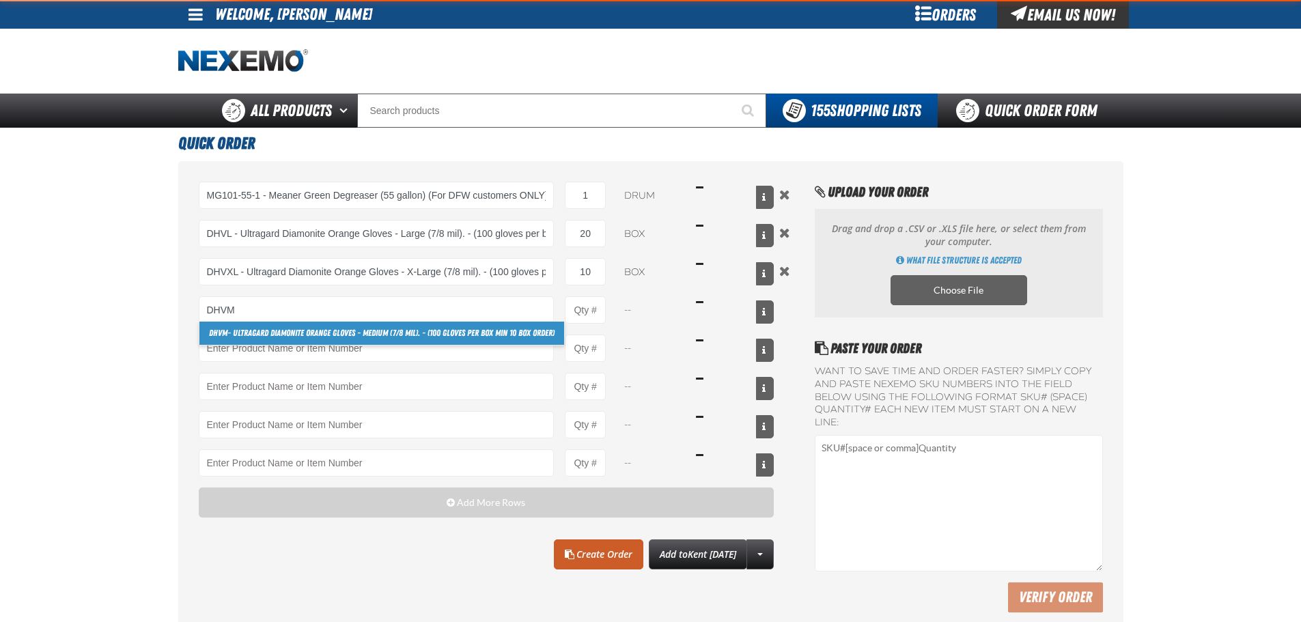
click at [251, 337] on link "DHVM - Ultragard Diamonite Orange Gloves - Medium (7/8 mil). - (100 gloves per …" at bounding box center [381, 333] width 365 height 23
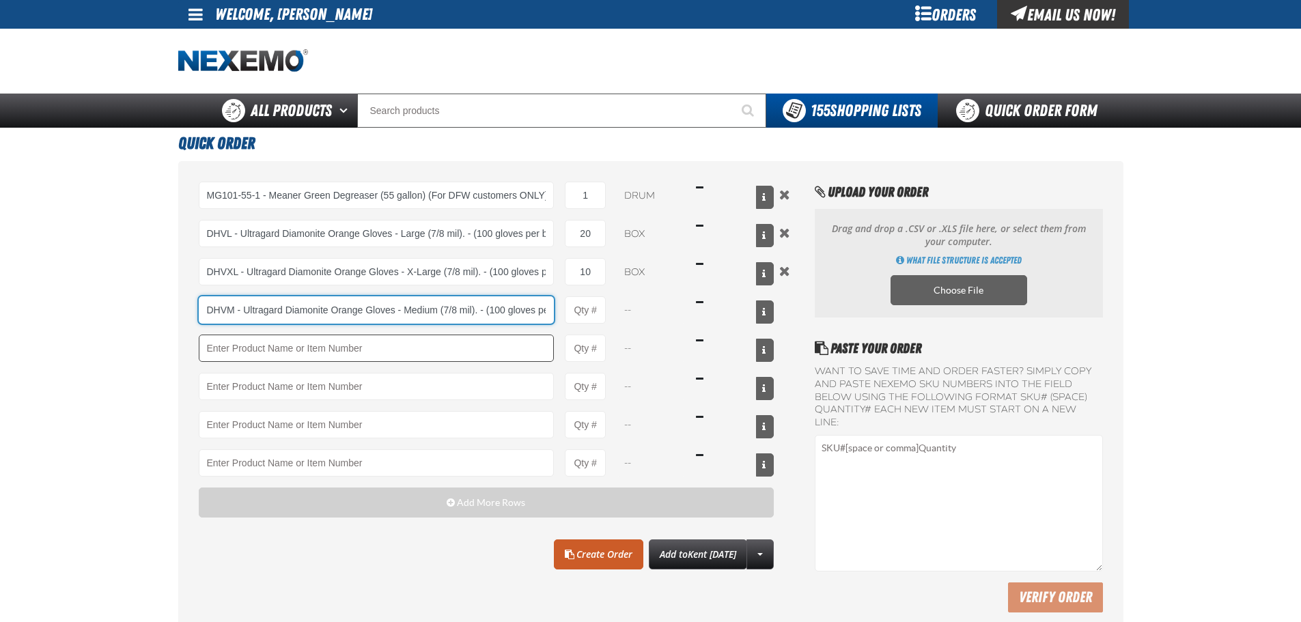
scroll to position [0, 104]
type input "DHVM - Ultragard Diamonite Orange Gloves - Medium (7/8 mil). - (100 gloves per …"
type input "1"
select select "box"
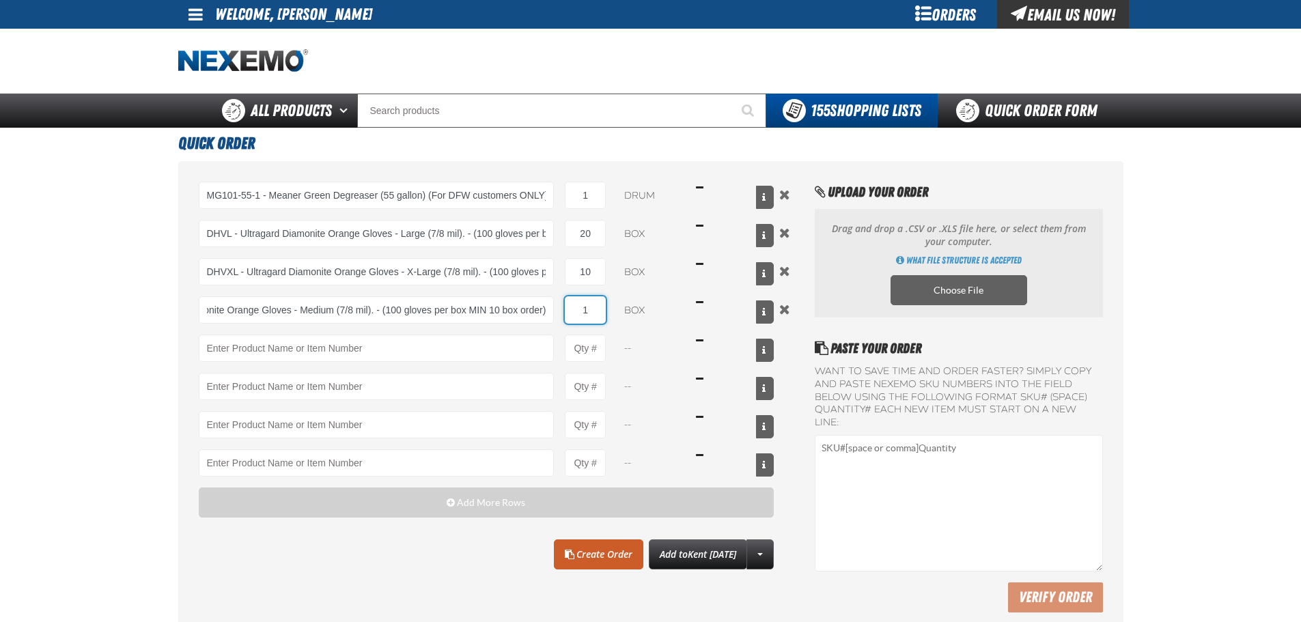
click at [593, 312] on input "1" at bounding box center [585, 309] width 41 height 27
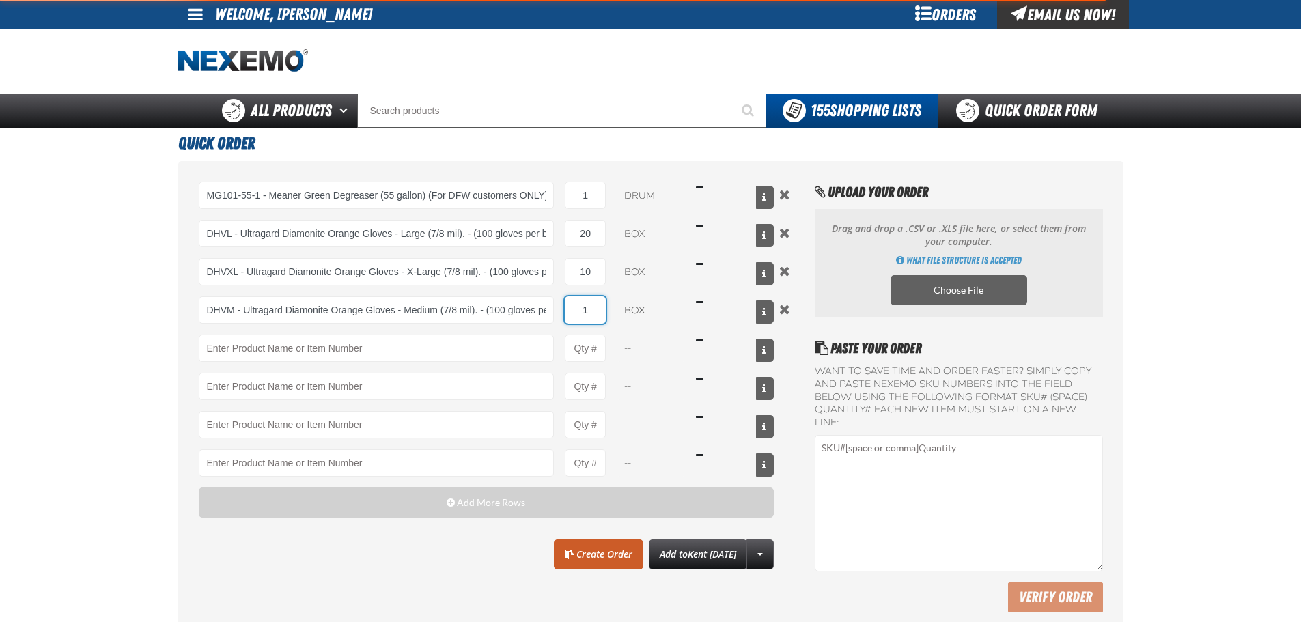
type input "DHVM - Ultragard Diamonite Orange Gloves - Medium (7/8 mil). - (100 gloves per …"
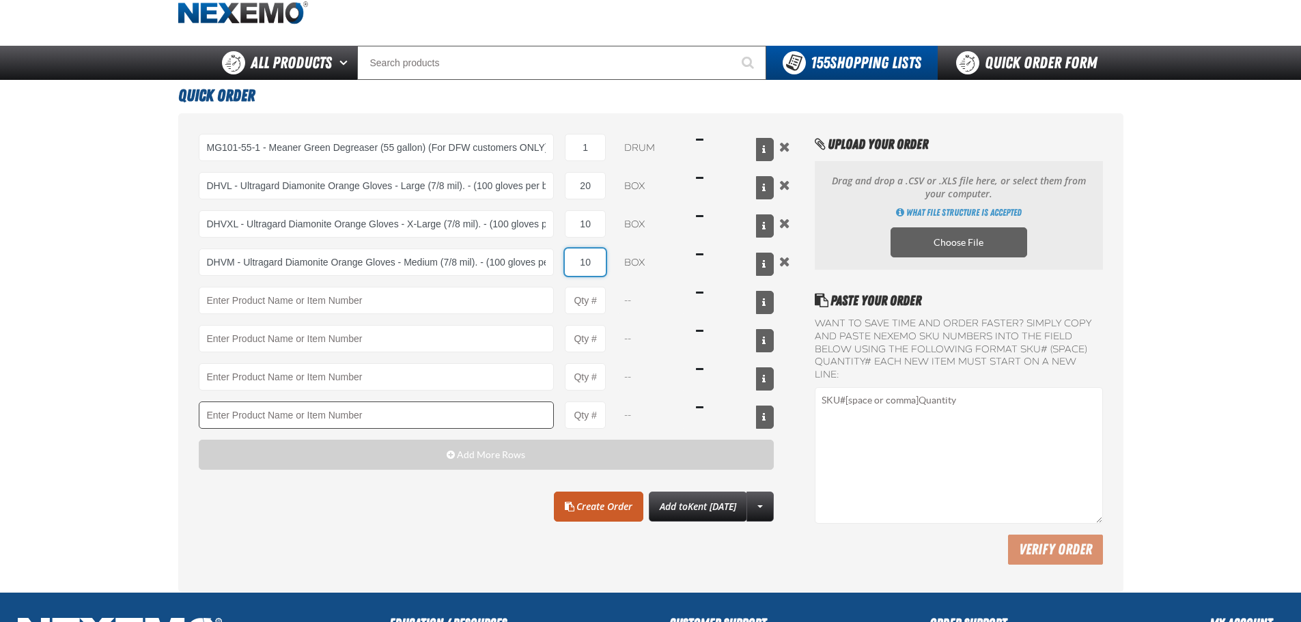
scroll to position [68, 0]
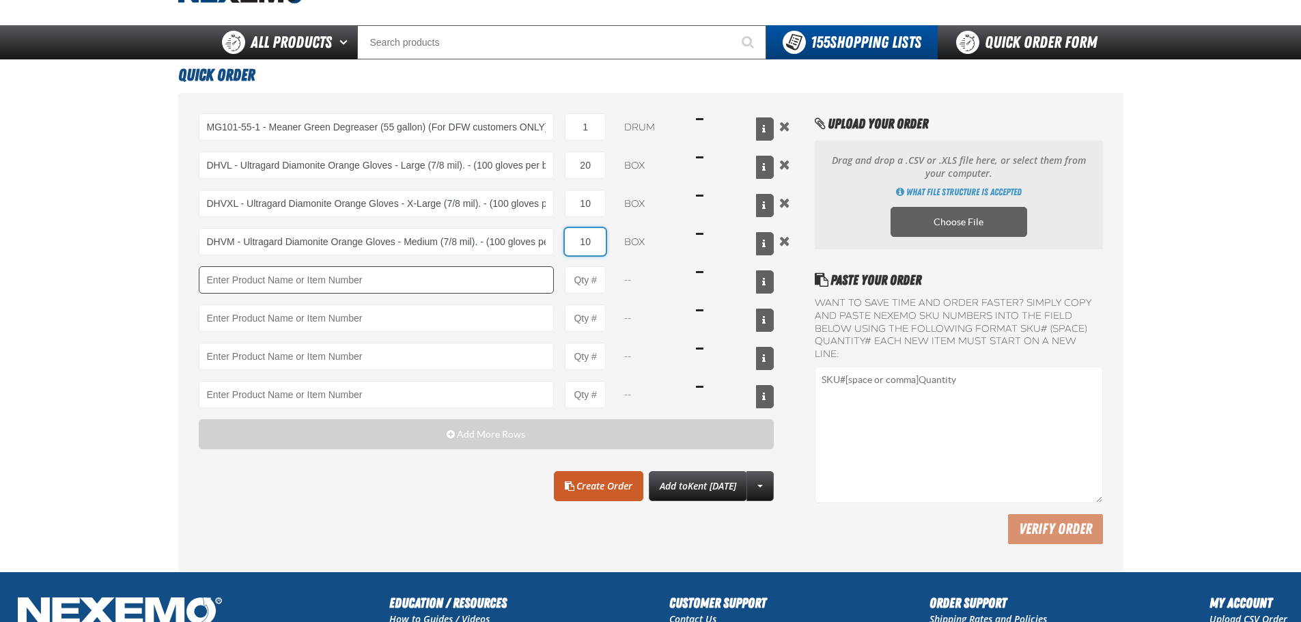
type input "10"
click at [320, 268] on input "Product" at bounding box center [377, 279] width 356 height 27
click at [558, 499] on link "Create Order" at bounding box center [598, 486] width 89 height 30
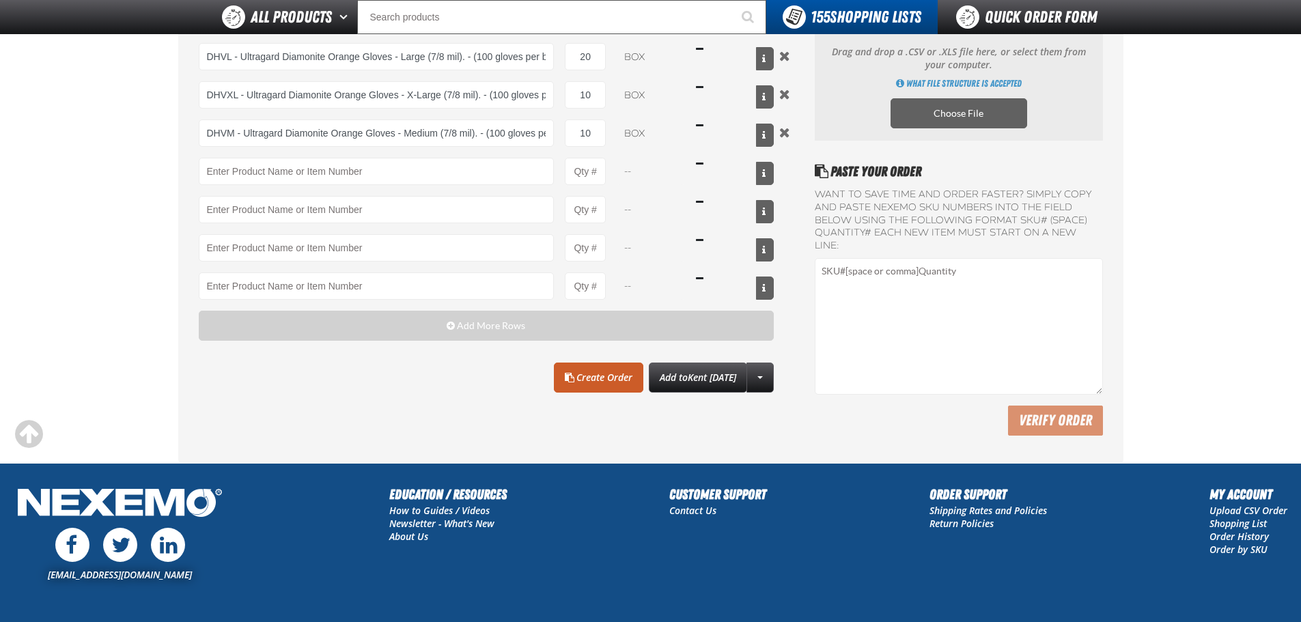
scroll to position [232, 0]
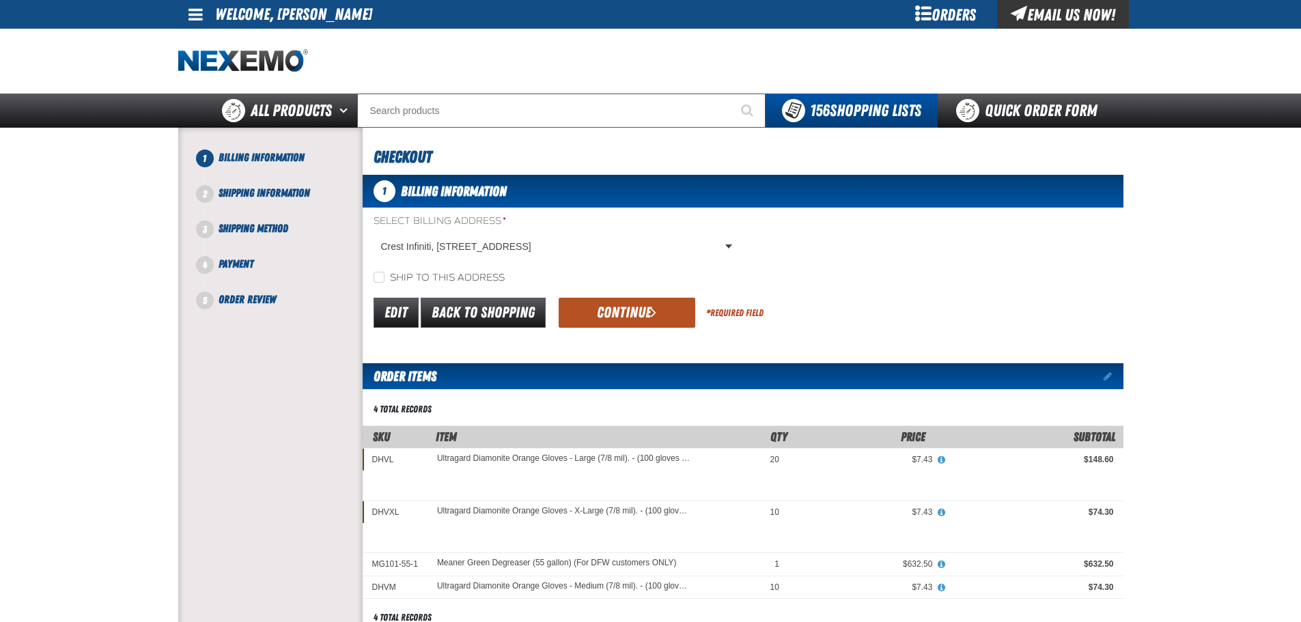
click at [615, 316] on button "Continue" at bounding box center [627, 313] width 137 height 30
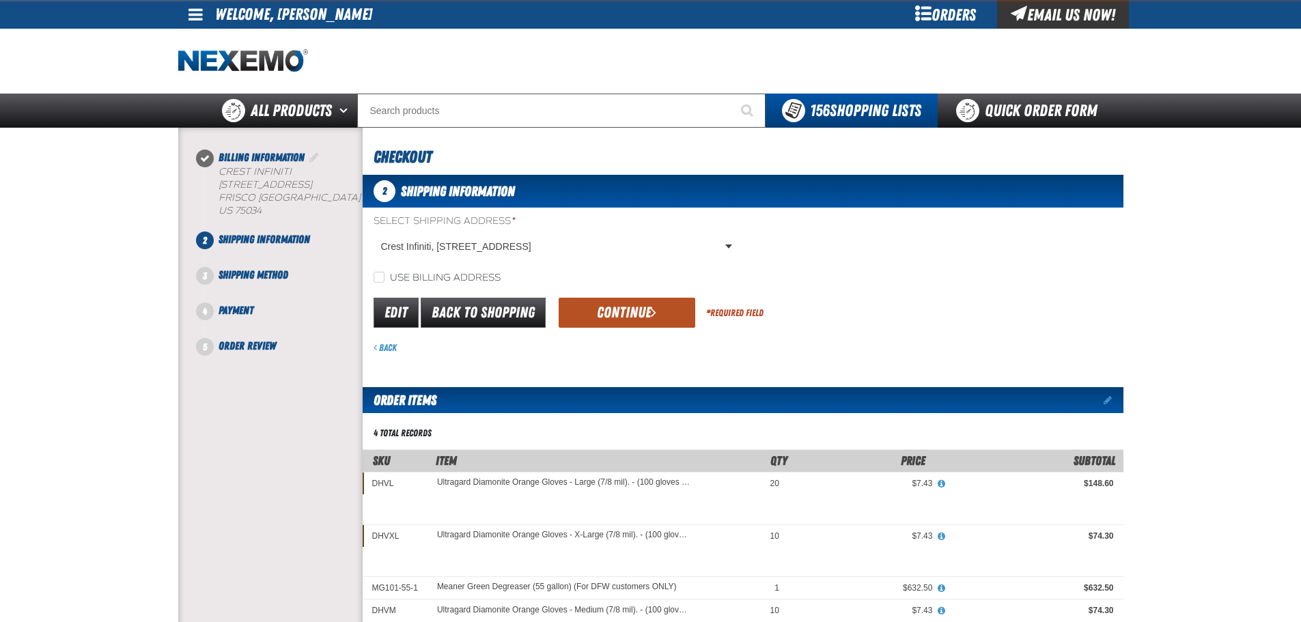
click at [613, 308] on button "Continue" at bounding box center [627, 313] width 137 height 30
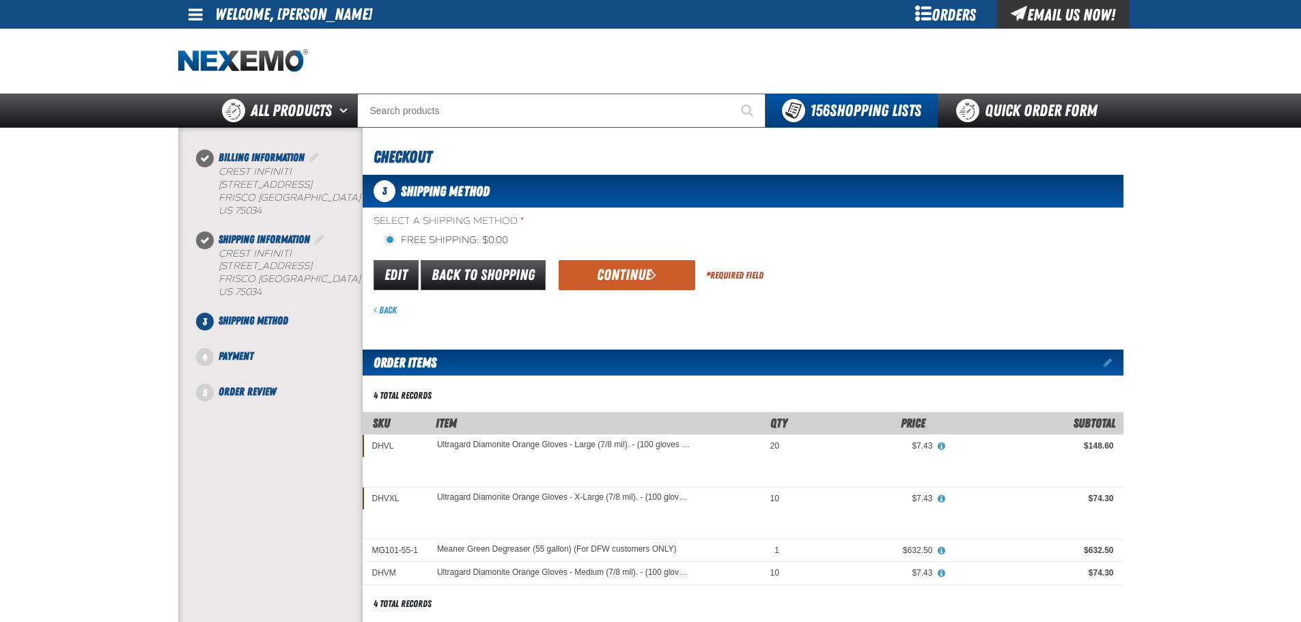
click at [621, 251] on div "Select a Shipping Method * Free Shipping: $0.00 flat_rate_2 primary Edit Back t…" at bounding box center [743, 265] width 761 height 102
click at [628, 280] on button "Continue" at bounding box center [627, 275] width 137 height 30
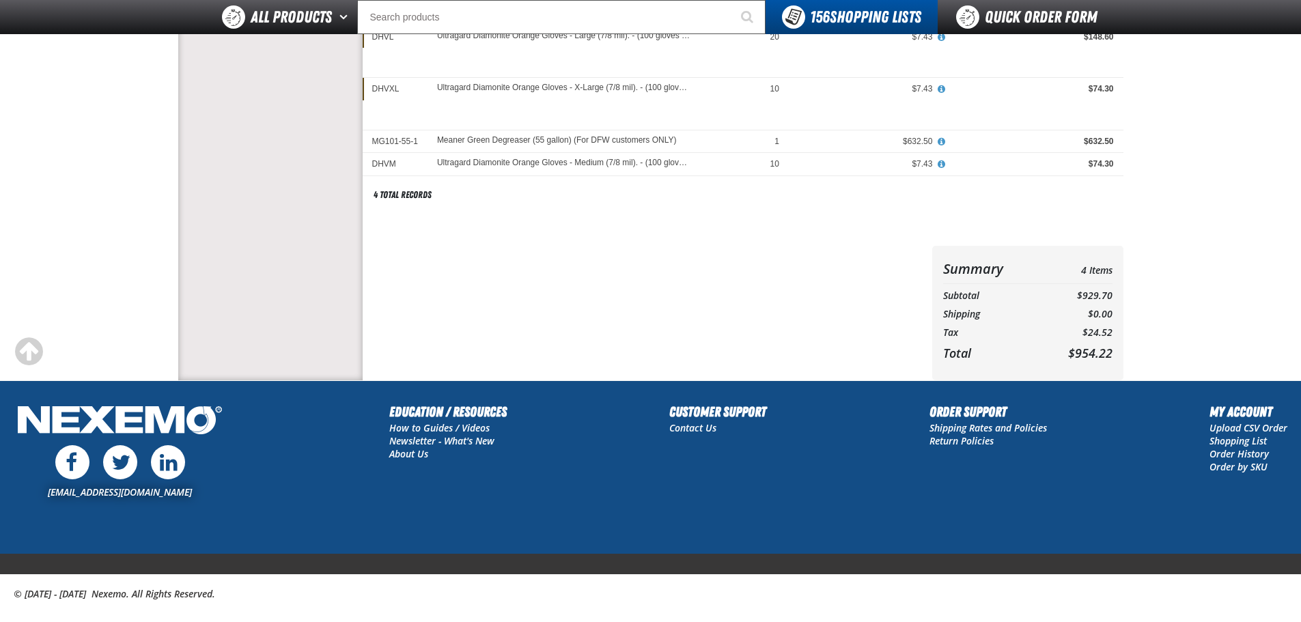
scroll to position [68, 0]
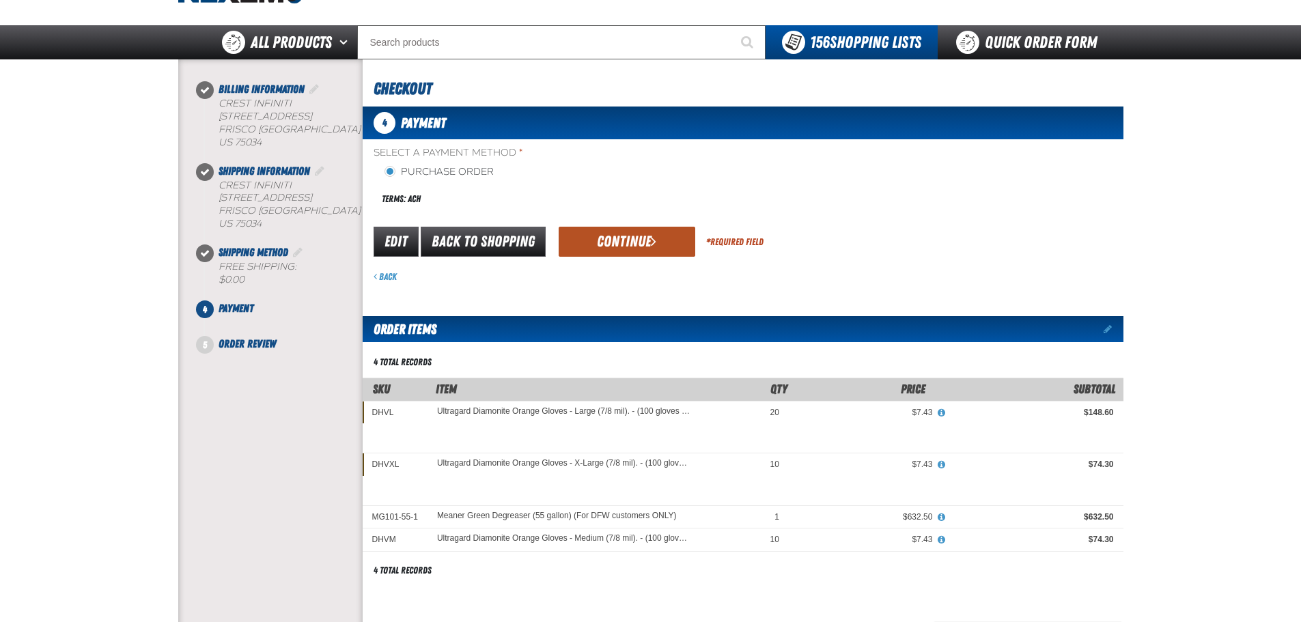
click at [624, 241] on button "Continue" at bounding box center [627, 242] width 137 height 30
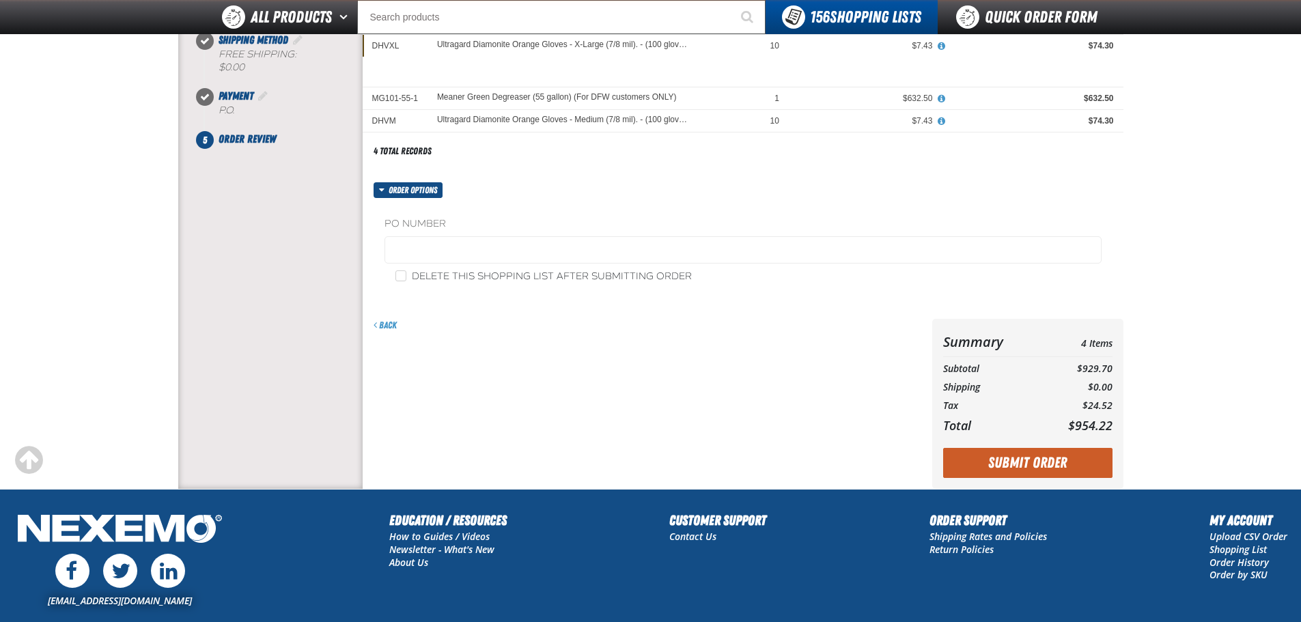
scroll to position [374, 0]
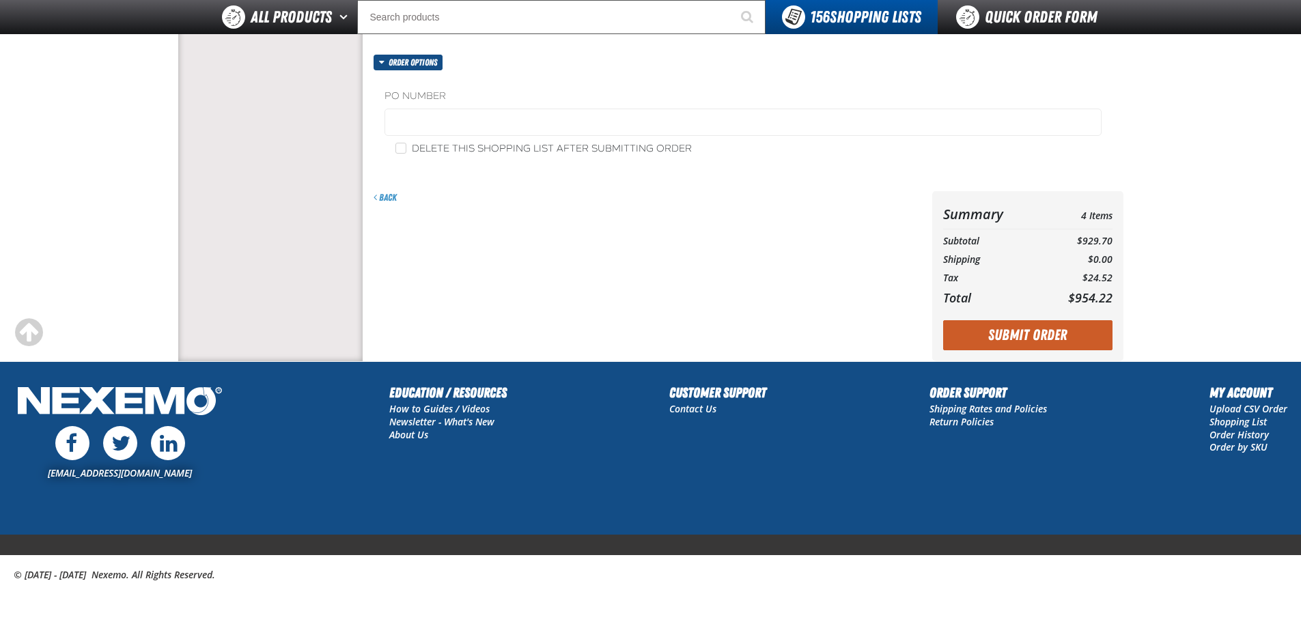
drag, startPoint x: 208, startPoint y: 205, endPoint x: 278, endPoint y: 225, distance: 73.1
click at [212, 205] on div "Billing Information Crest Infiniti FRISCO" at bounding box center [270, 18] width 184 height 587
click at [421, 138] on fieldset "PO Number" at bounding box center [742, 115] width 717 height 52
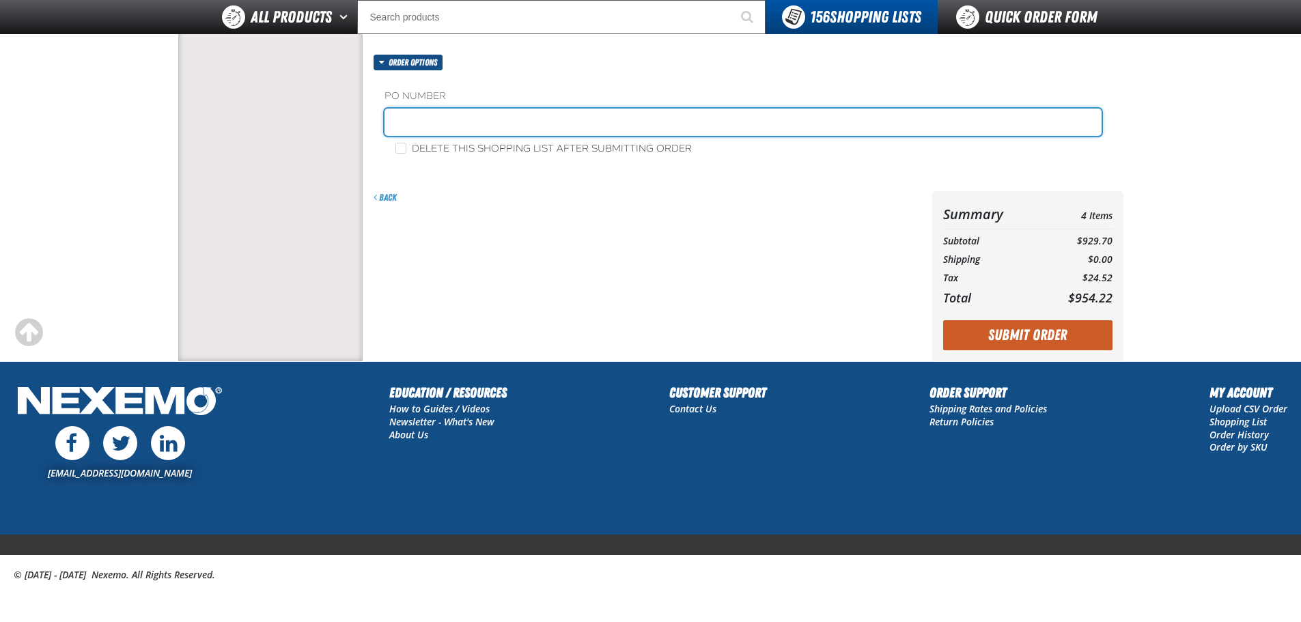
click at [434, 114] on input "text" at bounding box center [742, 122] width 717 height 27
paste input "878965"
type input "878965-BI"
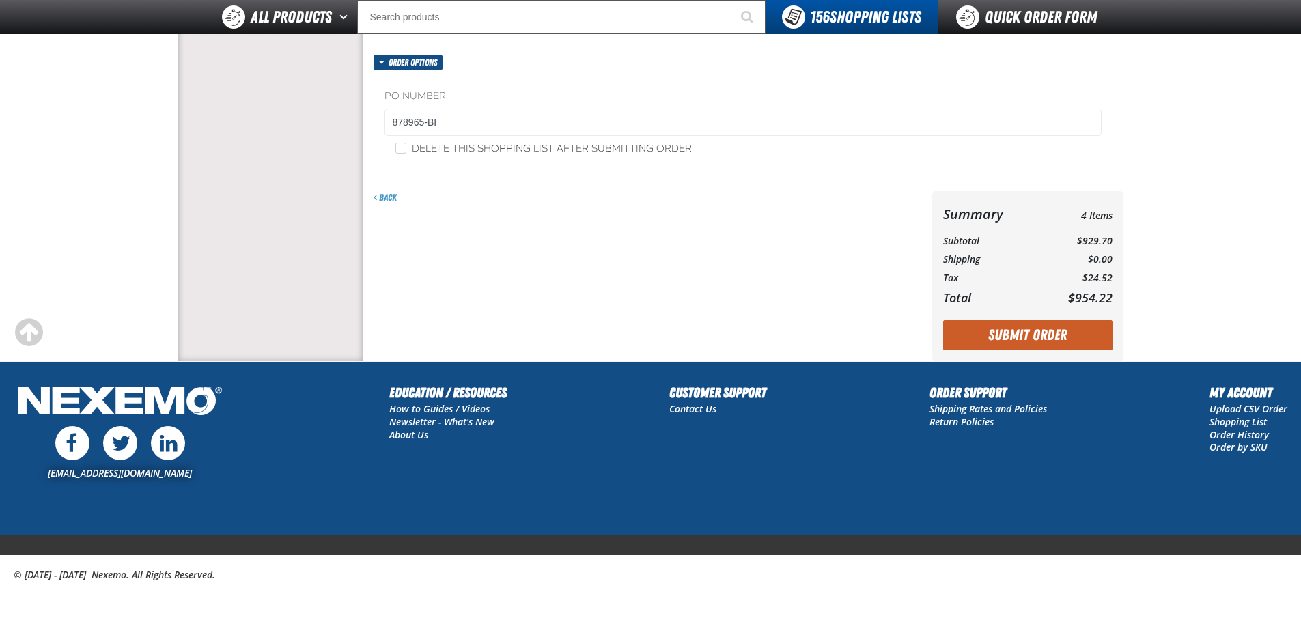
click at [421, 143] on label "Delete this shopping list after submitting order" at bounding box center [543, 149] width 296 height 13
click at [406, 143] on input "Delete this shopping list after submitting order" at bounding box center [400, 148] width 11 height 11
checkbox input "true"
click at [994, 333] on button "Submit Order" at bounding box center [1027, 335] width 169 height 30
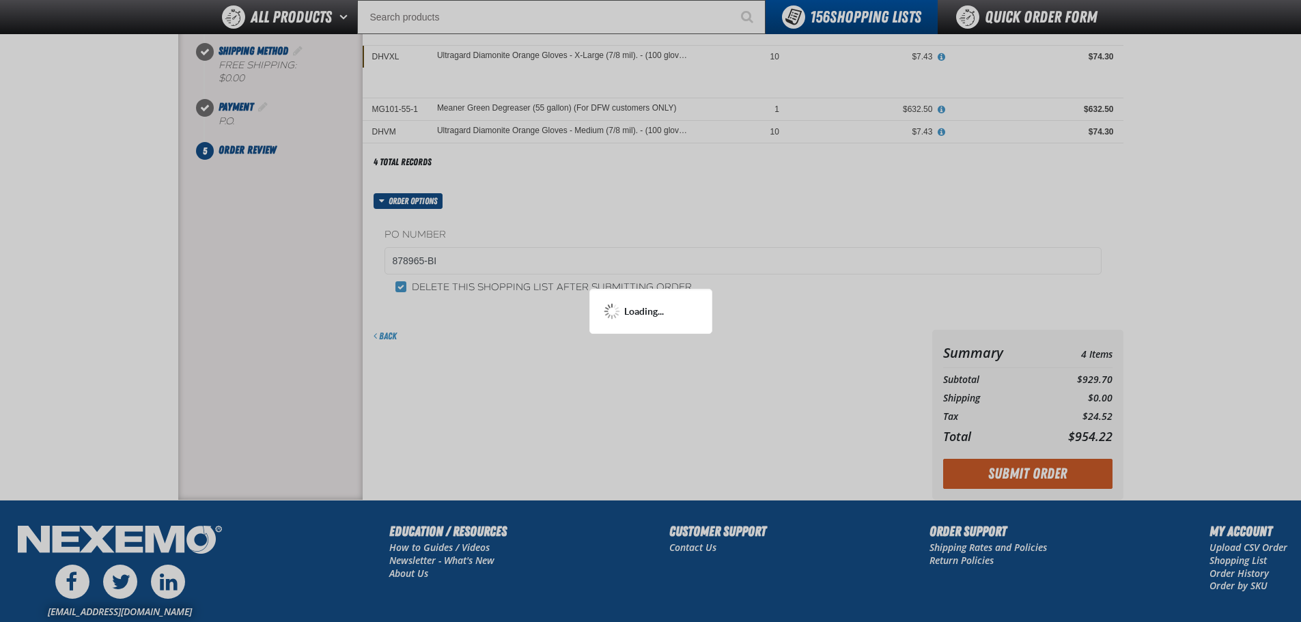
scroll to position [101, 0]
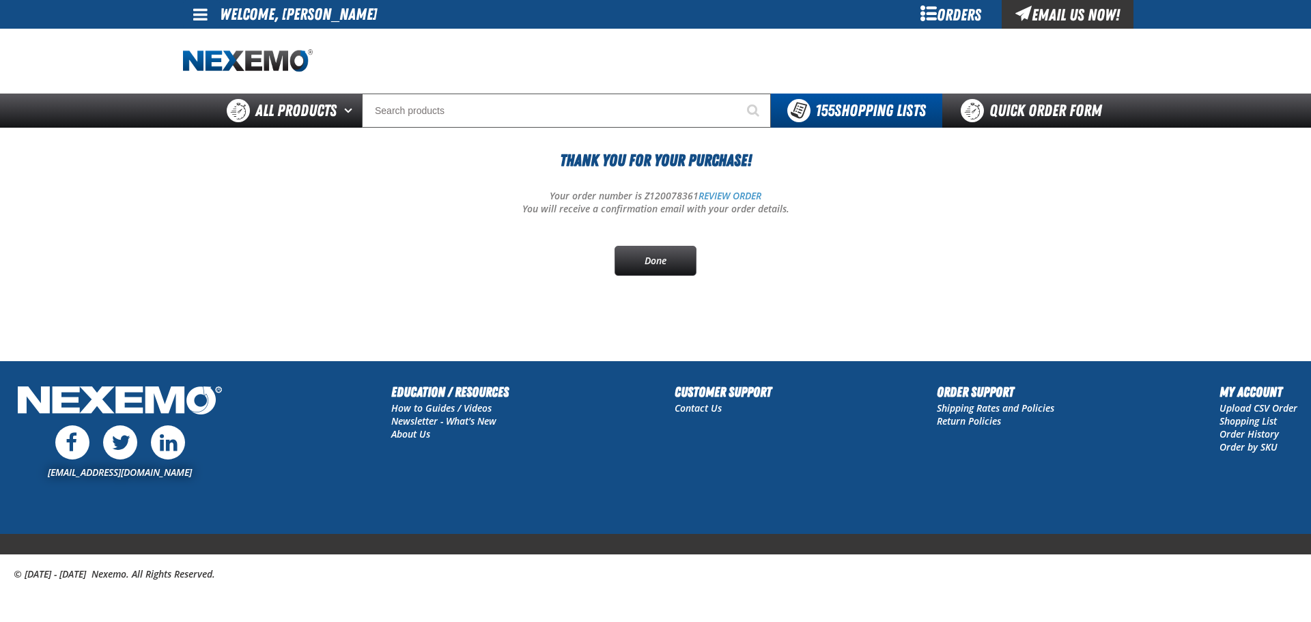
click at [661, 188] on div "Thank You For Your Purchase! Your order number is Z120078361 REVIEW ORDER You w…" at bounding box center [655, 212] width 945 height 128
click at [656, 197] on p "Your order number is Z120078361 REVIEW ORDER" at bounding box center [655, 196] width 945 height 13
drag, startPoint x: 656, startPoint y: 197, endPoint x: 667, endPoint y: 197, distance: 11.6
click at [660, 197] on p "Your order number is Z120078361 REVIEW ORDER" at bounding box center [655, 196] width 945 height 13
copy p "Z120078361"
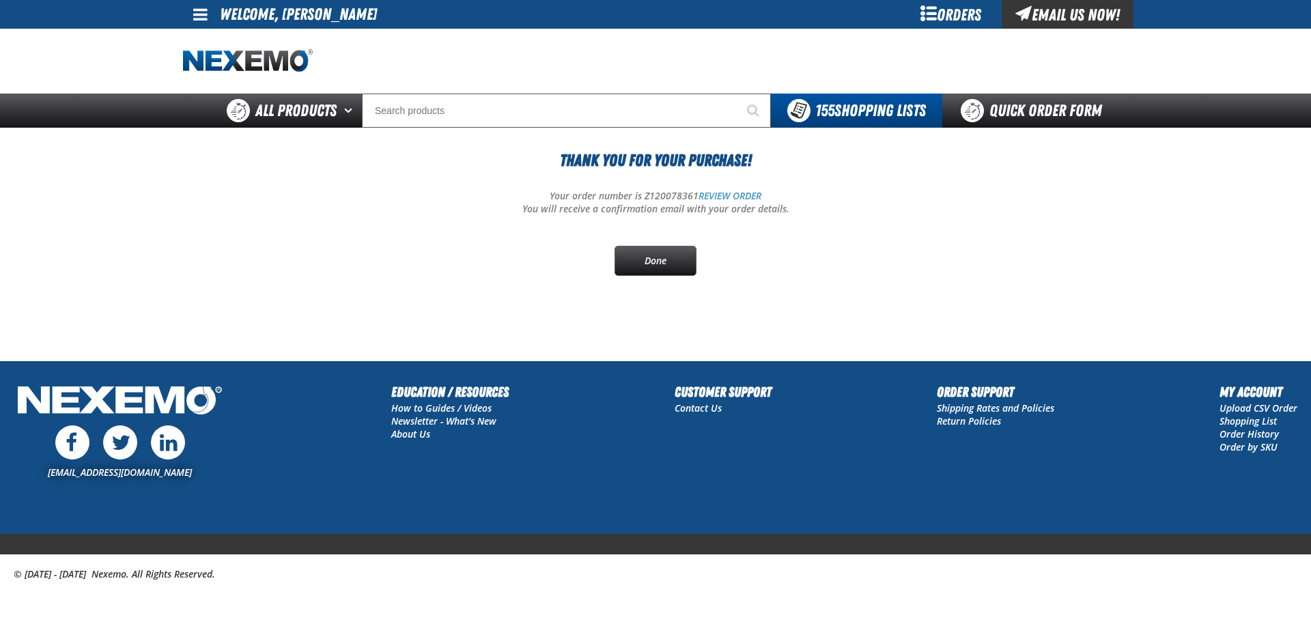
click at [105, 266] on main "Thank You For Your Purchase! Your order number is Z120078361 REVIEW ORDER You w…" at bounding box center [655, 244] width 1311 height 233
click at [727, 192] on link "REVIEW ORDER" at bounding box center [730, 195] width 63 height 13
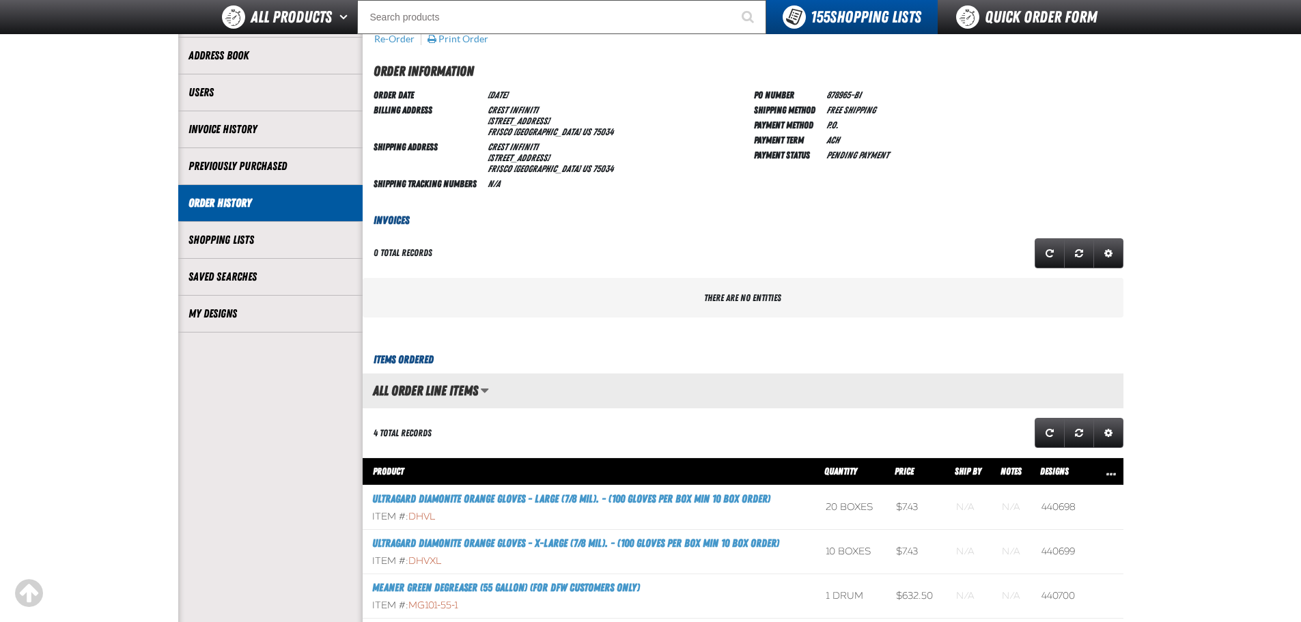
scroll to position [205, 0]
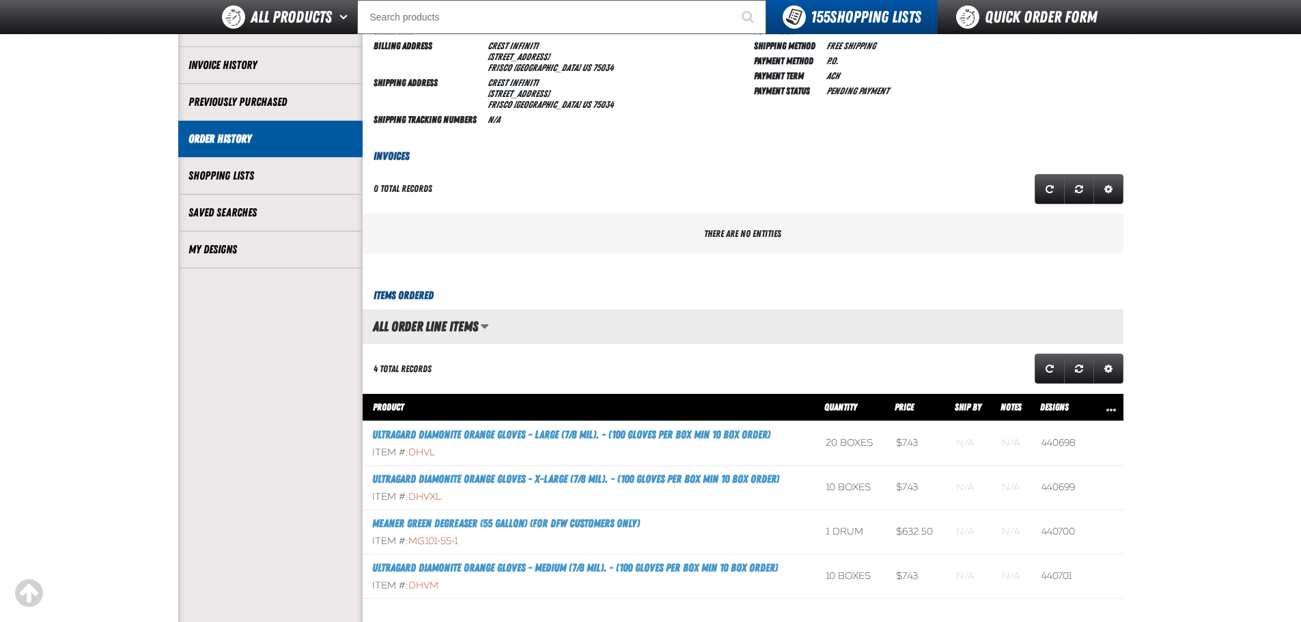
click at [551, 234] on div "There are no entities" at bounding box center [743, 234] width 761 height 40
click at [223, 131] on link "Order History" at bounding box center [270, 139] width 164 height 16
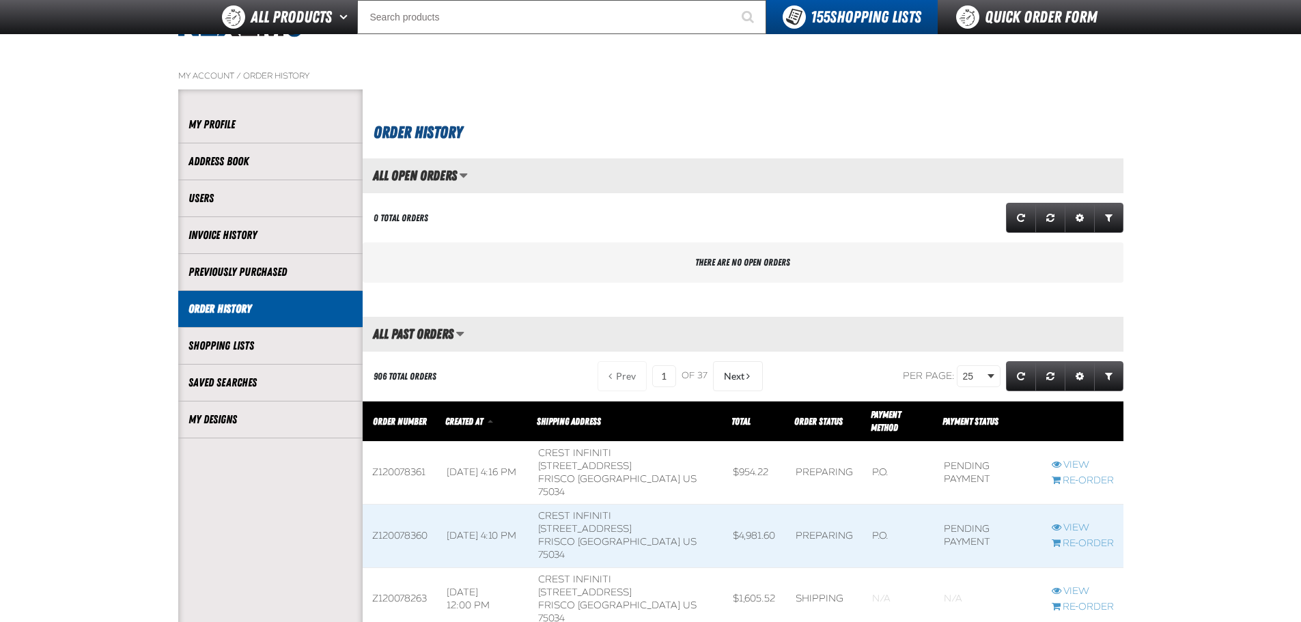
scroll to position [137, 0]
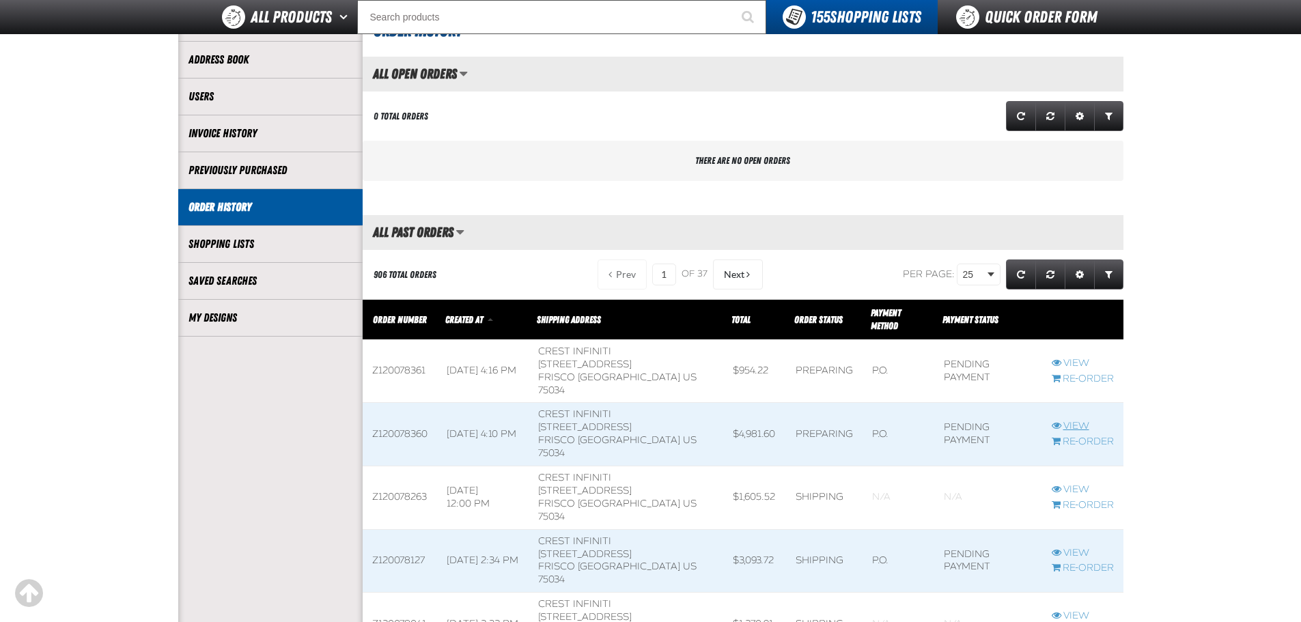
click at [1067, 420] on link "View" at bounding box center [1083, 426] width 62 height 13
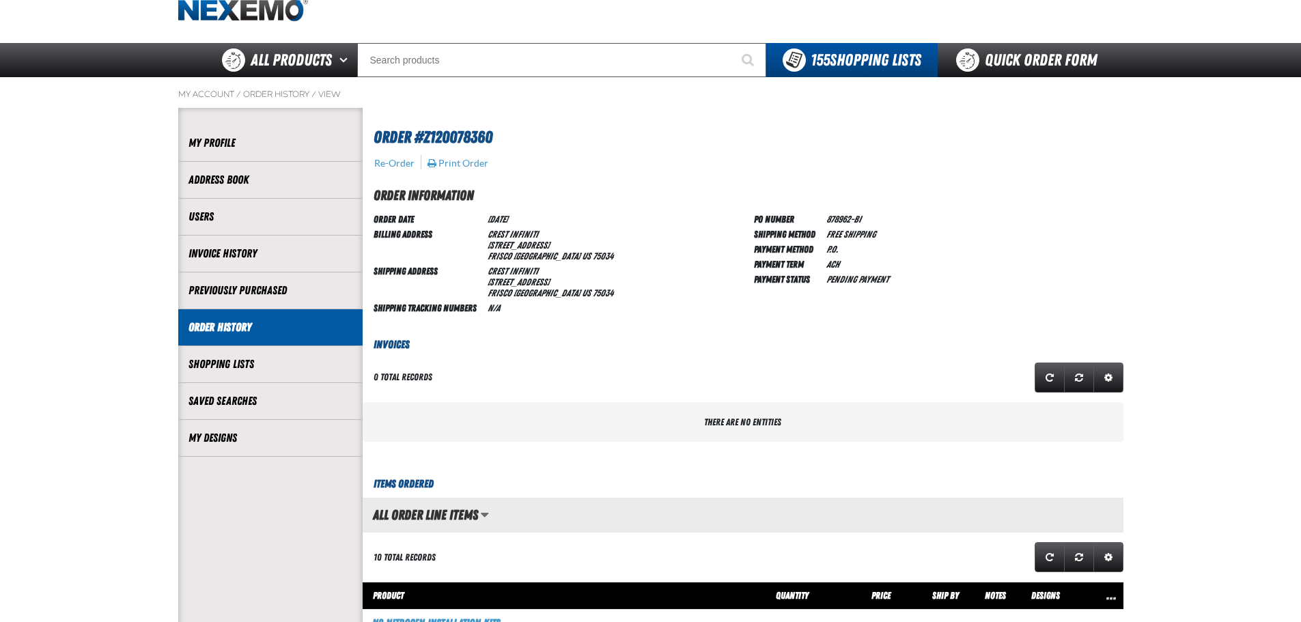
scroll to position [1, 1]
